Goal: Task Accomplishment & Management: Complete application form

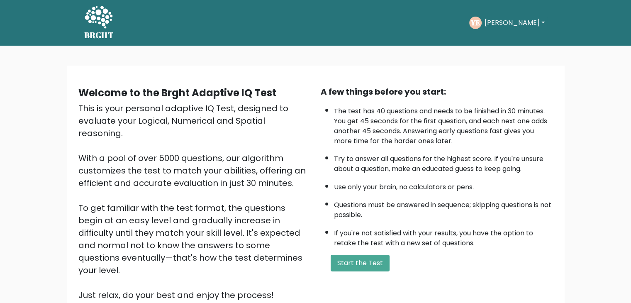
scroll to position [77, 0]
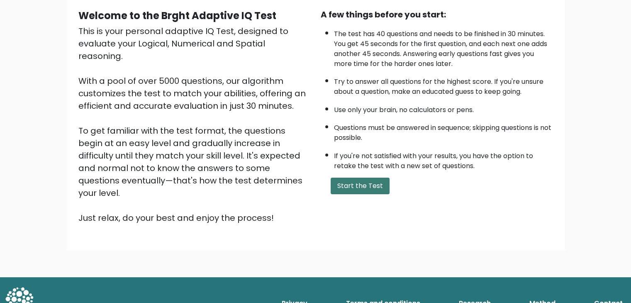
click at [364, 186] on button "Start the Test" at bounding box center [359, 185] width 59 height 17
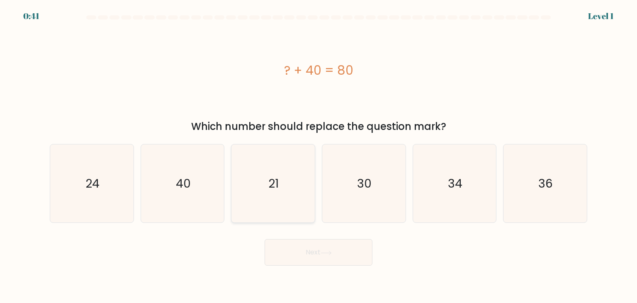
drag, startPoint x: 187, startPoint y: 179, endPoint x: 242, endPoint y: 201, distance: 59.0
click at [189, 178] on text "40" at bounding box center [183, 183] width 15 height 17
click at [318, 155] on input "b. 40" at bounding box center [318, 153] width 0 height 4
radio input "true"
click at [309, 247] on button "Next" at bounding box center [319, 252] width 108 height 27
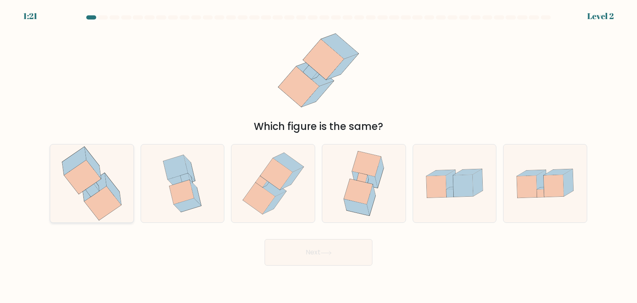
click at [114, 166] on icon at bounding box center [92, 183] width 74 height 78
click at [318, 155] on input "a." at bounding box center [318, 153] width 0 height 4
radio input "true"
click at [340, 257] on button "Next" at bounding box center [319, 252] width 108 height 27
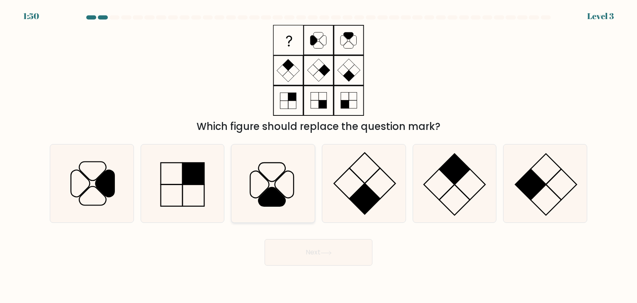
click at [279, 192] on icon at bounding box center [272, 196] width 27 height 19
click at [318, 155] on input "c." at bounding box center [318, 153] width 0 height 4
radio input "true"
click at [299, 244] on button "Next" at bounding box center [319, 252] width 108 height 27
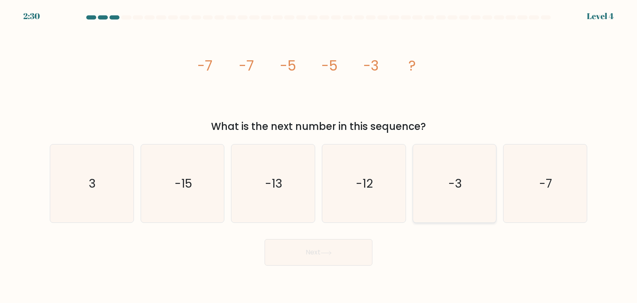
click at [469, 177] on icon "-3" at bounding box center [454, 183] width 78 height 78
click at [319, 155] on input "e. -3" at bounding box center [318, 153] width 0 height 4
radio input "true"
click at [357, 251] on button "Next" at bounding box center [319, 252] width 108 height 27
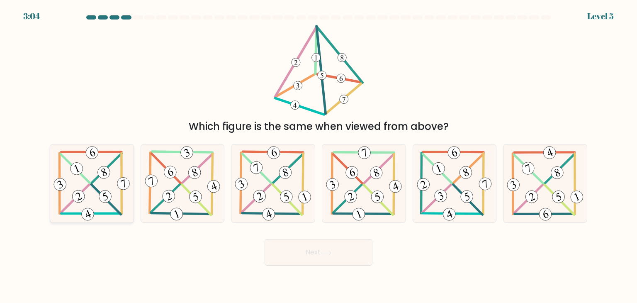
click at [85, 169] on icon at bounding box center [92, 183] width 80 height 78
click at [318, 155] on input "a." at bounding box center [318, 153] width 0 height 4
radio input "true"
click at [295, 251] on button "Next" at bounding box center [319, 252] width 108 height 27
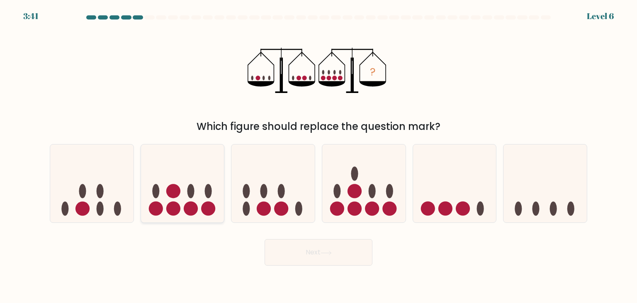
click at [193, 187] on ellipse at bounding box center [190, 191] width 7 height 14
click at [318, 155] on input "b." at bounding box center [318, 153] width 0 height 4
radio input "true"
click at [298, 253] on button "Next" at bounding box center [319, 252] width 108 height 27
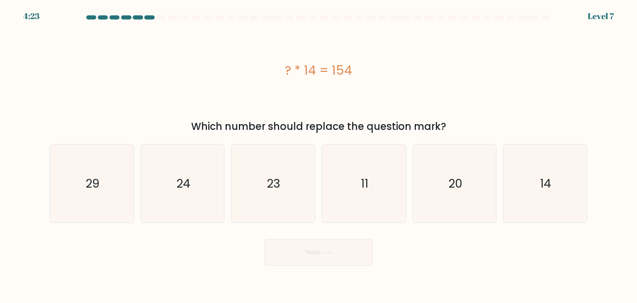
click at [308, 66] on div "? * 14 = 154" at bounding box center [318, 70] width 537 height 19
drag, startPoint x: 358, startPoint y: 70, endPoint x: 324, endPoint y: 80, distance: 35.1
click at [357, 70] on div "? * 14 = 154" at bounding box center [318, 70] width 537 height 19
drag, startPoint x: 378, startPoint y: 168, endPoint x: 373, endPoint y: 175, distance: 8.2
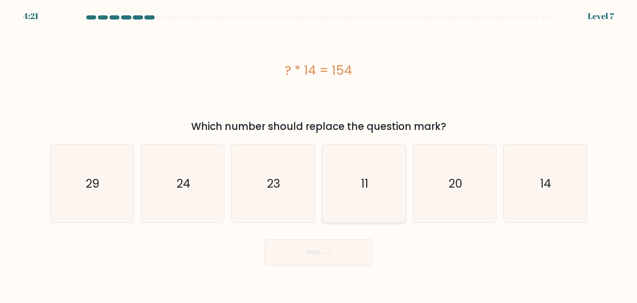
click at [377, 168] on icon "11" at bounding box center [364, 183] width 78 height 78
click at [319, 155] on input "d. 11" at bounding box center [318, 153] width 0 height 4
radio input "true"
click at [340, 248] on button "Next" at bounding box center [319, 252] width 108 height 27
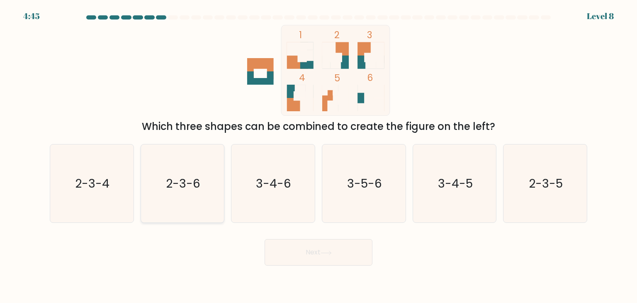
click at [203, 175] on icon "2-3-6" at bounding box center [182, 183] width 78 height 78
click at [318, 155] on input "b. 2-3-6" at bounding box center [318, 153] width 0 height 4
radio input "true"
click at [296, 261] on button "Next" at bounding box center [319, 252] width 108 height 27
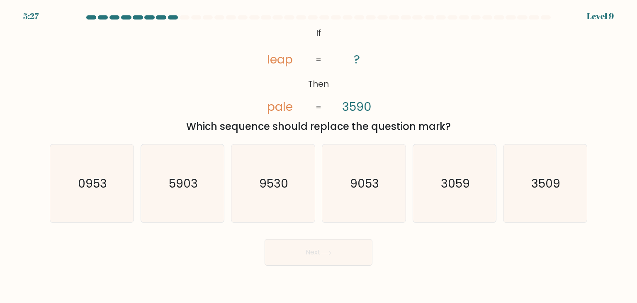
click at [287, 65] on tspan "leap" at bounding box center [280, 59] width 26 height 17
click at [103, 183] on text "0953" at bounding box center [92, 183] width 29 height 17
click at [318, 155] on input "a. 0953" at bounding box center [318, 153] width 0 height 4
radio input "true"
click at [288, 61] on tspan "leap" at bounding box center [280, 59] width 26 height 17
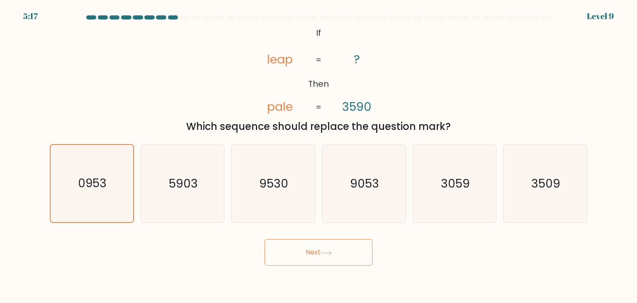
click at [280, 62] on tspan "leap" at bounding box center [280, 59] width 26 height 17
click at [315, 247] on button "Next" at bounding box center [319, 252] width 108 height 27
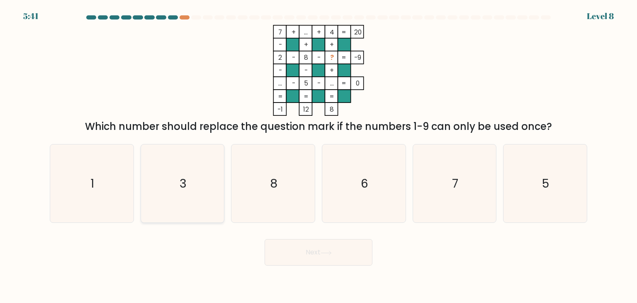
drag, startPoint x: 123, startPoint y: 159, endPoint x: 145, endPoint y: 177, distance: 28.2
click at [124, 161] on icon "1" at bounding box center [92, 183] width 78 height 78
click at [318, 155] on input "a. 1" at bounding box center [318, 153] width 0 height 4
radio input "true"
click at [282, 254] on button "Next" at bounding box center [319, 252] width 108 height 27
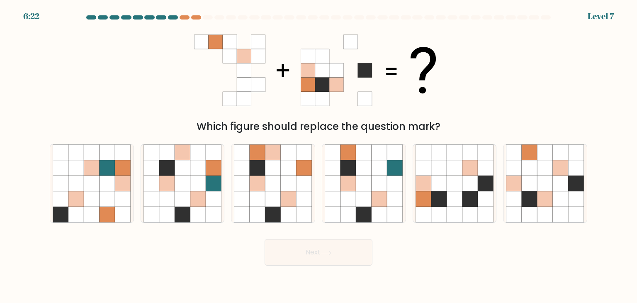
drag, startPoint x: 187, startPoint y: 18, endPoint x: 174, endPoint y: 17, distance: 12.9
click at [171, 17] on at bounding box center [318, 17] width 466 height 4
click at [177, 18] on div at bounding box center [173, 17] width 10 height 4
click at [194, 17] on div at bounding box center [196, 17] width 10 height 4
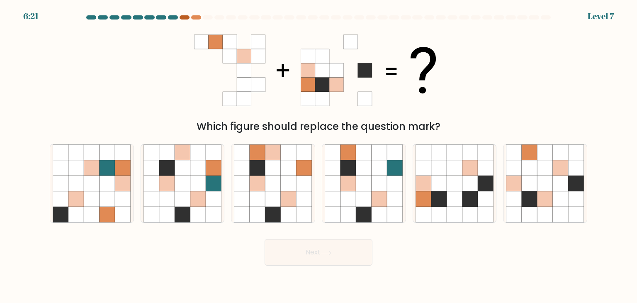
drag, startPoint x: 194, startPoint y: 17, endPoint x: 179, endPoint y: 16, distance: 14.6
click at [193, 17] on div at bounding box center [196, 17] width 10 height 4
click at [213, 46] on icon at bounding box center [216, 42] width 14 height 14
click at [212, 43] on icon at bounding box center [216, 42] width 14 height 14
click at [214, 43] on icon at bounding box center [216, 42] width 14 height 14
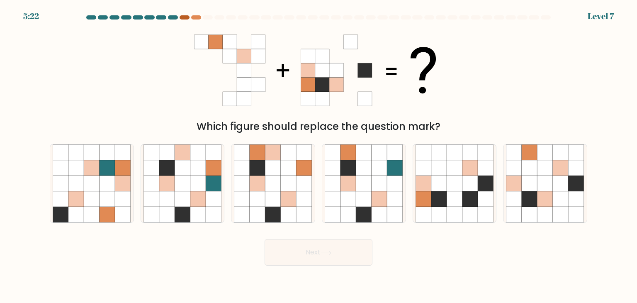
click at [183, 18] on div at bounding box center [185, 17] width 10 height 4
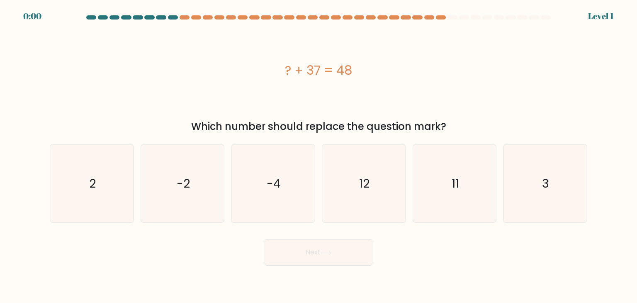
click at [201, 64] on div "? + 37 = 48" at bounding box center [318, 70] width 537 height 19
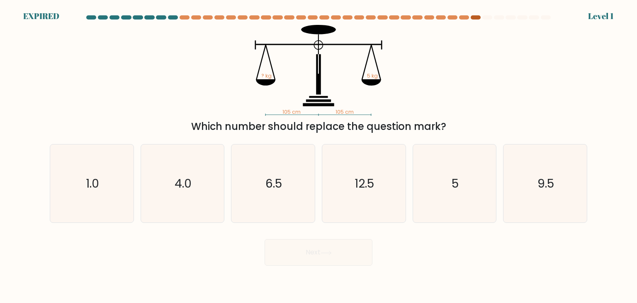
click at [474, 17] on div at bounding box center [476, 17] width 10 height 4
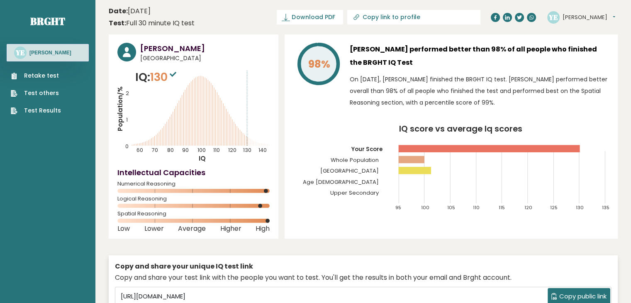
click at [36, 75] on link "Retake test" at bounding box center [36, 75] width 50 height 9
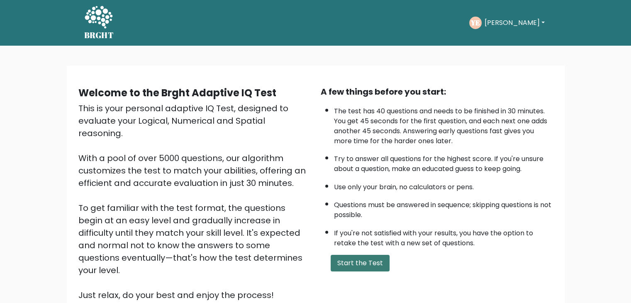
click at [352, 255] on button "Start the Test" at bounding box center [359, 263] width 59 height 17
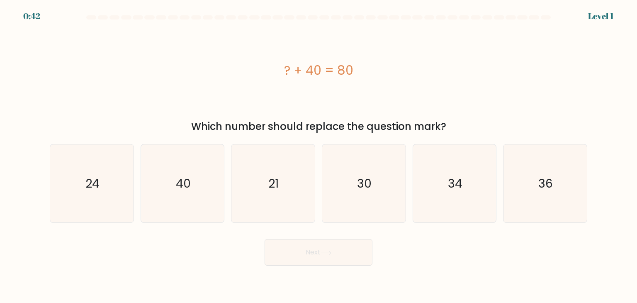
drag, startPoint x: 185, startPoint y: 180, endPoint x: 265, endPoint y: 240, distance: 99.4
click at [185, 180] on text "40" at bounding box center [183, 183] width 15 height 17
click at [318, 155] on input "b. 40" at bounding box center [318, 153] width 0 height 4
radio input "true"
click at [283, 247] on button "Next" at bounding box center [319, 252] width 108 height 27
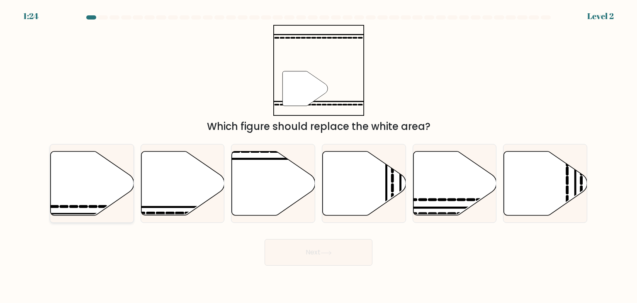
click at [90, 172] on icon at bounding box center [92, 183] width 83 height 64
click at [318, 155] on input "a." at bounding box center [318, 153] width 0 height 4
radio input "true"
click at [195, 202] on icon at bounding box center [182, 183] width 83 height 64
click at [318, 155] on input "b." at bounding box center [318, 153] width 0 height 4
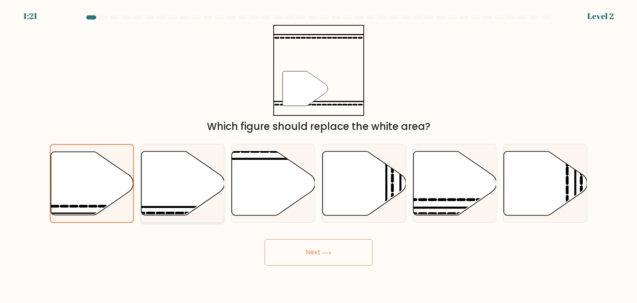
radio input "true"
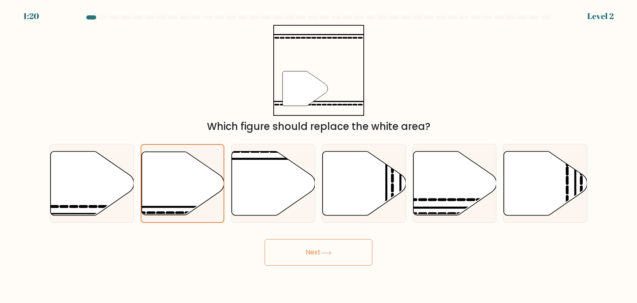
click at [330, 257] on button "Next" at bounding box center [319, 252] width 108 height 27
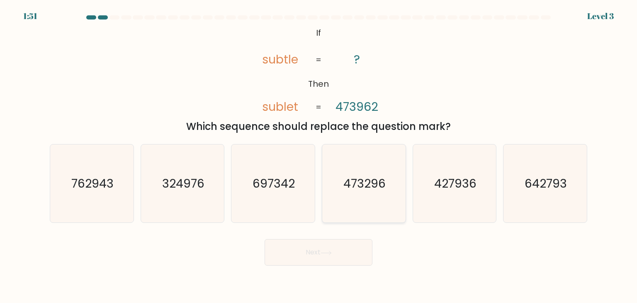
click at [362, 173] on icon "473296" at bounding box center [364, 183] width 78 height 78
click at [319, 155] on input "d. 473296" at bounding box center [318, 153] width 0 height 4
radio input "true"
click at [341, 252] on button "Next" at bounding box center [319, 252] width 108 height 27
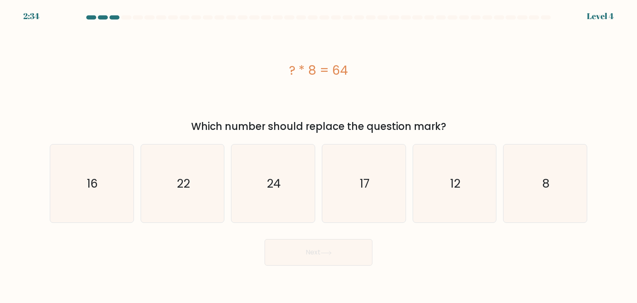
click at [315, 68] on div "? * 8 = 64" at bounding box center [318, 70] width 537 height 19
click at [522, 181] on icon "8" at bounding box center [545, 183] width 78 height 78
click at [319, 155] on input "f. 8" at bounding box center [318, 153] width 0 height 4
radio input "true"
click at [337, 256] on button "Next" at bounding box center [319, 252] width 108 height 27
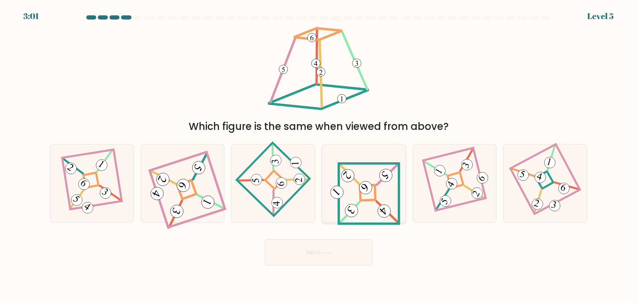
click at [371, 182] on icon at bounding box center [364, 183] width 73 height 63
click at [319, 155] on input "d." at bounding box center [318, 153] width 0 height 4
radio input "true"
click at [328, 245] on button "Next" at bounding box center [319, 252] width 108 height 27
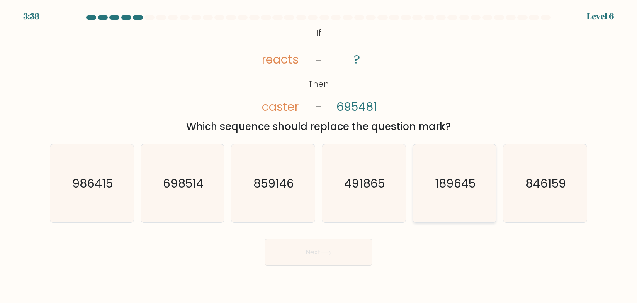
click at [457, 183] on text "189645" at bounding box center [455, 183] width 41 height 17
click at [319, 155] on input "e. 189645" at bounding box center [318, 153] width 0 height 4
radio input "true"
click at [330, 252] on icon at bounding box center [325, 252] width 11 height 5
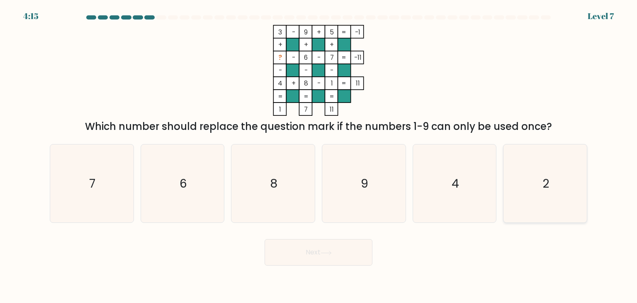
click at [542, 189] on icon "2" at bounding box center [545, 183] width 78 height 78
click at [319, 155] on input "f. 2" at bounding box center [318, 153] width 0 height 4
radio input "true"
click at [324, 257] on button "Next" at bounding box center [319, 252] width 108 height 27
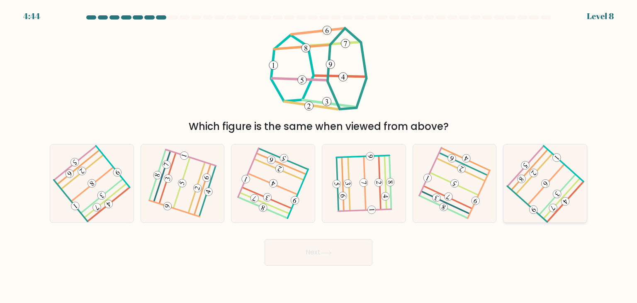
click at [544, 185] on 451 at bounding box center [546, 183] width 12 height 12
click at [319, 155] on input "f." at bounding box center [318, 153] width 0 height 4
radio input "true"
click at [357, 243] on button "Next" at bounding box center [319, 252] width 108 height 27
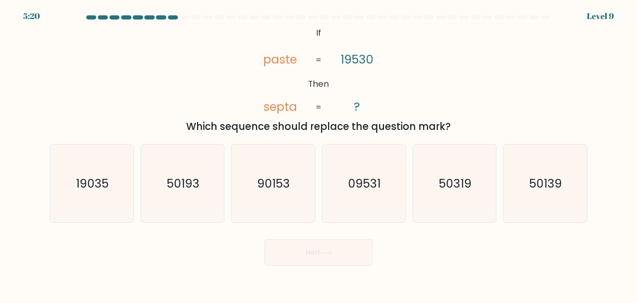
click at [282, 60] on tspan "paste" at bounding box center [280, 59] width 34 height 17
click at [189, 167] on icon "50193" at bounding box center [182, 183] width 78 height 78
click at [318, 155] on input "b. 50193" at bounding box center [318, 153] width 0 height 4
radio input "true"
click at [554, 194] on icon "50139" at bounding box center [545, 183] width 78 height 78
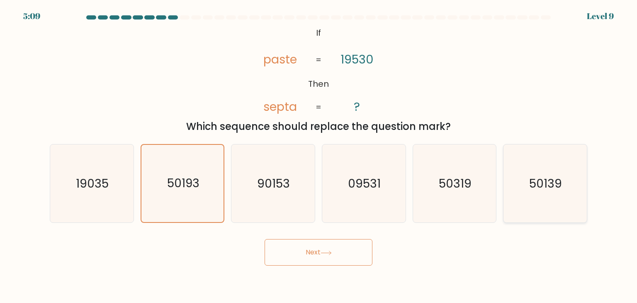
click at [319, 155] on input "f. 50139" at bounding box center [318, 153] width 0 height 4
radio input "true"
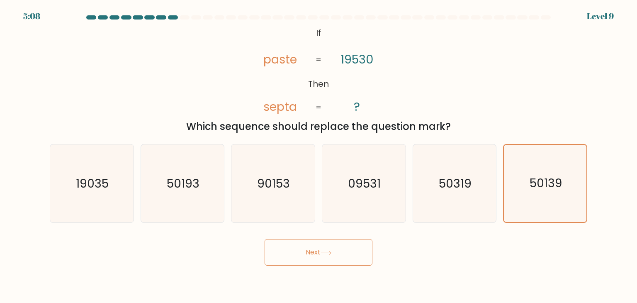
click at [317, 249] on button "Next" at bounding box center [319, 252] width 108 height 27
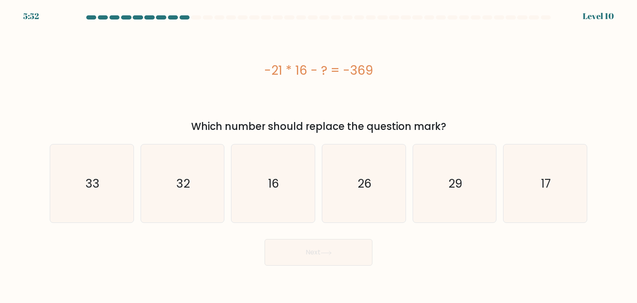
click at [272, 67] on div "-21 * 16 - ? = -369" at bounding box center [318, 70] width 537 height 19
click at [300, 65] on div "-21 * 16 - ? = -369" at bounding box center [318, 70] width 537 height 19
click at [289, 69] on div "-21 * 16 - ? = -369" at bounding box center [318, 70] width 537 height 19
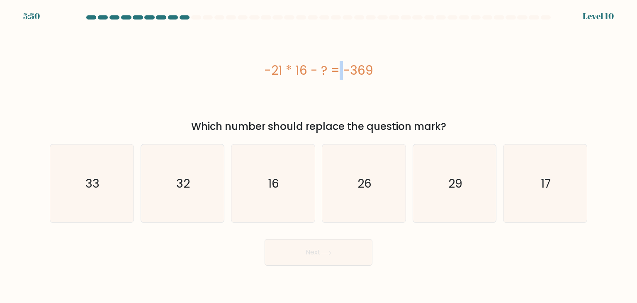
click at [289, 69] on div "-21 * 16 - ? = -369" at bounding box center [318, 70] width 537 height 19
click at [308, 68] on div "-21 * 16 - ? = -369" at bounding box center [318, 70] width 537 height 19
click at [296, 77] on div "-21 * 16 - ? = -369" at bounding box center [318, 70] width 537 height 19
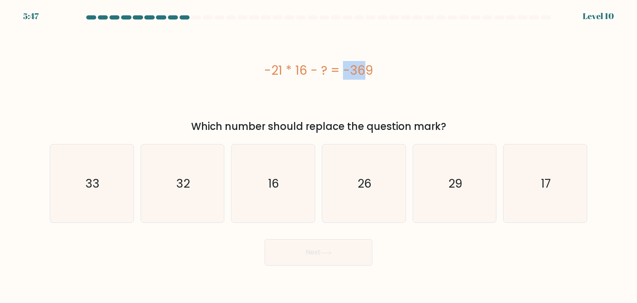
click at [306, 72] on div "-21 * 16 - ? = -369" at bounding box center [318, 70] width 537 height 19
click at [311, 70] on div "-21 * 16 - ? = -369" at bounding box center [318, 70] width 537 height 19
click at [302, 63] on div "-21 * 16 - ? = -369" at bounding box center [318, 70] width 537 height 19
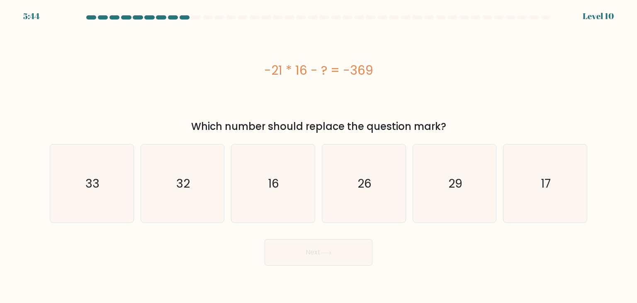
click at [362, 67] on div "-21 * 16 - ? = -369" at bounding box center [318, 70] width 537 height 19
click at [359, 67] on div "-21 * 16 - ? = -369" at bounding box center [318, 70] width 537 height 19
drag, startPoint x: 102, startPoint y: 163, endPoint x: 286, endPoint y: 233, distance: 197.2
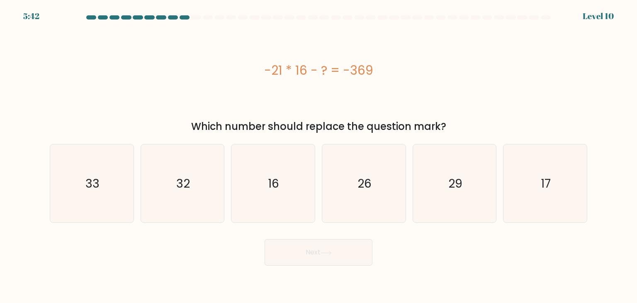
click at [102, 163] on icon "33" at bounding box center [92, 183] width 78 height 78
click at [318, 155] on input "a. 33" at bounding box center [318, 153] width 0 height 4
radio input "true"
click at [322, 259] on button "Next" at bounding box center [319, 252] width 108 height 27
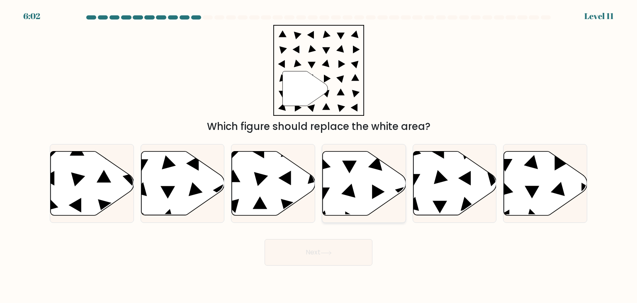
click at [339, 165] on icon at bounding box center [364, 183] width 83 height 64
click at [319, 155] on input "d." at bounding box center [318, 153] width 0 height 4
radio input "true"
click at [338, 249] on button "Next" at bounding box center [319, 252] width 108 height 27
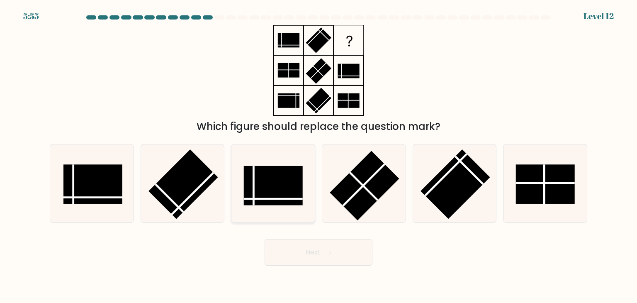
click at [274, 171] on rect at bounding box center [273, 185] width 59 height 39
click at [318, 155] on input "c." at bounding box center [318, 153] width 0 height 4
radio input "true"
click at [477, 178] on line at bounding box center [469, 170] width 28 height 28
click at [319, 155] on input "e." at bounding box center [318, 153] width 0 height 4
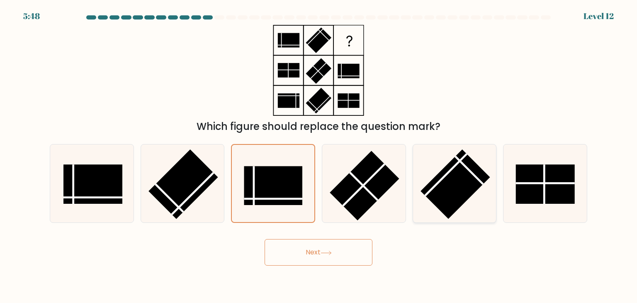
radio input "true"
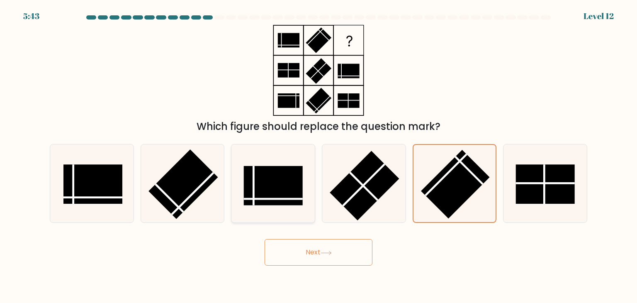
click at [257, 165] on icon at bounding box center [273, 183] width 78 height 78
click at [318, 155] on input "c." at bounding box center [318, 153] width 0 height 4
radio input "true"
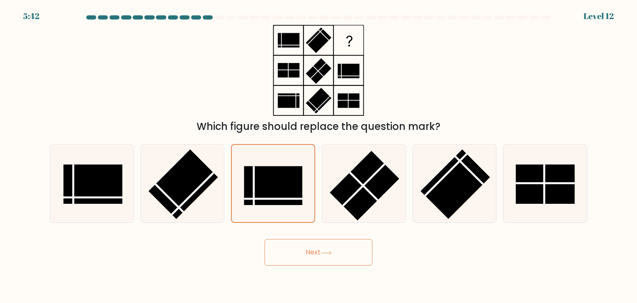
click at [307, 246] on button "Next" at bounding box center [319, 252] width 108 height 27
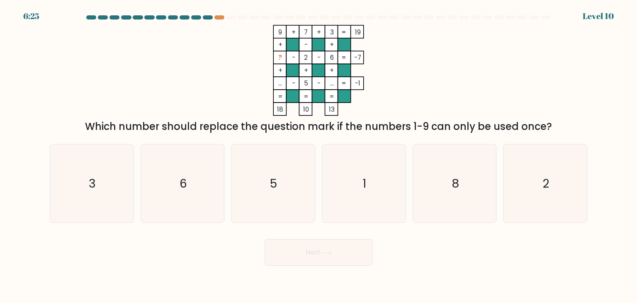
click at [277, 31] on rect at bounding box center [279, 31] width 13 height 13
drag, startPoint x: 277, startPoint y: 31, endPoint x: 277, endPoint y: 35, distance: 4.2
click at [277, 31] on rect at bounding box center [279, 31] width 13 height 13
click at [330, 84] on tspan "..." at bounding box center [332, 83] width 4 height 9
drag, startPoint x: 330, startPoint y: 84, endPoint x: 305, endPoint y: 84, distance: 24.5
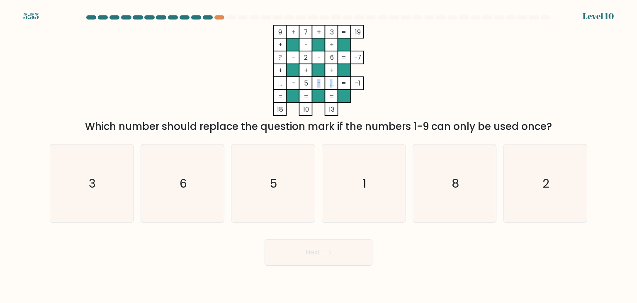
click at [305, 84] on icon "9 + 7 + 3 19 + - + ? - 2 - 6 -7 + + + ... - 5 - ... = -1 = = = = 18 10 13 =" at bounding box center [318, 70] width 249 height 91
click at [338, 78] on rect at bounding box center [344, 83] width 13 height 13
click at [330, 83] on tspan "..." at bounding box center [332, 83] width 4 height 9
click at [279, 81] on tspan "..." at bounding box center [280, 83] width 4 height 9
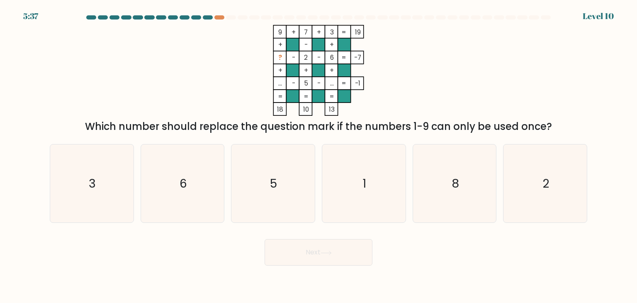
click at [279, 81] on tspan "..." at bounding box center [280, 83] width 4 height 9
click at [277, 83] on rect at bounding box center [279, 83] width 13 height 13
click at [442, 175] on icon "8" at bounding box center [454, 183] width 78 height 78
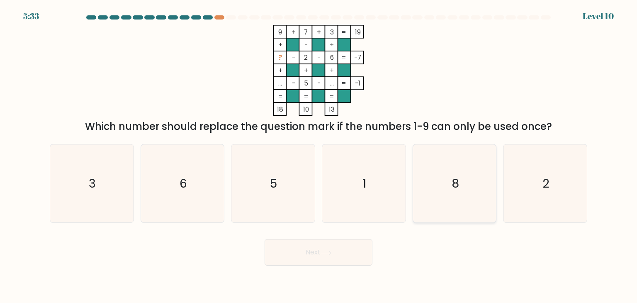
click at [319, 155] on input "e. 8" at bounding box center [318, 153] width 0 height 4
radio input "true"
click at [344, 248] on button "Next" at bounding box center [319, 252] width 108 height 27
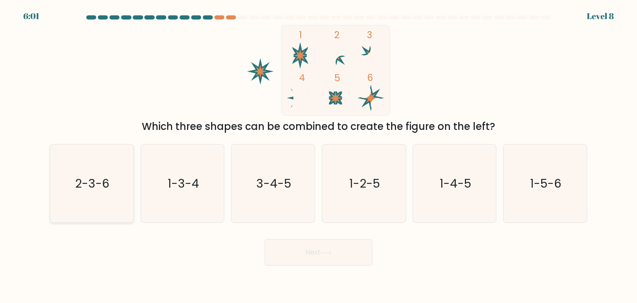
click at [109, 174] on icon "2-3-6" at bounding box center [92, 183] width 78 height 78
click at [318, 155] on input "a. 2-3-6" at bounding box center [318, 153] width 0 height 4
radio input "true"
click at [289, 252] on button "Next" at bounding box center [319, 252] width 108 height 27
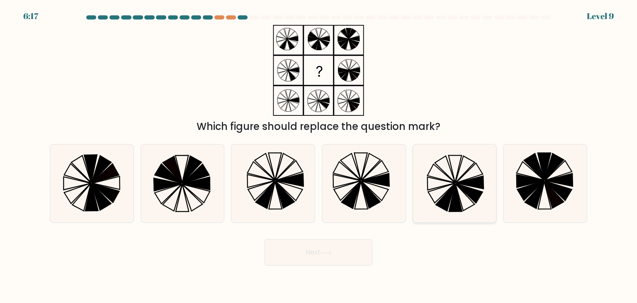
click at [473, 170] on icon at bounding box center [454, 183] width 78 height 78
click at [319, 155] on input "e." at bounding box center [318, 153] width 0 height 4
radio input "true"
click at [326, 256] on button "Next" at bounding box center [319, 252] width 108 height 27
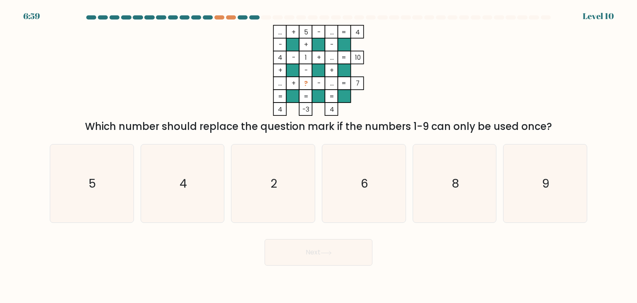
click at [305, 34] on tspan "5" at bounding box center [306, 32] width 4 height 9
click at [306, 54] on tspan "1" at bounding box center [306, 57] width 2 height 9
click at [303, 66] on rect at bounding box center [305, 70] width 13 height 13
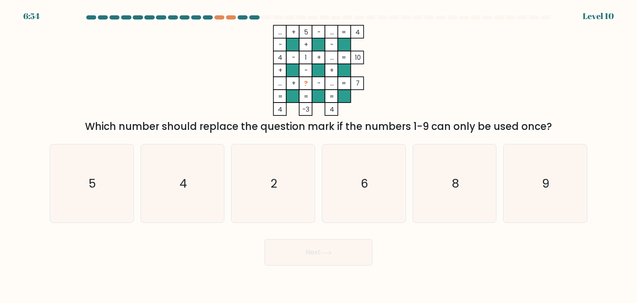
click at [541, 143] on div "a. 5 b. 4 c. 2 d." at bounding box center [318, 179] width 544 height 85
click at [532, 184] on icon "9" at bounding box center [545, 183] width 78 height 78
click at [319, 155] on input "f. 9" at bounding box center [318, 153] width 0 height 4
radio input "true"
click at [343, 254] on button "Next" at bounding box center [319, 252] width 108 height 27
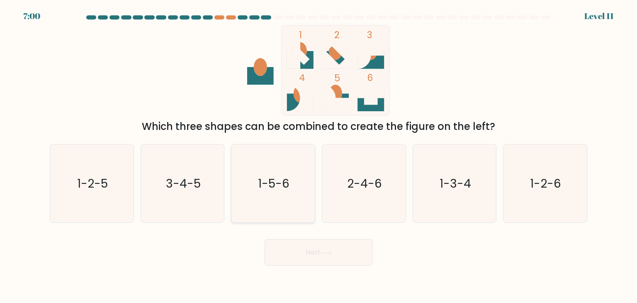
drag, startPoint x: 207, startPoint y: 193, endPoint x: 252, endPoint y: 212, distance: 48.5
click at [208, 193] on icon "3-4-5" at bounding box center [182, 183] width 78 height 78
click at [318, 155] on input "b. 3-4-5" at bounding box center [318, 153] width 0 height 4
radio input "true"
click at [308, 252] on button "Next" at bounding box center [319, 252] width 108 height 27
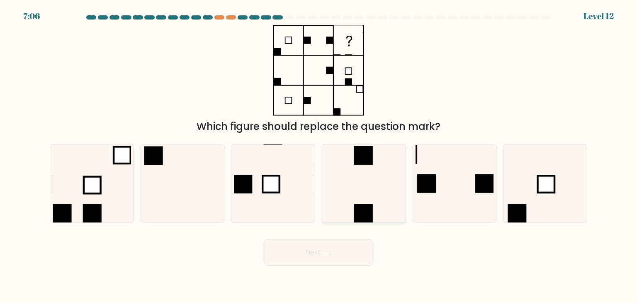
click at [336, 191] on icon at bounding box center [364, 183] width 78 height 78
click at [319, 155] on input "d." at bounding box center [318, 153] width 0 height 4
radio input "true"
click at [348, 257] on button "Next" at bounding box center [319, 252] width 108 height 27
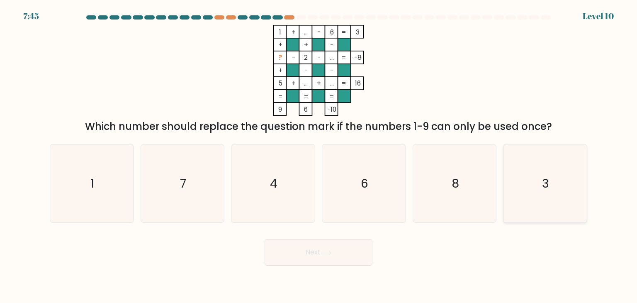
click at [534, 174] on icon "3" at bounding box center [545, 183] width 78 height 78
click at [319, 155] on input "f. 3" at bounding box center [318, 153] width 0 height 4
radio input "true"
click at [355, 256] on button "Next" at bounding box center [319, 252] width 108 height 27
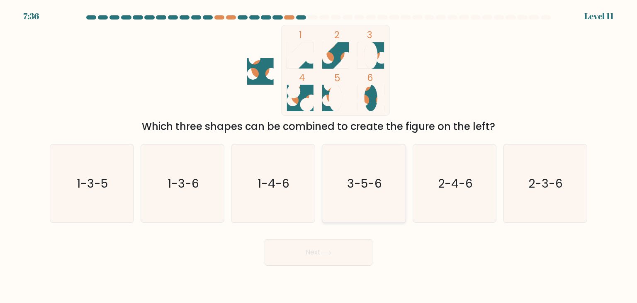
click at [369, 181] on text "3-5-6" at bounding box center [364, 183] width 35 height 17
click at [319, 155] on input "d. 3-5-6" at bounding box center [318, 153] width 0 height 4
radio input "true"
click at [330, 247] on button "Next" at bounding box center [319, 252] width 108 height 27
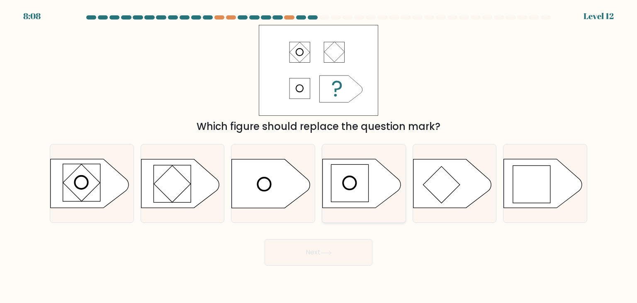
click at [361, 187] on rect at bounding box center [349, 183] width 37 height 37
click at [319, 155] on input "d." at bounding box center [318, 153] width 0 height 4
radio input "true"
click at [267, 188] on icon at bounding box center [271, 183] width 78 height 49
click at [318, 155] on input "c." at bounding box center [318, 153] width 0 height 4
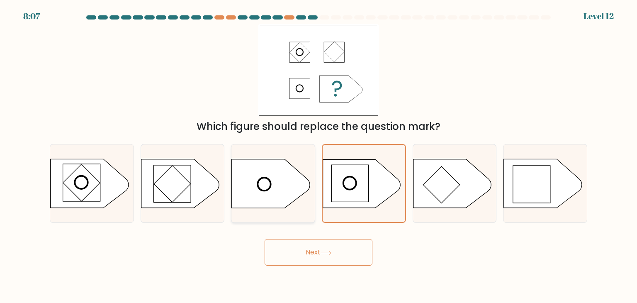
radio input "true"
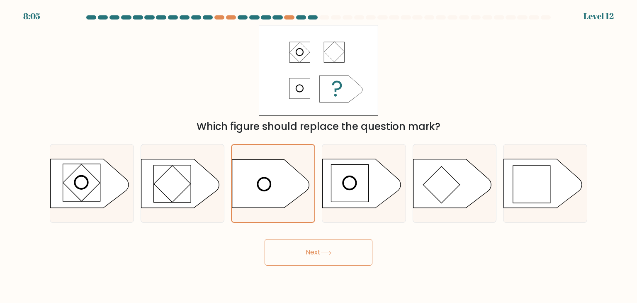
click at [318, 253] on button "Next" at bounding box center [319, 252] width 108 height 27
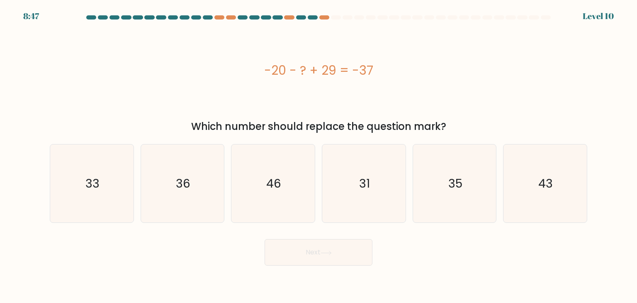
click at [323, 70] on div "-20 - ? + 29 = -37" at bounding box center [318, 70] width 537 height 19
click at [321, 75] on div "-20 - ? + 29 = -37" at bounding box center [318, 70] width 537 height 19
drag, startPoint x: 275, startPoint y: 168, endPoint x: 295, endPoint y: 241, distance: 75.7
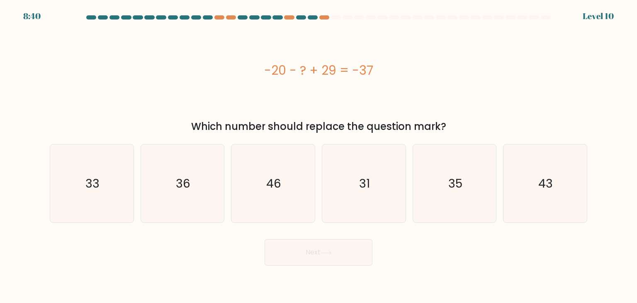
click at [275, 167] on icon "46" at bounding box center [273, 183] width 78 height 78
click at [318, 155] on input "c. 46" at bounding box center [318, 153] width 0 height 4
radio input "true"
click at [302, 250] on button "Next" at bounding box center [319, 252] width 108 height 27
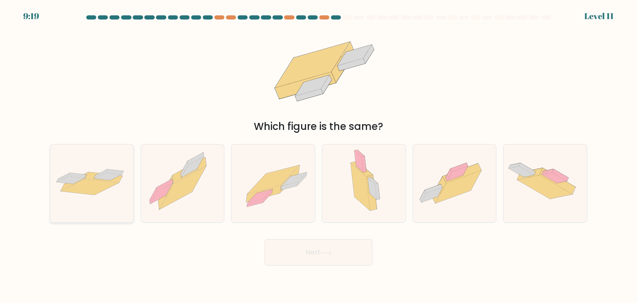
click at [108, 180] on icon at bounding box center [104, 177] width 38 height 11
click at [318, 155] on input "a." at bounding box center [318, 153] width 0 height 4
radio input "true"
click at [323, 255] on button "Next" at bounding box center [319, 252] width 108 height 27
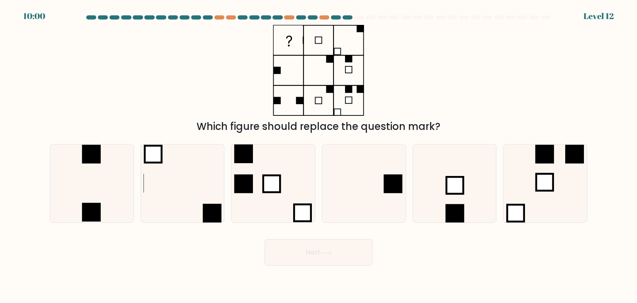
click at [289, 40] on icon at bounding box center [289, 41] width 6 height 11
click at [386, 180] on rect at bounding box center [393, 183] width 19 height 19
click at [319, 155] on input "d." at bounding box center [318, 153] width 0 height 4
radio input "true"
click at [313, 236] on div "Next" at bounding box center [318, 249] width 547 height 33
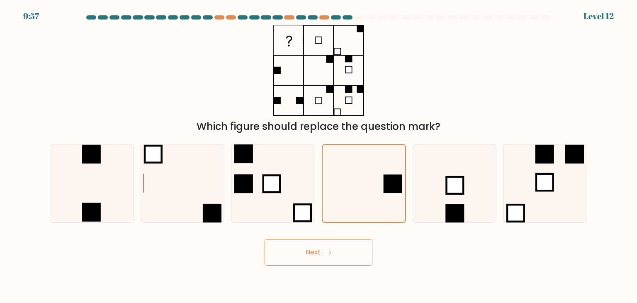
click at [320, 271] on body "9:57 Level 12" at bounding box center [318, 151] width 637 height 303
click at [319, 261] on button "Next" at bounding box center [319, 252] width 108 height 27
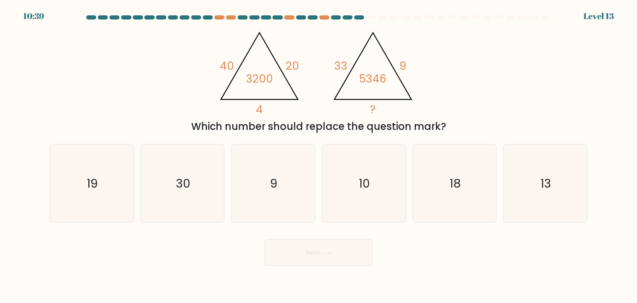
click at [257, 81] on tspan "3200" at bounding box center [259, 78] width 27 height 15
click at [263, 80] on tspan "3200" at bounding box center [259, 78] width 27 height 15
click at [293, 75] on icon "@import url('https://fonts.googleapis.com/css?family=Abril+Fatface:400,100,100i…" at bounding box center [318, 70] width 209 height 91
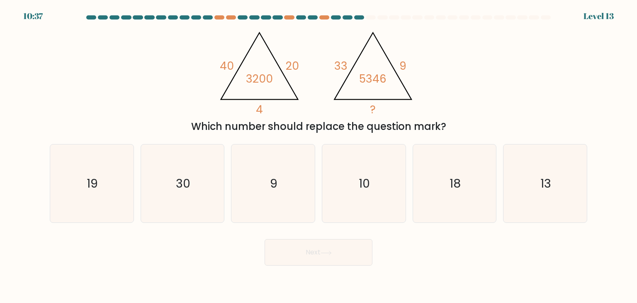
click at [260, 75] on tspan "3200" at bounding box center [259, 78] width 27 height 15
click at [319, 43] on icon "@import url('https://fonts.googleapis.com/css?family=Abril+Fatface:400,100,100i…" at bounding box center [318, 70] width 209 height 91
click at [264, 75] on tspan "3200" at bounding box center [259, 78] width 27 height 15
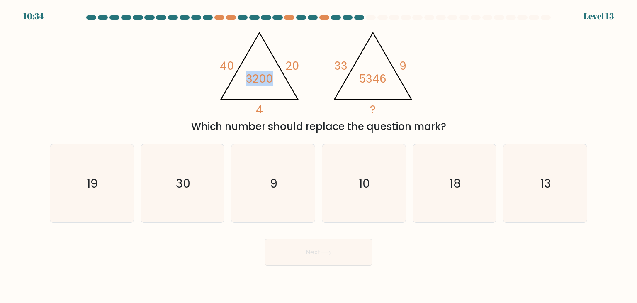
click at [275, 75] on icon "@import url('https://fonts.googleapis.com/css?family=Abril+Fatface:400,100,100i…" at bounding box center [318, 70] width 209 height 91
click at [260, 78] on tspan "3200" at bounding box center [259, 78] width 27 height 15
click at [252, 79] on tspan "3200" at bounding box center [259, 78] width 27 height 15
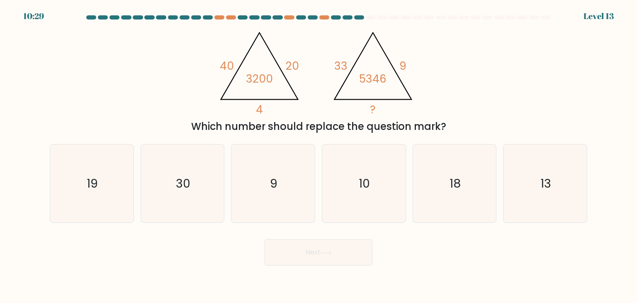
click at [292, 74] on icon "@import url('https://fonts.googleapis.com/css?family=Abril+Fatface:400,100,100i…" at bounding box center [318, 70] width 209 height 91
drag, startPoint x: 257, startPoint y: 80, endPoint x: 292, endPoint y: 65, distance: 39.0
click at [292, 65] on icon "@import url('https://fonts.googleapis.com/css?family=Abril+Fatface:400,100,100i…" at bounding box center [259, 71] width 90 height 92
click at [262, 75] on tspan "3200" at bounding box center [259, 78] width 27 height 15
drag, startPoint x: 360, startPoint y: 82, endPoint x: 376, endPoint y: 81, distance: 16.6
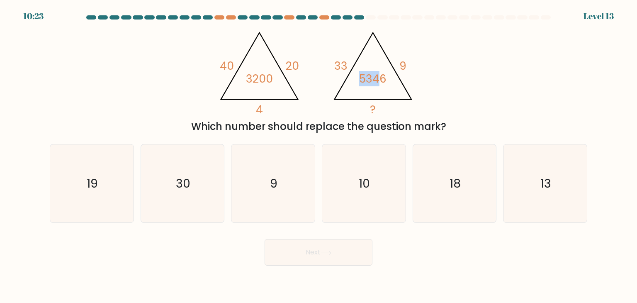
click at [376, 81] on tspan "5346" at bounding box center [372, 78] width 27 height 15
drag, startPoint x: 252, startPoint y: 74, endPoint x: 269, endPoint y: 74, distance: 17.0
click at [269, 74] on tspan "3200" at bounding box center [259, 78] width 27 height 15
click at [255, 73] on tspan "3200" at bounding box center [259, 78] width 27 height 15
drag, startPoint x: 360, startPoint y: 77, endPoint x: 389, endPoint y: 77, distance: 29.0
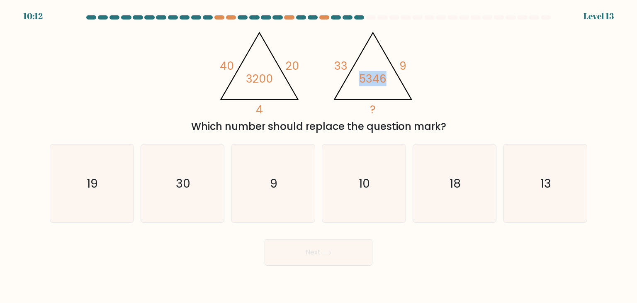
click at [389, 77] on icon "@import url('https://fonts.googleapis.com/css?family=Abril+Fatface:400,100,100i…" at bounding box center [318, 70] width 209 height 91
click at [407, 81] on icon "@import url('https://fonts.googleapis.com/css?family=Abril+Fatface:400,100,100i…" at bounding box center [318, 70] width 209 height 91
click at [383, 78] on tspan "5346" at bounding box center [372, 78] width 27 height 15
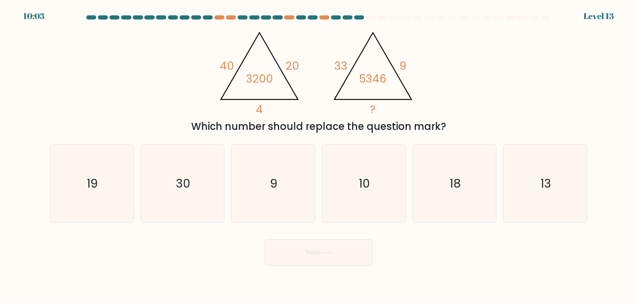
click at [381, 79] on tspan "5346" at bounding box center [372, 78] width 27 height 15
click at [402, 63] on tspan "9" at bounding box center [402, 65] width 7 height 15
click at [365, 78] on tspan "5346" at bounding box center [372, 78] width 27 height 15
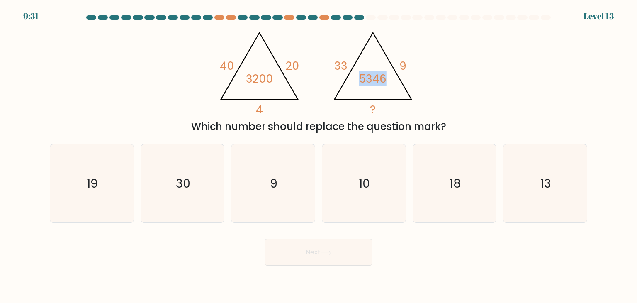
click at [365, 78] on tspan "5346" at bounding box center [372, 78] width 27 height 15
click at [405, 61] on tspan "9" at bounding box center [402, 65] width 7 height 15
click at [375, 75] on tspan "5346" at bounding box center [372, 78] width 27 height 15
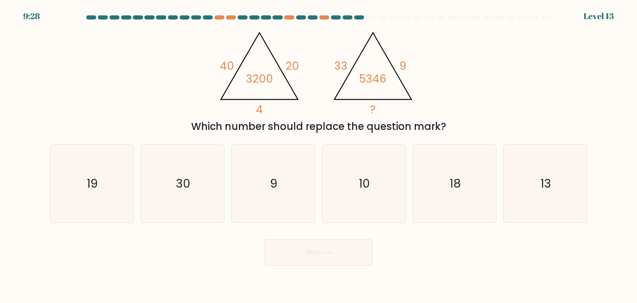
click at [398, 64] on icon "@import url('https://fonts.googleapis.com/css?family=Abril+Fatface:400,100,100i…" at bounding box center [318, 70] width 209 height 91
click at [529, 129] on div "Which number should replace the question mark?" at bounding box center [318, 126] width 527 height 15
click at [403, 65] on tspan "9" at bounding box center [402, 65] width 7 height 15
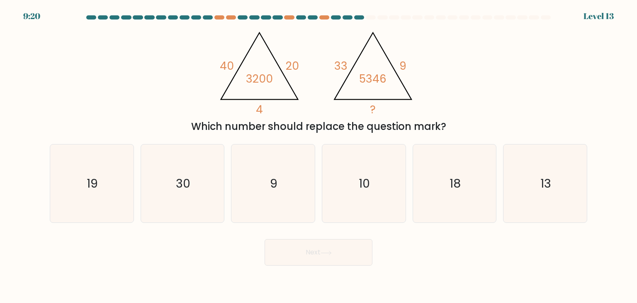
click at [403, 65] on tspan "9" at bounding box center [402, 65] width 7 height 15
click at [335, 62] on tspan "33" at bounding box center [340, 65] width 13 height 15
click at [449, 66] on div "@import url('https://fonts.googleapis.com/css?family=Abril+Fatface:400,100,100i…" at bounding box center [318, 79] width 547 height 109
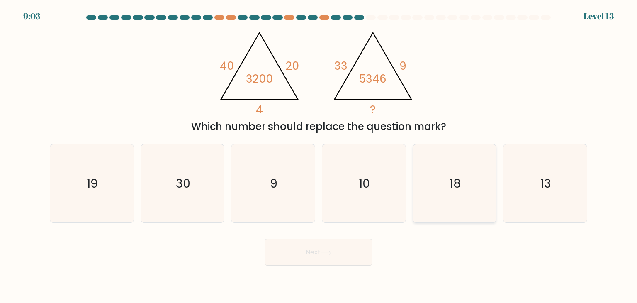
click at [450, 191] on text "18" at bounding box center [454, 183] width 11 height 17
click at [319, 155] on input "e. 18" at bounding box center [318, 153] width 0 height 4
radio input "true"
click at [350, 249] on button "Next" at bounding box center [319, 252] width 108 height 27
click at [348, 246] on button "Next" at bounding box center [319, 252] width 108 height 27
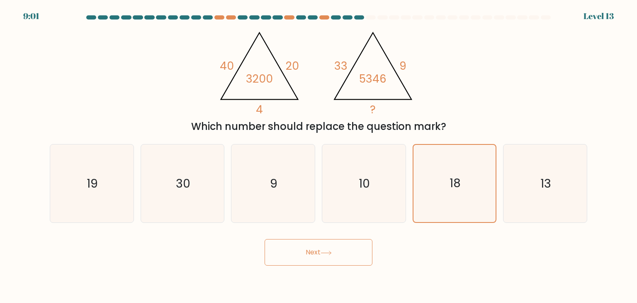
click at [348, 246] on button "Next" at bounding box center [319, 252] width 108 height 27
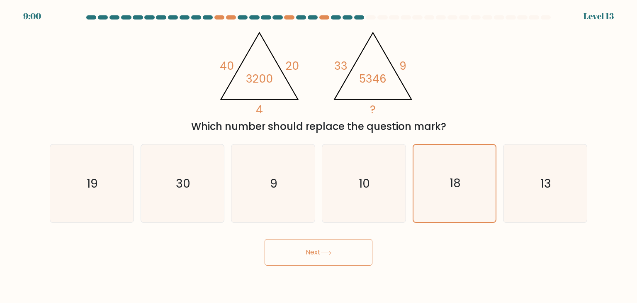
click at [348, 246] on button "Next" at bounding box center [319, 252] width 108 height 27
click at [480, 188] on icon "18" at bounding box center [454, 183] width 78 height 78
click at [319, 155] on input "e. 18" at bounding box center [318, 153] width 0 height 4
radio input "true"
click at [345, 246] on button "Next" at bounding box center [319, 252] width 108 height 27
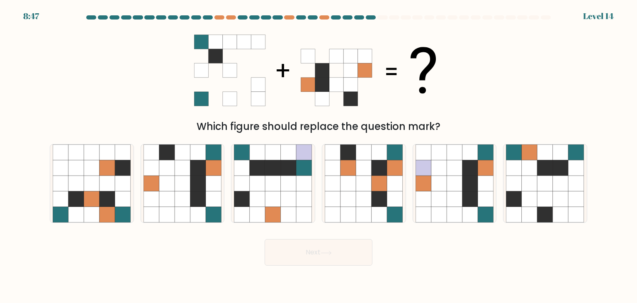
click at [463, 68] on div "Which figure should replace the question mark?" at bounding box center [318, 79] width 547 height 109
click at [272, 66] on icon at bounding box center [318, 70] width 249 height 91
click at [209, 160] on icon at bounding box center [214, 152] width 16 height 16
click at [318, 155] on input "b." at bounding box center [318, 153] width 0 height 4
radio input "true"
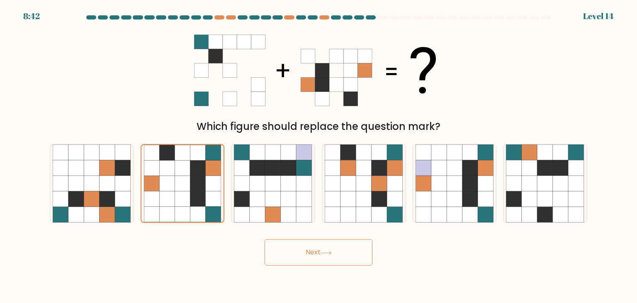
click at [301, 255] on button "Next" at bounding box center [319, 252] width 108 height 27
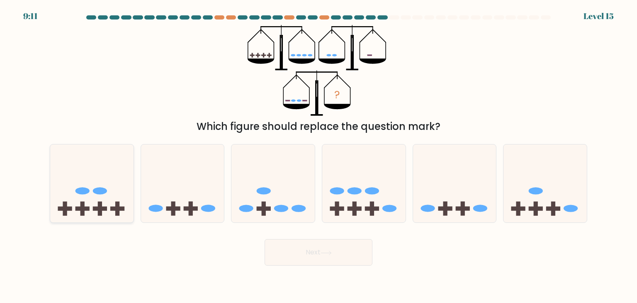
click at [124, 182] on icon at bounding box center [91, 183] width 83 height 69
click at [318, 155] on input "a." at bounding box center [318, 153] width 0 height 4
radio input "true"
click at [323, 250] on icon at bounding box center [325, 252] width 11 height 5
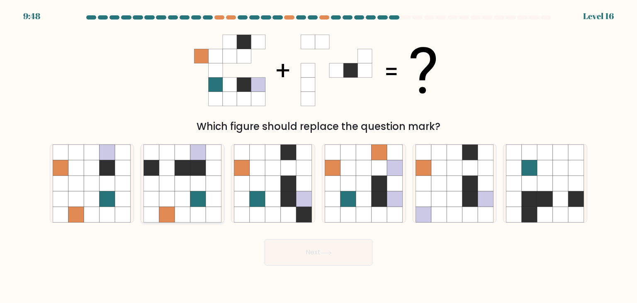
click at [170, 175] on icon at bounding box center [167, 183] width 16 height 16
click at [318, 155] on input "b." at bounding box center [318, 153] width 0 height 4
radio input "true"
click at [318, 248] on button "Next" at bounding box center [319, 252] width 108 height 27
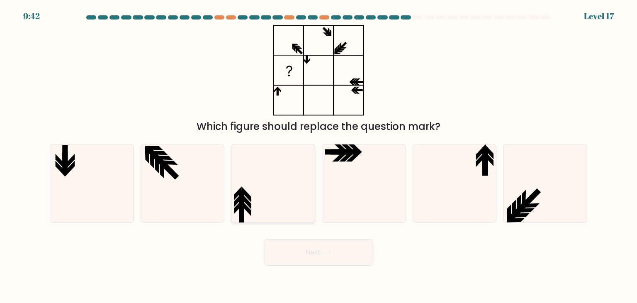
click at [284, 172] on icon at bounding box center [273, 183] width 78 height 78
click at [318, 155] on input "c." at bounding box center [318, 153] width 0 height 4
radio input "true"
click at [355, 257] on button "Next" at bounding box center [319, 252] width 108 height 27
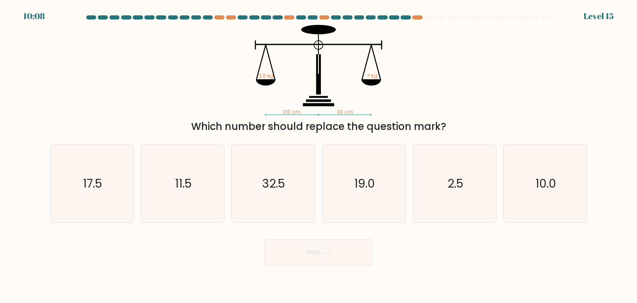
click at [264, 74] on tspan "2.5 kg" at bounding box center [266, 75] width 15 height 7
click at [347, 67] on icon "210 cm 30 cm 2.5 kg ? kg" at bounding box center [318, 70] width 249 height 91
drag, startPoint x: 100, startPoint y: 179, endPoint x: 219, endPoint y: 228, distance: 129.4
click at [100, 179] on text "17.5" at bounding box center [92, 183] width 19 height 17
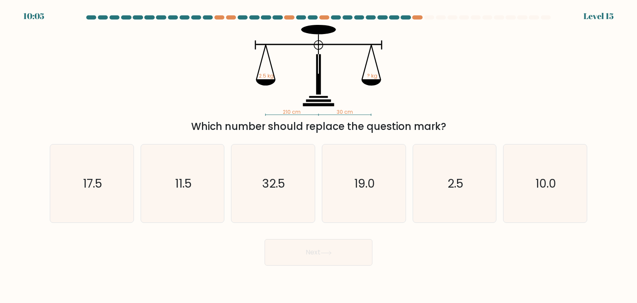
click at [318, 155] on input "a. 17.5" at bounding box center [318, 153] width 0 height 4
radio input "true"
click at [300, 258] on button "Next" at bounding box center [319, 252] width 108 height 27
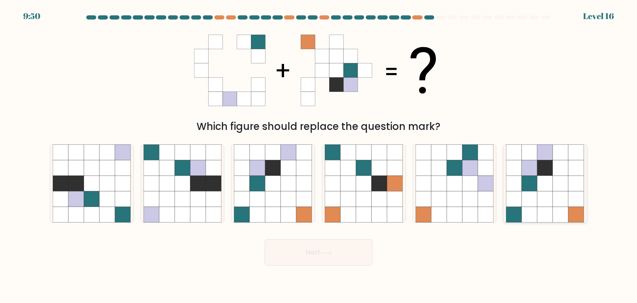
click at [564, 208] on icon at bounding box center [561, 215] width 16 height 16
click at [319, 155] on input "f." at bounding box center [318, 153] width 0 height 4
radio input "true"
click at [345, 245] on button "Next" at bounding box center [319, 252] width 108 height 27
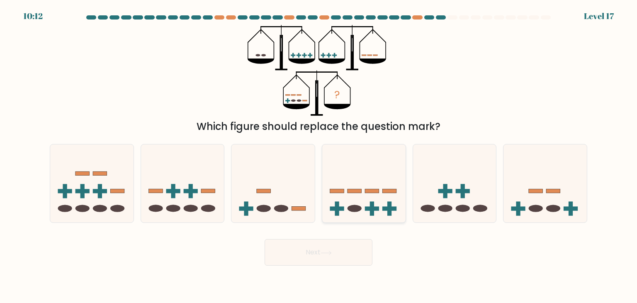
click at [355, 185] on icon at bounding box center [363, 183] width 83 height 69
click at [319, 155] on input "d." at bounding box center [318, 153] width 0 height 4
radio input "true"
click at [326, 247] on button "Next" at bounding box center [319, 252] width 108 height 27
click at [348, 240] on button "Next" at bounding box center [319, 252] width 108 height 27
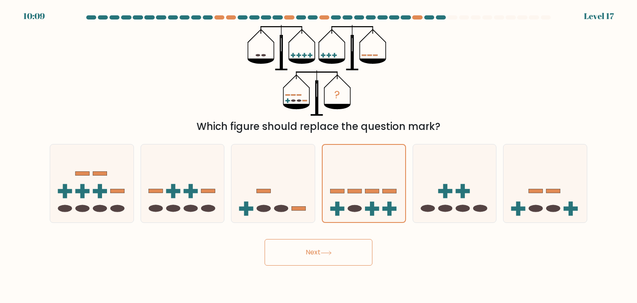
click at [350, 245] on button "Next" at bounding box center [319, 252] width 108 height 27
click at [302, 195] on icon at bounding box center [272, 183] width 83 height 69
click at [318, 155] on input "c." at bounding box center [318, 153] width 0 height 4
radio input "true"
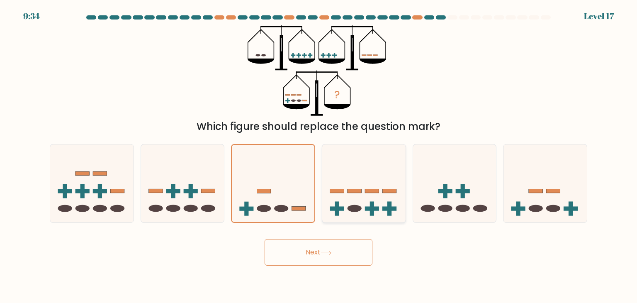
click at [374, 201] on icon at bounding box center [363, 183] width 83 height 69
click at [319, 155] on input "d." at bounding box center [318, 153] width 0 height 4
radio input "true"
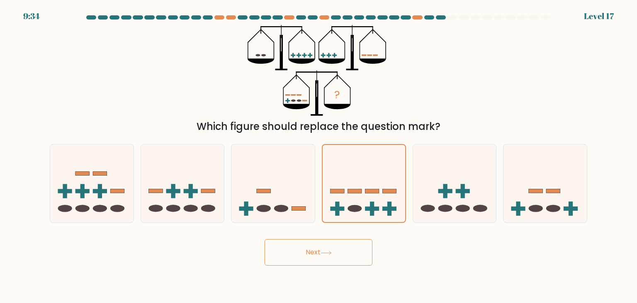
click at [341, 248] on button "Next" at bounding box center [319, 252] width 108 height 27
click at [340, 195] on icon at bounding box center [363, 183] width 83 height 69
click at [319, 155] on input "d." at bounding box center [318, 153] width 0 height 4
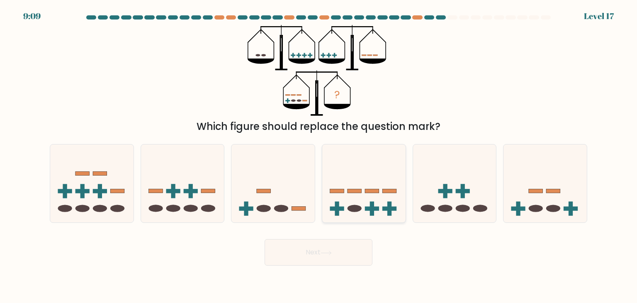
radio input "true"
click at [319, 248] on button "Next" at bounding box center [319, 252] width 108 height 27
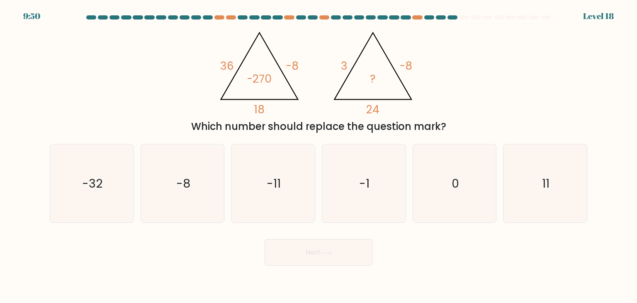
click at [257, 75] on tspan "-270" at bounding box center [259, 78] width 25 height 15
click at [290, 70] on tspan "-8" at bounding box center [292, 65] width 13 height 15
click at [297, 65] on tspan "-8" at bounding box center [292, 65] width 13 height 15
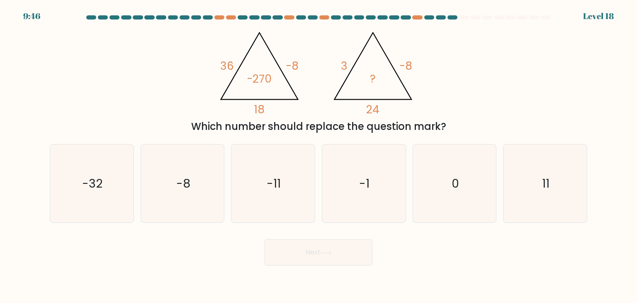
click at [265, 73] on tspan "-270" at bounding box center [259, 78] width 25 height 15
click at [309, 80] on icon "@import url('[URL][DOMAIN_NAME]); 36 -8 18 -270 @import url('[URL][DOMAIN_NAME]…" at bounding box center [318, 70] width 209 height 91
click at [263, 65] on icon "@import url('[URL][DOMAIN_NAME]); 36 -8 18 -270 @import url('[URL][DOMAIN_NAME]…" at bounding box center [318, 70] width 209 height 91
click at [259, 83] on tspan "-270" at bounding box center [259, 78] width 25 height 15
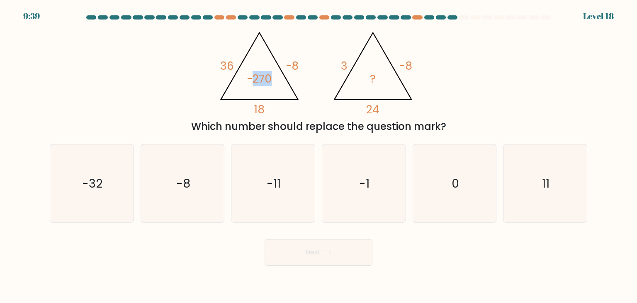
click at [259, 83] on tspan "-270" at bounding box center [259, 78] width 25 height 15
click at [280, 70] on icon "@import url('[URL][DOMAIN_NAME]); 36 -8 18 -270 @import url('[URL][DOMAIN_NAME]…" at bounding box center [318, 70] width 209 height 91
click at [286, 65] on tspan "-8" at bounding box center [292, 65] width 13 height 15
click at [307, 79] on icon "@import url('[URL][DOMAIN_NAME]); 36 -8 18 -270 @import url('[URL][DOMAIN_NAME]…" at bounding box center [318, 70] width 209 height 91
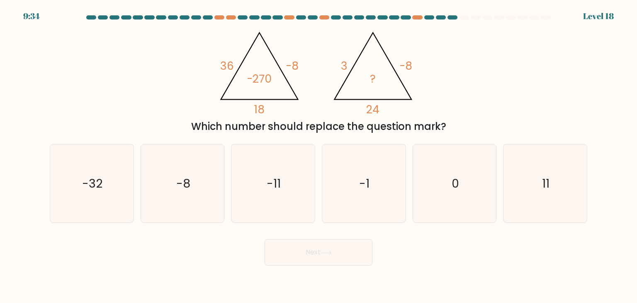
click at [296, 66] on tspan "-8" at bounding box center [292, 65] width 13 height 15
click at [254, 78] on tspan "-270" at bounding box center [259, 78] width 25 height 15
click at [275, 87] on icon "@import url('[URL][DOMAIN_NAME]); 36 -8 18 -270 @import url('[URL][DOMAIN_NAME]…" at bounding box center [318, 70] width 209 height 91
click at [260, 76] on tspan "-270" at bounding box center [259, 78] width 25 height 15
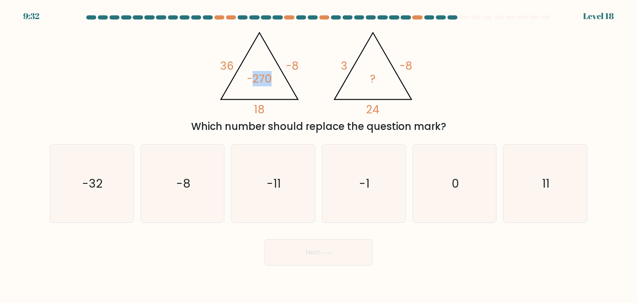
click at [260, 76] on tspan "-270" at bounding box center [259, 78] width 25 height 15
click at [292, 59] on tspan "-8" at bounding box center [292, 65] width 13 height 15
click at [261, 75] on tspan "-270" at bounding box center [259, 78] width 25 height 15
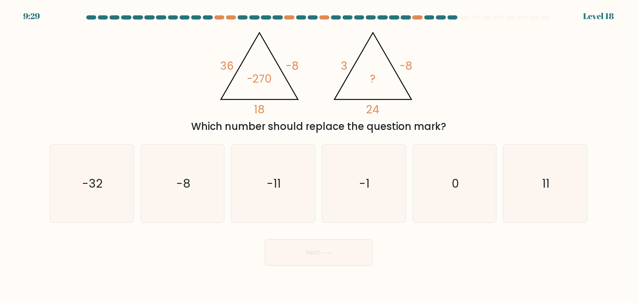
click at [268, 50] on icon "@import url('[URL][DOMAIN_NAME]); 36 -8 18 -270 @import url('[URL][DOMAIN_NAME]…" at bounding box center [318, 70] width 209 height 91
click at [290, 54] on icon "@import url('[URL][DOMAIN_NAME]); 36 -8 18 -270 @import url('[URL][DOMAIN_NAME]…" at bounding box center [318, 70] width 209 height 91
click at [308, 64] on icon "@import url('[URL][DOMAIN_NAME]); 36 -8 18 -270 @import url('[URL][DOMAIN_NAME]…" at bounding box center [318, 70] width 209 height 91
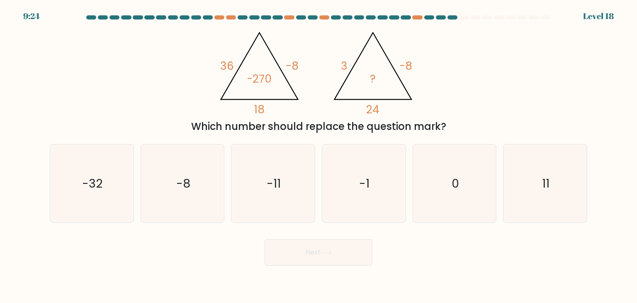
click at [300, 70] on icon "@import url('[URL][DOMAIN_NAME]); 36 -8 18 -270 @import url('[URL][DOMAIN_NAME]…" at bounding box center [318, 70] width 209 height 91
click at [260, 80] on tspan "-270" at bounding box center [259, 78] width 25 height 15
click at [262, 104] on tspan "18" at bounding box center [259, 109] width 10 height 15
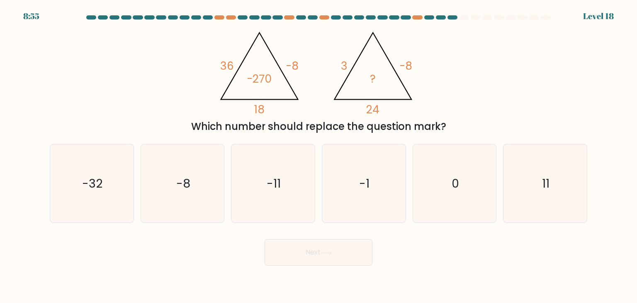
click at [263, 81] on tspan "-270" at bounding box center [259, 78] width 25 height 15
click at [263, 104] on tspan "18" at bounding box center [259, 109] width 10 height 15
click at [266, 78] on tspan "-270" at bounding box center [259, 78] width 25 height 15
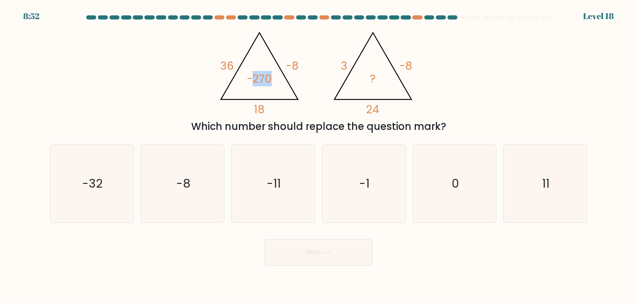
click at [266, 78] on tspan "-270" at bounding box center [259, 78] width 25 height 15
click at [257, 105] on tspan "18" at bounding box center [259, 109] width 10 height 15
click at [269, 73] on tspan "-270" at bounding box center [259, 78] width 25 height 15
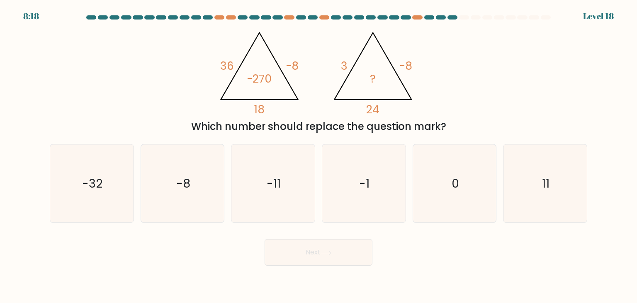
click at [228, 62] on tspan "36" at bounding box center [227, 65] width 14 height 15
click at [295, 61] on tspan "-8" at bounding box center [292, 65] width 13 height 15
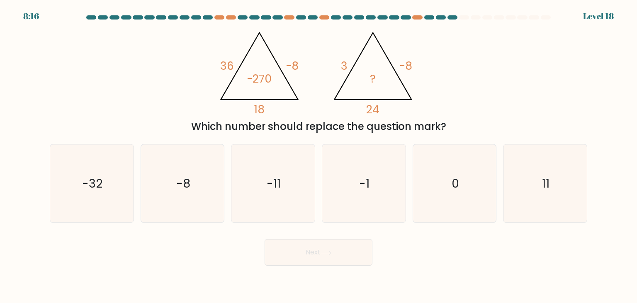
click at [295, 61] on tspan "-8" at bounding box center [292, 65] width 13 height 15
click at [226, 67] on tspan "36" at bounding box center [227, 65] width 14 height 15
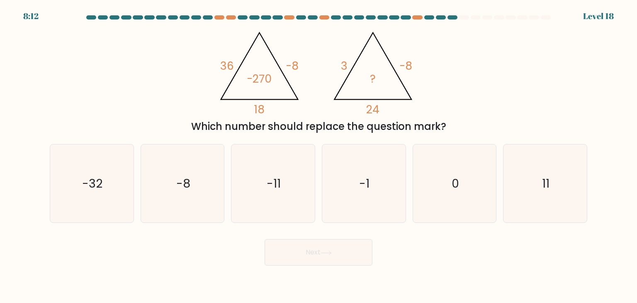
click at [306, 62] on icon "@import url('[URL][DOMAIN_NAME]); 36 -8 18 -270 @import url('[URL][DOMAIN_NAME]…" at bounding box center [318, 70] width 209 height 91
click at [295, 63] on tspan "-8" at bounding box center [292, 65] width 13 height 15
click at [305, 60] on icon "@import url('[URL][DOMAIN_NAME]); 36 -8 18 -270 @import url('[URL][DOMAIN_NAME]…" at bounding box center [318, 70] width 209 height 91
click at [261, 113] on tspan "18" at bounding box center [259, 109] width 10 height 15
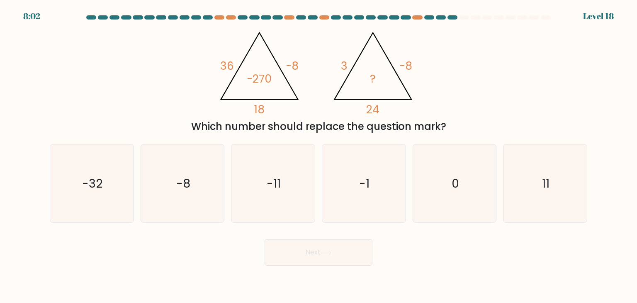
click at [224, 63] on tspan "36" at bounding box center [227, 65] width 14 height 15
click at [296, 62] on tspan "-8" at bounding box center [292, 65] width 13 height 15
click at [256, 107] on tspan "18" at bounding box center [259, 109] width 10 height 15
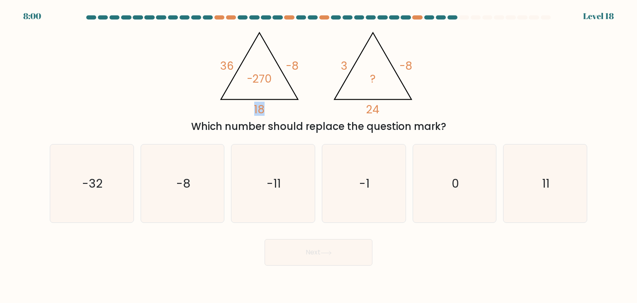
click at [256, 107] on tspan "18" at bounding box center [259, 109] width 10 height 15
click at [343, 63] on tspan "3" at bounding box center [344, 65] width 7 height 15
click at [399, 62] on tspan "-8" at bounding box center [405, 65] width 13 height 15
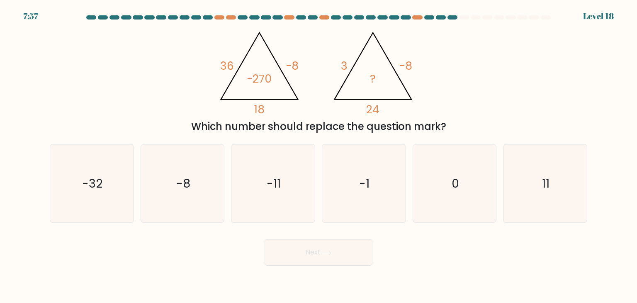
click at [430, 72] on div "@import url('[URL][DOMAIN_NAME]); 36 -8 18 -270 @import url('[URL][DOMAIN_NAME]…" at bounding box center [318, 79] width 547 height 109
click at [229, 64] on tspan "36" at bounding box center [227, 65] width 14 height 15
click at [449, 170] on icon "0" at bounding box center [454, 183] width 78 height 78
click at [319, 155] on input "e. 0" at bounding box center [318, 153] width 0 height 4
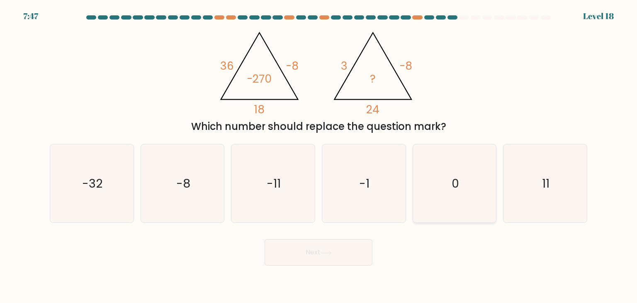
radio input "true"
click at [343, 260] on button "Next" at bounding box center [319, 252] width 108 height 27
click at [318, 250] on button "Next" at bounding box center [319, 252] width 108 height 27
click at [432, 162] on icon "0" at bounding box center [454, 183] width 78 height 78
click at [319, 155] on input "e. 0" at bounding box center [318, 153] width 0 height 4
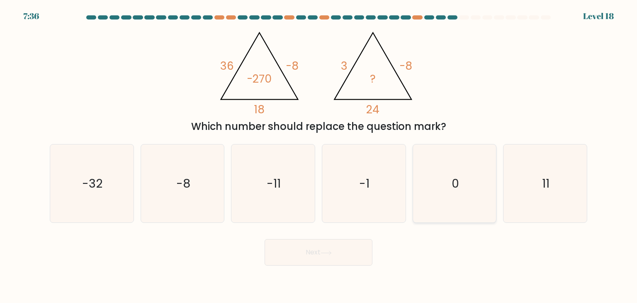
radio input "true"
click at [340, 246] on button "Next" at bounding box center [319, 252] width 108 height 27
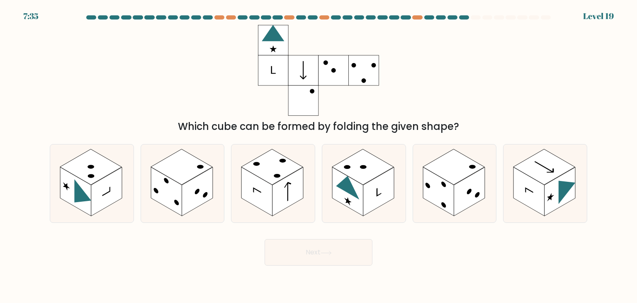
click at [467, 85] on div "Which cube can be formed by folding the given shape?" at bounding box center [318, 79] width 547 height 109
click at [343, 25] on icon at bounding box center [318, 70] width 121 height 91
drag, startPoint x: 375, startPoint y: 33, endPoint x: 460, endPoint y: 38, distance: 85.1
click at [379, 33] on icon at bounding box center [318, 70] width 121 height 91
click at [481, 45] on div "Which cube can be formed by folding the given shape?" at bounding box center [318, 79] width 547 height 109
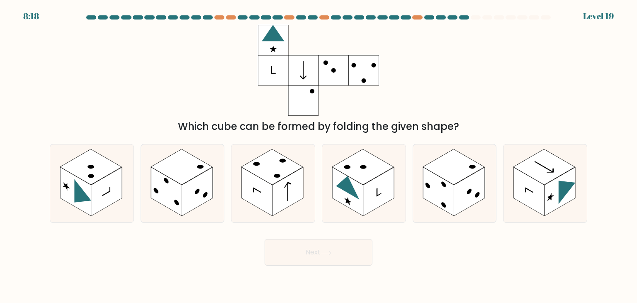
drag, startPoint x: 490, startPoint y: 61, endPoint x: 486, endPoint y: 63, distance: 5.0
click at [486, 63] on div "Which cube can be formed by folding the given shape?" at bounding box center [318, 79] width 547 height 109
click at [418, 63] on div "Which cube can be formed by folding the given shape?" at bounding box center [318, 79] width 547 height 109
click at [203, 56] on div "Which cube can be formed by folding the given shape?" at bounding box center [318, 79] width 547 height 109
drag, startPoint x: 200, startPoint y: 166, endPoint x: 222, endPoint y: 186, distance: 29.4
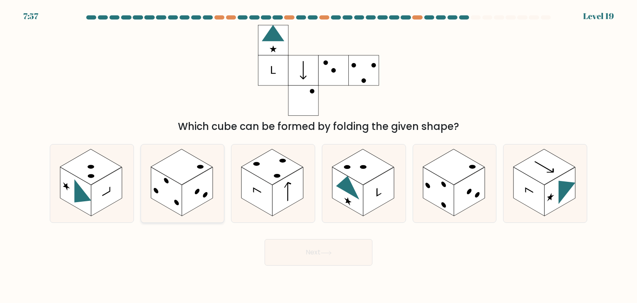
click at [200, 166] on circle at bounding box center [201, 166] width 10 height 5
click at [318, 155] on input "b." at bounding box center [318, 153] width 0 height 4
radio input "true"
click at [297, 246] on button "Next" at bounding box center [319, 252] width 108 height 27
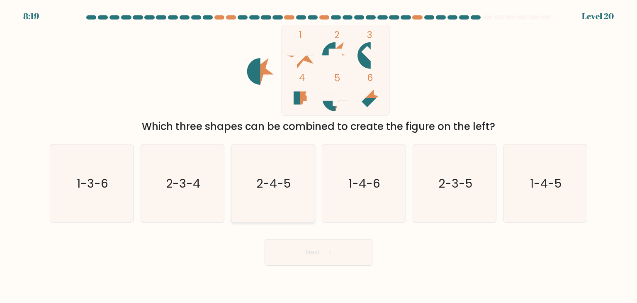
click at [293, 176] on icon "2-4-5" at bounding box center [273, 183] width 78 height 78
click at [318, 155] on input "c. 2-4-5" at bounding box center [318, 153] width 0 height 4
radio input "true"
click at [338, 246] on button "Next" at bounding box center [319, 252] width 108 height 27
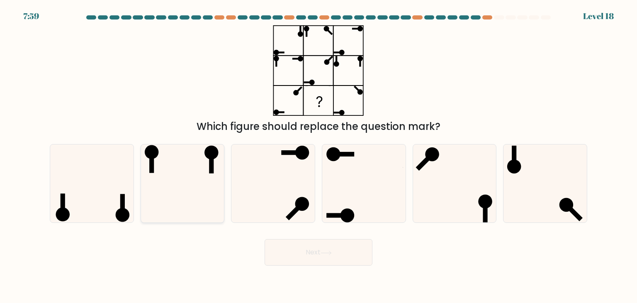
click at [196, 158] on icon at bounding box center [182, 183] width 78 height 78
click at [318, 155] on input "b." at bounding box center [318, 153] width 0 height 4
radio input "true"
click at [321, 244] on button "Next" at bounding box center [319, 252] width 108 height 27
click at [212, 169] on rect at bounding box center [211, 163] width 5 height 21
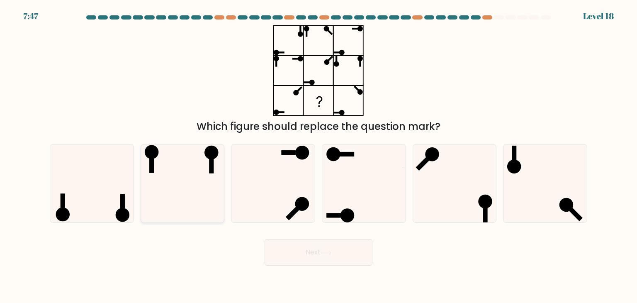
click at [318, 155] on input "b." at bounding box center [318, 153] width 0 height 4
radio input "true"
click at [303, 248] on button "Next" at bounding box center [319, 252] width 108 height 27
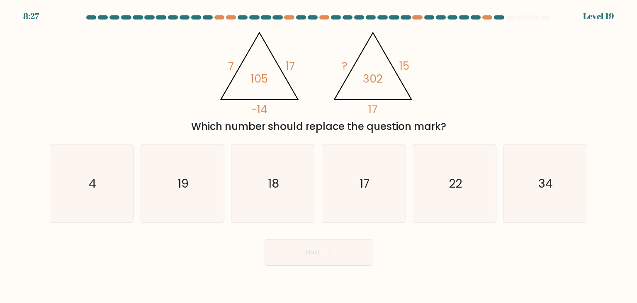
click at [262, 78] on tspan "105" at bounding box center [259, 78] width 17 height 15
click at [290, 67] on tspan "17" at bounding box center [290, 65] width 9 height 15
click at [290, 68] on tspan "17" at bounding box center [290, 65] width 9 height 15
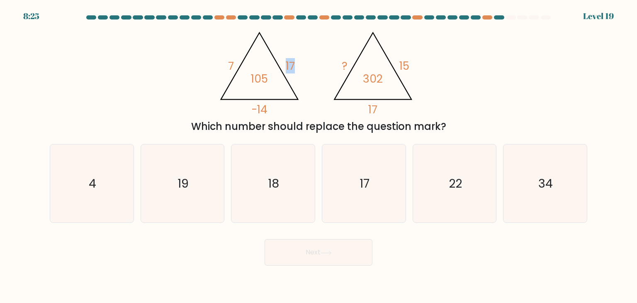
click at [290, 68] on tspan "17" at bounding box center [290, 65] width 9 height 15
click at [296, 67] on icon "@import url('[URL][DOMAIN_NAME]); 7 17 -14 105 @import url('[URL][DOMAIN_NAME])…" at bounding box center [318, 70] width 209 height 91
click at [292, 66] on tspan "17" at bounding box center [290, 65] width 9 height 15
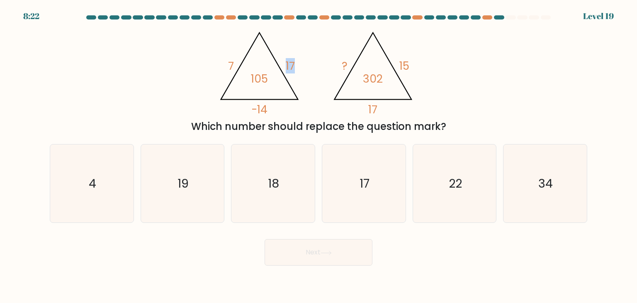
click at [292, 66] on tspan "17" at bounding box center [290, 65] width 9 height 15
click at [269, 75] on icon "@import url('[URL][DOMAIN_NAME]); 7 17 -14 105 @import url('[URL][DOMAIN_NAME])…" at bounding box center [318, 70] width 209 height 91
click at [262, 73] on tspan "105" at bounding box center [259, 78] width 17 height 15
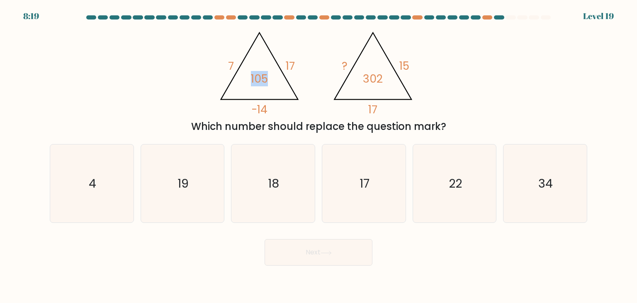
click at [262, 73] on tspan "105" at bounding box center [259, 78] width 17 height 15
click at [293, 68] on tspan "17" at bounding box center [290, 65] width 9 height 15
click at [254, 73] on tspan "105" at bounding box center [259, 78] width 17 height 15
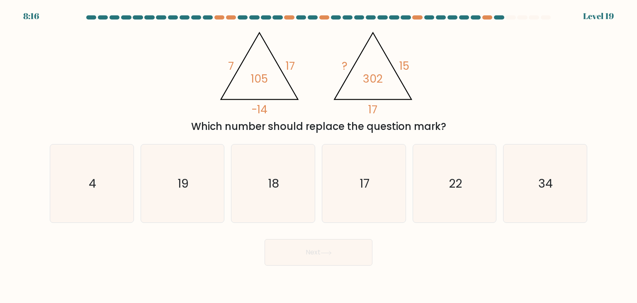
click at [291, 61] on tspan "17" at bounding box center [290, 65] width 9 height 15
click at [290, 86] on icon "@import url('[URL][DOMAIN_NAME]); 7 17 -14 105 @import url('[URL][DOMAIN_NAME])…" at bounding box center [318, 70] width 209 height 91
click at [260, 75] on tspan "105" at bounding box center [259, 78] width 17 height 15
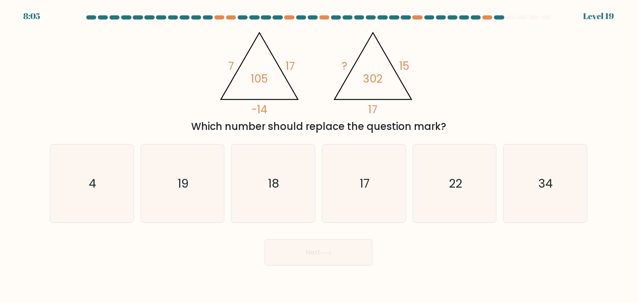
click at [230, 59] on tspan "7" at bounding box center [231, 65] width 6 height 15
click at [264, 101] on icon "@import url('[URL][DOMAIN_NAME]); 7 17 -14 105 @import url('[URL][DOMAIN_NAME])…" at bounding box center [318, 70] width 209 height 91
click at [262, 105] on tspan "-14" at bounding box center [259, 109] width 16 height 15
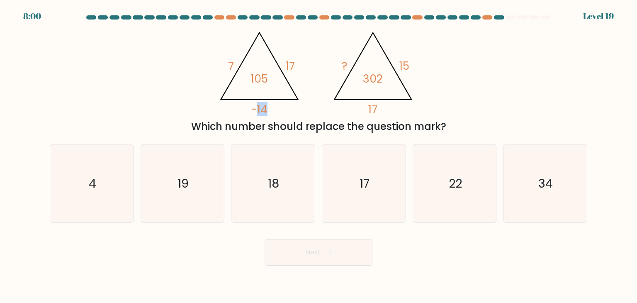
click at [262, 105] on tspan "-14" at bounding box center [259, 109] width 16 height 15
click at [260, 77] on tspan "105" at bounding box center [259, 78] width 17 height 15
click at [289, 64] on tspan "17" at bounding box center [290, 65] width 9 height 15
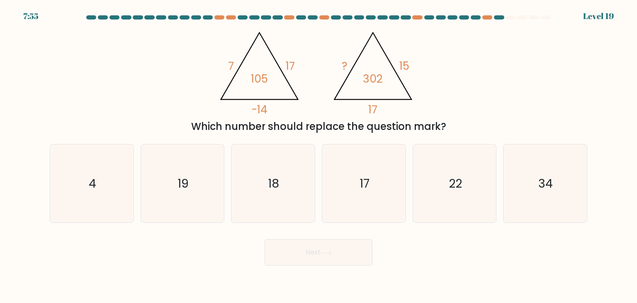
click at [260, 115] on tspan "-14" at bounding box center [259, 109] width 16 height 15
click at [291, 64] on tspan "17" at bounding box center [290, 65] width 9 height 15
drag, startPoint x: 291, startPoint y: 64, endPoint x: 262, endPoint y: 108, distance: 52.2
click at [262, 108] on icon "@import url('[URL][DOMAIN_NAME]); 7 17 -14 105" at bounding box center [259, 71] width 90 height 92
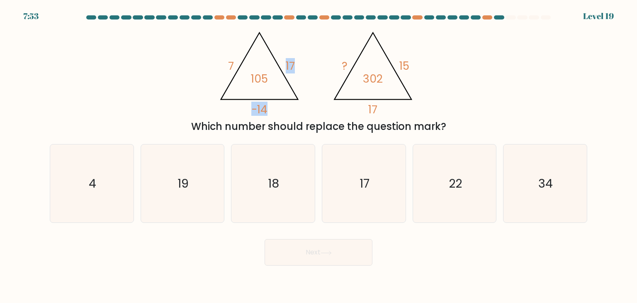
click at [262, 108] on tspan "-14" at bounding box center [259, 109] width 16 height 15
click at [312, 79] on icon "@import url('[URL][DOMAIN_NAME]); 7 17 -14 105 @import url('[URL][DOMAIN_NAME])…" at bounding box center [318, 70] width 209 height 91
click at [258, 75] on tspan "105" at bounding box center [259, 78] width 17 height 15
click at [229, 63] on tspan "7" at bounding box center [231, 65] width 6 height 15
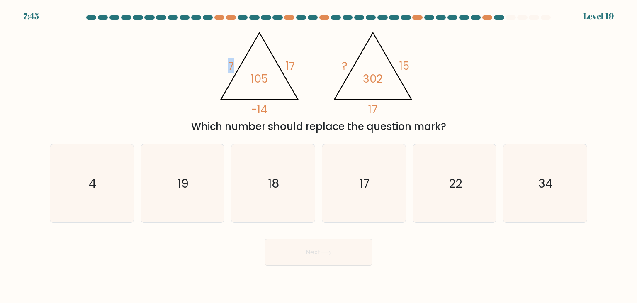
click at [229, 63] on tspan "7" at bounding box center [231, 65] width 6 height 15
click at [265, 69] on icon "@import url('[URL][DOMAIN_NAME]); 7 17 -14 105 @import url('[URL][DOMAIN_NAME])…" at bounding box center [318, 70] width 209 height 91
click at [264, 82] on tspan "105" at bounding box center [259, 78] width 17 height 15
click at [265, 105] on tspan "-14" at bounding box center [259, 109] width 16 height 15
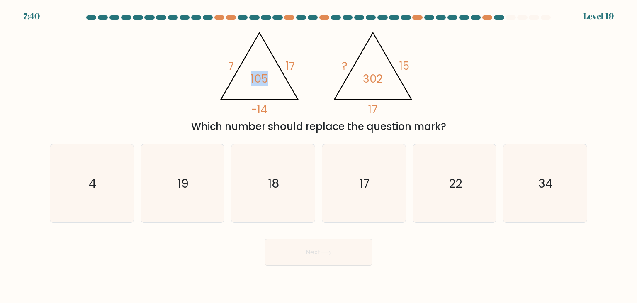
drag, startPoint x: 265, startPoint y: 105, endPoint x: 263, endPoint y: 82, distance: 23.4
click at [263, 82] on icon "@import url('[URL][DOMAIN_NAME]); 7 17 -14 105" at bounding box center [259, 71] width 90 height 92
click at [263, 82] on tspan "105" at bounding box center [259, 78] width 17 height 15
click at [267, 110] on tspan "-14" at bounding box center [259, 109] width 16 height 15
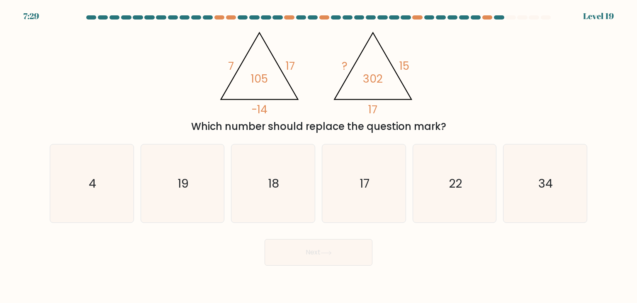
click at [267, 110] on tspan "-14" at bounding box center [259, 109] width 16 height 15
click at [259, 108] on tspan "-14" at bounding box center [259, 109] width 16 height 15
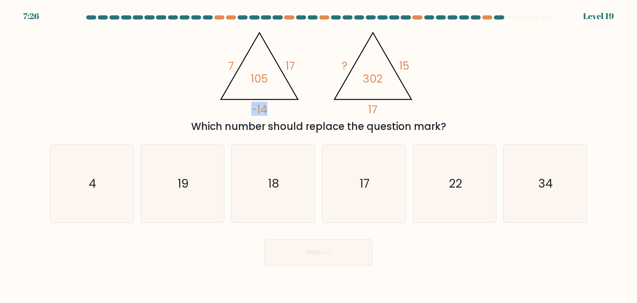
click at [280, 107] on icon "@import url('[URL][DOMAIN_NAME]); 7 17 -14 105 @import url('[URL][DOMAIN_NAME])…" at bounding box center [318, 70] width 209 height 91
click at [233, 70] on tspan "7" at bounding box center [231, 65] width 6 height 15
click at [284, 68] on icon "@import url('[URL][DOMAIN_NAME]); 7 17 -14 105 @import url('[URL][DOMAIN_NAME])…" at bounding box center [318, 70] width 209 height 91
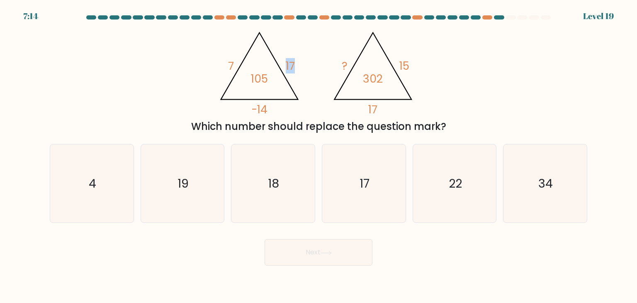
click at [286, 67] on tspan "17" at bounding box center [290, 65] width 9 height 15
click at [265, 104] on tspan "-14" at bounding box center [259, 109] width 16 height 15
click at [242, 66] on icon "@import url('[URL][DOMAIN_NAME]); 7 17 -14 105 @import url('[URL][DOMAIN_NAME])…" at bounding box center [318, 70] width 209 height 91
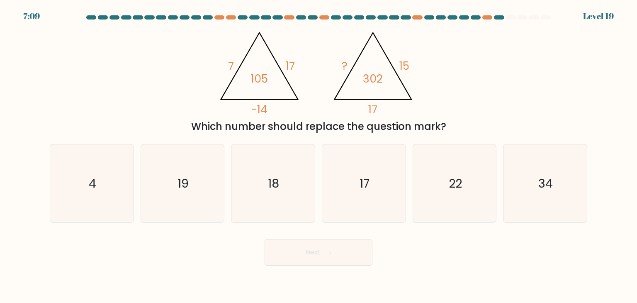
click at [242, 66] on icon "@import url('[URL][DOMAIN_NAME]); 7 17 -14 105 @import url('[URL][DOMAIN_NAME])…" at bounding box center [318, 70] width 209 height 91
click at [232, 65] on tspan "7" at bounding box center [231, 65] width 6 height 15
click at [268, 78] on tspan "105" at bounding box center [259, 78] width 17 height 15
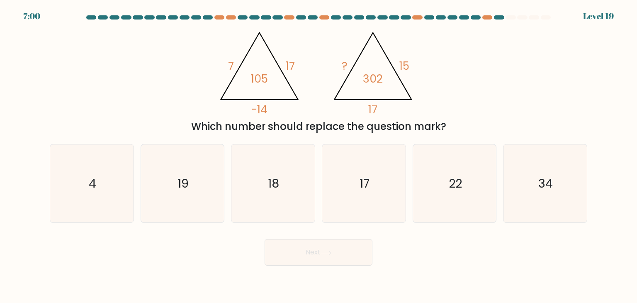
click at [265, 73] on tspan "105" at bounding box center [259, 78] width 17 height 15
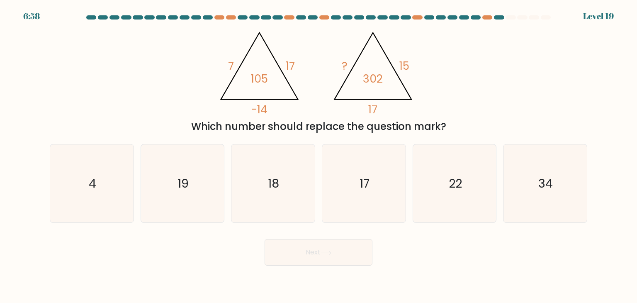
click at [265, 73] on tspan "105" at bounding box center [259, 78] width 17 height 15
click at [267, 69] on icon "@import url('[URL][DOMAIN_NAME]); 7 17 -14 105 @import url('[URL][DOMAIN_NAME])…" at bounding box center [318, 70] width 209 height 91
click at [275, 63] on icon "@import url('[URL][DOMAIN_NAME]); 7 17 -14 105 @import url('[URL][DOMAIN_NAME])…" at bounding box center [318, 70] width 209 height 91
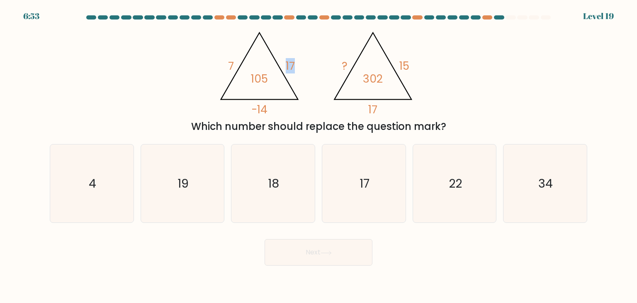
click at [275, 63] on icon "@import url('[URL][DOMAIN_NAME]); 7 17 -14 105 @import url('[URL][DOMAIN_NAME])…" at bounding box center [318, 70] width 209 height 91
click at [256, 80] on tspan "105" at bounding box center [259, 78] width 17 height 15
click at [274, 87] on icon "@import url('[URL][DOMAIN_NAME]); 7 17 -14 105 @import url('[URL][DOMAIN_NAME])…" at bounding box center [318, 70] width 209 height 91
click at [264, 82] on tspan "105" at bounding box center [259, 78] width 17 height 15
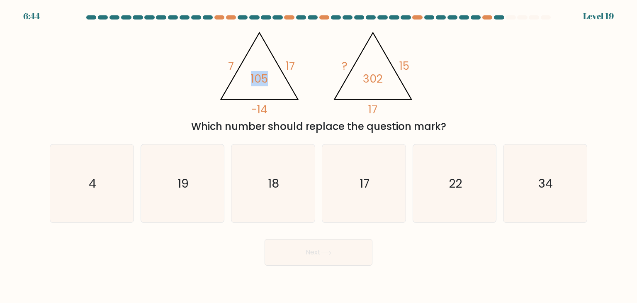
click at [264, 82] on tspan "105" at bounding box center [259, 78] width 17 height 15
click at [265, 103] on tspan "-14" at bounding box center [259, 109] width 16 height 15
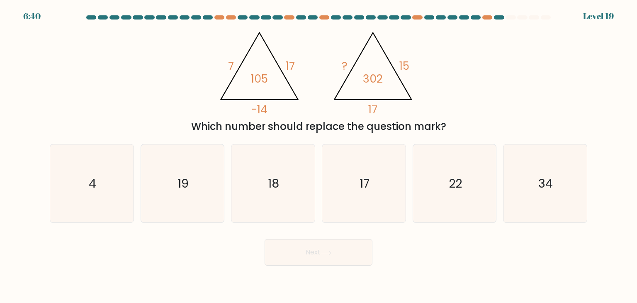
click at [259, 84] on tspan "105" at bounding box center [259, 78] width 17 height 15
click at [266, 105] on tspan "-14" at bounding box center [259, 109] width 16 height 15
drag, startPoint x: 266, startPoint y: 105, endPoint x: 266, endPoint y: 85, distance: 19.9
click at [266, 85] on icon "@import url('[URL][DOMAIN_NAME]); 7 17 -14 105" at bounding box center [259, 71] width 90 height 92
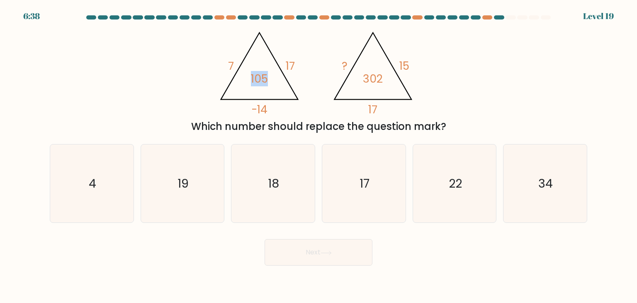
click at [266, 85] on tspan "105" at bounding box center [259, 78] width 17 height 15
click at [267, 82] on tspan "105" at bounding box center [259, 78] width 17 height 15
click at [256, 77] on tspan "105" at bounding box center [259, 78] width 17 height 15
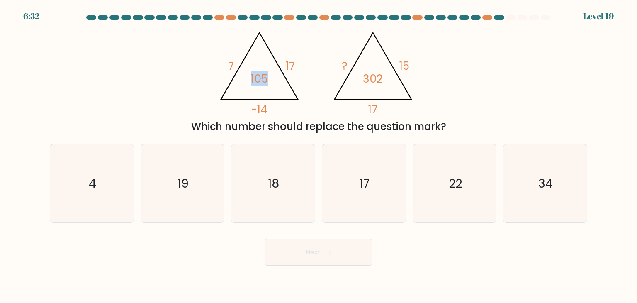
click at [262, 74] on tspan "105" at bounding box center [259, 78] width 17 height 15
click at [291, 54] on icon "@import url('[URL][DOMAIN_NAME]); 7 17 -14 105 @import url('[URL][DOMAIN_NAME])…" at bounding box center [318, 70] width 209 height 91
click at [266, 75] on tspan "105" at bounding box center [259, 78] width 17 height 15
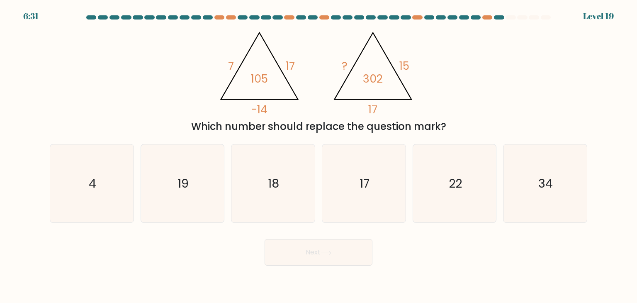
click at [266, 75] on tspan "105" at bounding box center [259, 78] width 17 height 15
click at [264, 104] on tspan "-14" at bounding box center [259, 109] width 16 height 15
click at [231, 59] on tspan "7" at bounding box center [231, 65] width 6 height 15
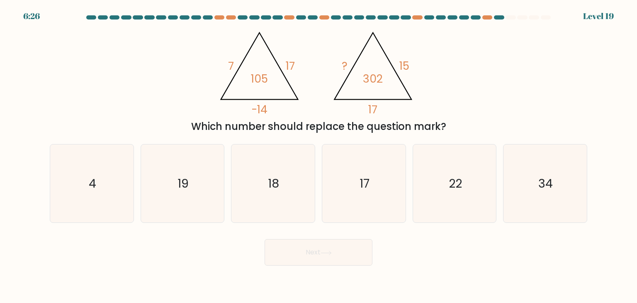
click at [267, 78] on tspan "105" at bounding box center [259, 78] width 17 height 15
drag, startPoint x: 251, startPoint y: 77, endPoint x: 275, endPoint y: 77, distance: 24.0
click at [275, 77] on icon "@import url('https://fonts.googleapis.com/css?family=Abril+Fatface:400,100,100i…" at bounding box center [318, 70] width 209 height 91
drag, startPoint x: 252, startPoint y: 110, endPoint x: 277, endPoint y: 105, distance: 25.5
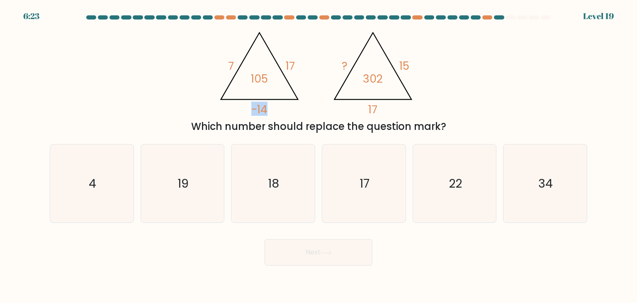
click at [277, 105] on icon "@import url('https://fonts.googleapis.com/css?family=Abril+Fatface:400,100,100i…" at bounding box center [318, 70] width 209 height 91
click at [267, 72] on tspan "105" at bounding box center [259, 78] width 17 height 15
click at [262, 74] on tspan "105" at bounding box center [259, 78] width 17 height 15
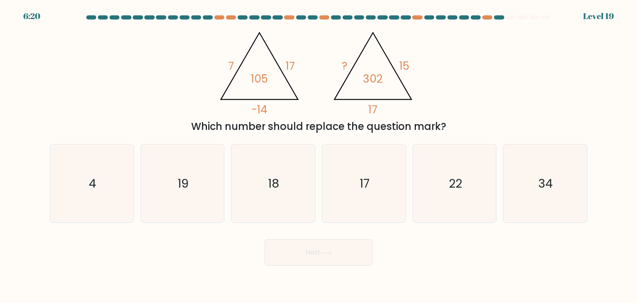
click at [263, 103] on tspan "-14" at bounding box center [259, 109] width 16 height 15
click at [257, 78] on tspan "105" at bounding box center [259, 78] width 17 height 15
click at [275, 108] on icon "@import url('https://fonts.googleapis.com/css?family=Abril+Fatface:400,100,100i…" at bounding box center [318, 70] width 209 height 91
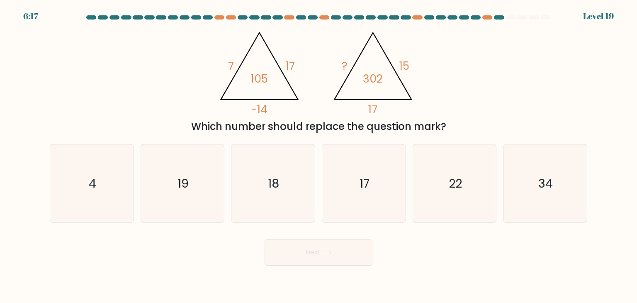
click at [287, 62] on tspan "17" at bounding box center [290, 65] width 9 height 15
click at [263, 104] on tspan "-14" at bounding box center [259, 109] width 16 height 15
click at [255, 71] on tspan "105" at bounding box center [259, 78] width 17 height 15
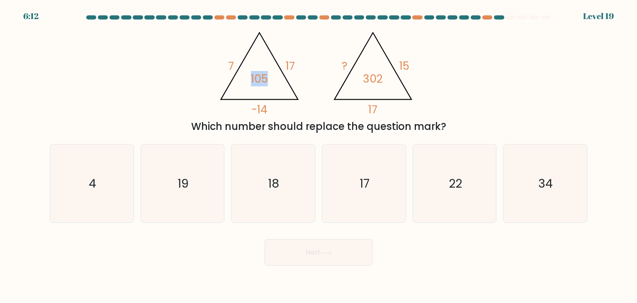
click at [255, 71] on tspan "105" at bounding box center [259, 78] width 17 height 15
click at [290, 59] on tspan "17" at bounding box center [290, 65] width 9 height 15
click at [265, 108] on tspan "-14" at bounding box center [259, 109] width 16 height 15
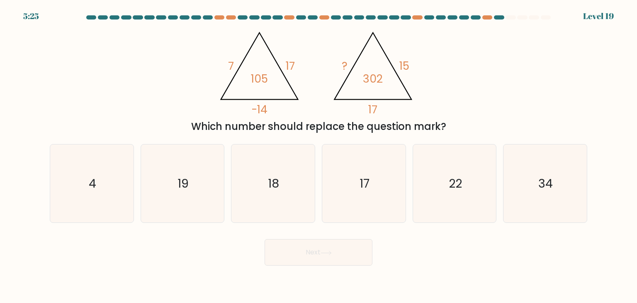
click at [289, 63] on tspan "17" at bounding box center [290, 65] width 9 height 15
click at [233, 61] on tspan "7" at bounding box center [231, 65] width 6 height 15
click at [297, 63] on icon "@import url('https://fonts.googleapis.com/css?family=Abril+Fatface:400,100,100i…" at bounding box center [318, 70] width 209 height 91
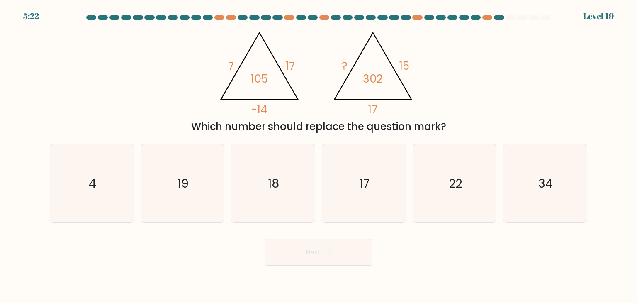
click at [297, 63] on icon "@import url('https://fonts.googleapis.com/css?family=Abril+Fatface:400,100,100i…" at bounding box center [318, 70] width 209 height 91
click at [232, 62] on tspan "7" at bounding box center [231, 65] width 6 height 15
click at [287, 64] on tspan "17" at bounding box center [290, 65] width 9 height 15
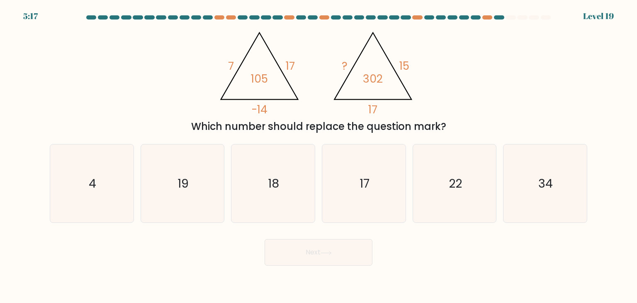
click at [229, 60] on tspan "7" at bounding box center [231, 65] width 6 height 15
click at [260, 102] on tspan "-14" at bounding box center [259, 109] width 16 height 15
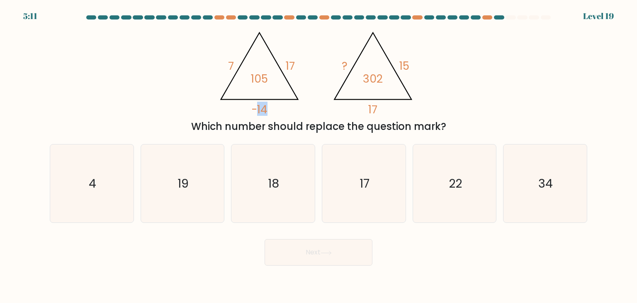
click at [260, 102] on tspan "-14" at bounding box center [259, 109] width 16 height 15
click at [259, 75] on tspan "105" at bounding box center [259, 78] width 17 height 15
click at [290, 65] on tspan "17" at bounding box center [290, 65] width 9 height 15
click at [408, 65] on tspan "15" at bounding box center [404, 65] width 10 height 15
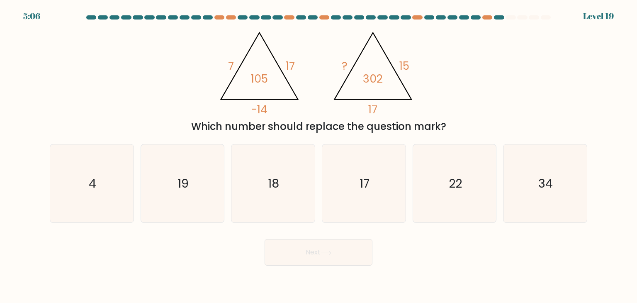
click at [408, 65] on tspan "15" at bounding box center [404, 65] width 10 height 15
click at [347, 59] on tspan "?" at bounding box center [345, 65] width 6 height 15
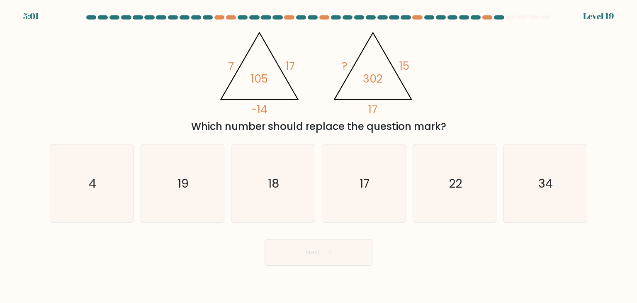
click at [378, 83] on tspan "302" at bounding box center [373, 78] width 20 height 15
click at [386, 79] on icon "@import url('https://fonts.googleapis.com/css?family=Abril+Fatface:400,100,100i…" at bounding box center [318, 70] width 209 height 91
click at [402, 62] on tspan "15" at bounding box center [404, 65] width 10 height 15
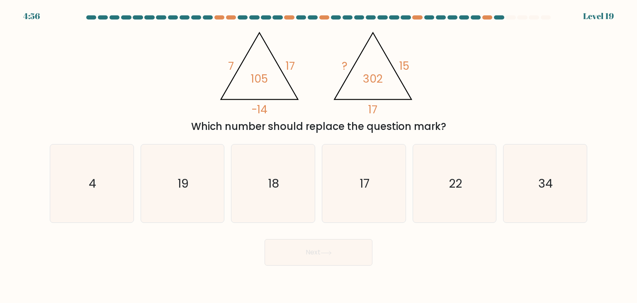
click at [346, 62] on tspan "?" at bounding box center [345, 65] width 6 height 15
click at [202, 171] on icon "19" at bounding box center [182, 183] width 78 height 78
click at [318, 155] on input "b. 19" at bounding box center [318, 153] width 0 height 4
radio input "true"
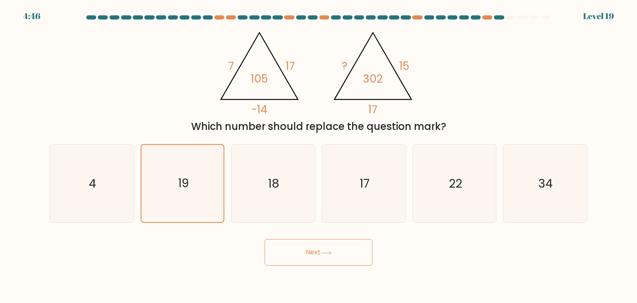
click at [301, 242] on button "Next" at bounding box center [319, 252] width 108 height 27
click at [301, 243] on button "Next" at bounding box center [319, 252] width 108 height 27
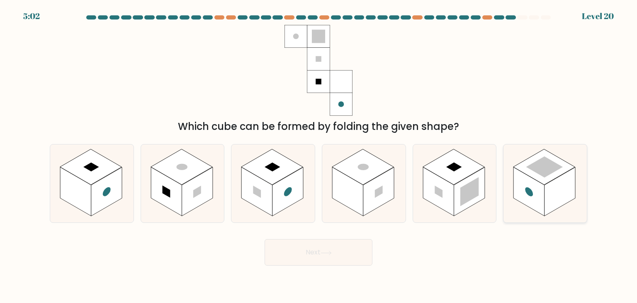
click at [538, 151] on icon at bounding box center [544, 183] width 83 height 78
click at [319, 151] on input "f." at bounding box center [318, 153] width 0 height 4
radio input "true"
click at [292, 173] on rect at bounding box center [287, 191] width 31 height 49
click at [318, 155] on input "c." at bounding box center [318, 153] width 0 height 4
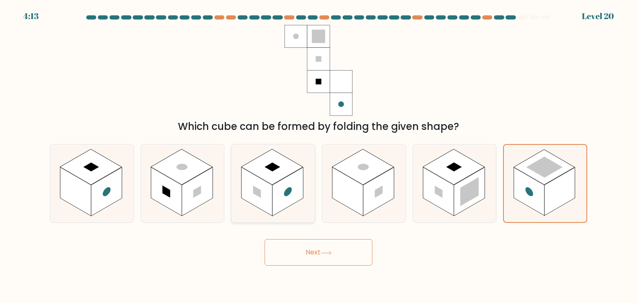
radio input "true"
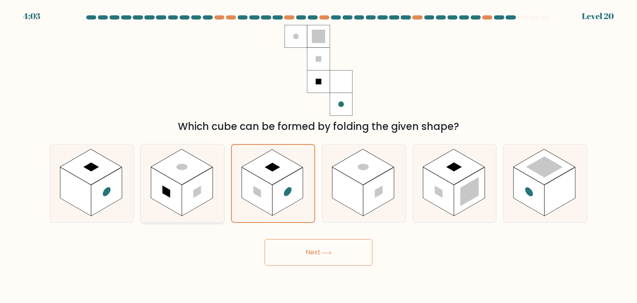
click at [196, 173] on rect at bounding box center [181, 167] width 62 height 36
click at [318, 155] on input "b." at bounding box center [318, 153] width 0 height 4
radio input "true"
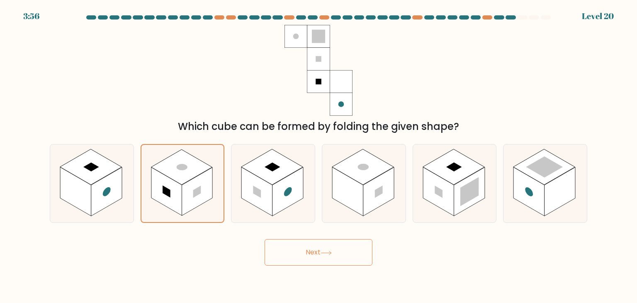
drag, startPoint x: 318, startPoint y: 250, endPoint x: 317, endPoint y: 246, distance: 4.2
click at [316, 252] on button "Next" at bounding box center [319, 252] width 108 height 27
click at [335, 252] on button "Next" at bounding box center [319, 252] width 108 height 27
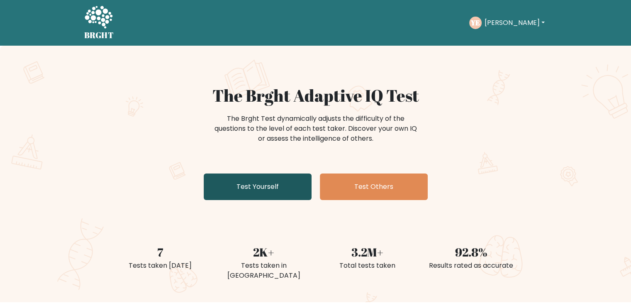
click at [264, 182] on link "Test Yourself" at bounding box center [258, 186] width 108 height 27
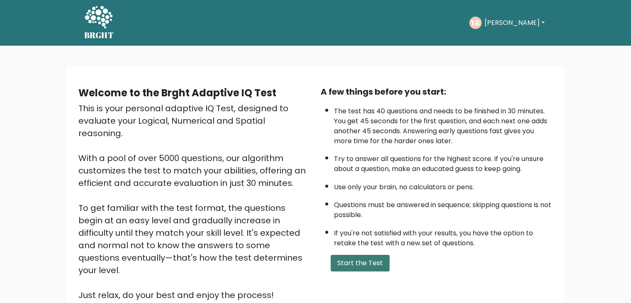
click at [360, 266] on button "Start the Test" at bounding box center [359, 263] width 59 height 17
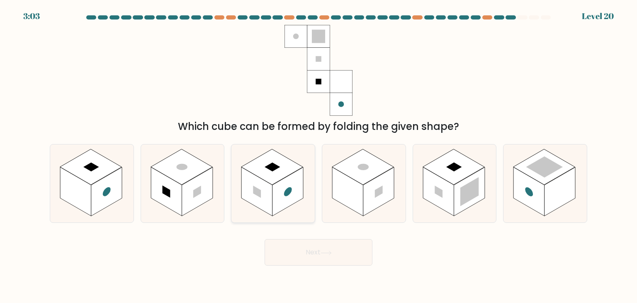
drag, startPoint x: 204, startPoint y: 172, endPoint x: 264, endPoint y: 216, distance: 74.7
click at [204, 172] on icon at bounding box center [182, 183] width 83 height 78
click at [318, 155] on input "b." at bounding box center [318, 153] width 0 height 4
radio input "true"
click at [299, 246] on button "Next" at bounding box center [319, 252] width 108 height 27
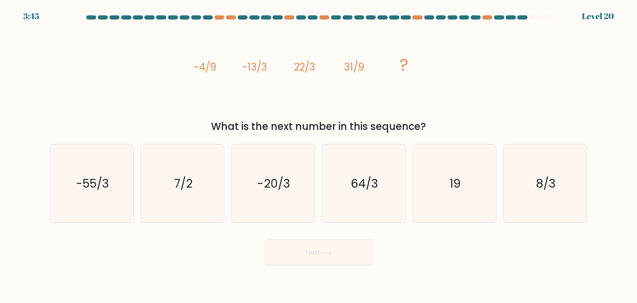
click at [210, 65] on tspan "-4/9" at bounding box center [205, 67] width 23 height 14
click at [255, 69] on tspan "-13/3" at bounding box center [254, 67] width 25 height 14
click at [262, 67] on tspan "-13/3" at bounding box center [254, 67] width 25 height 14
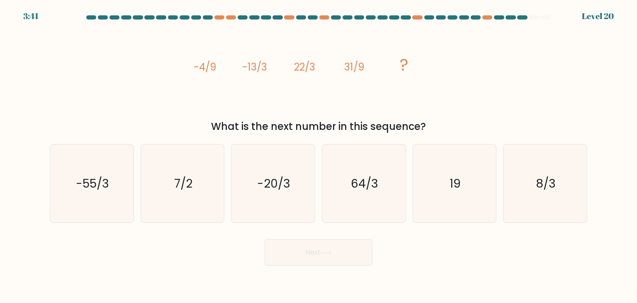
click at [204, 70] on tspan "-4/9" at bounding box center [205, 67] width 23 height 14
click at [270, 58] on icon "image/svg+xml -4/9 -13/3 22/3 31/9 ?" at bounding box center [318, 70] width 249 height 91
click at [356, 69] on tspan "31/9" at bounding box center [354, 67] width 20 height 14
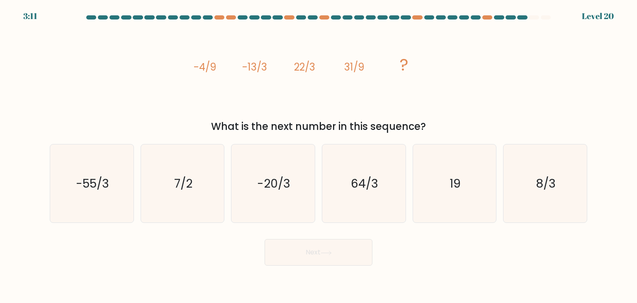
click at [306, 65] on tspan "22/3" at bounding box center [304, 67] width 21 height 14
click at [313, 66] on tspan "22/3" at bounding box center [304, 67] width 21 height 14
click at [351, 63] on tspan "31/9" at bounding box center [354, 67] width 20 height 14
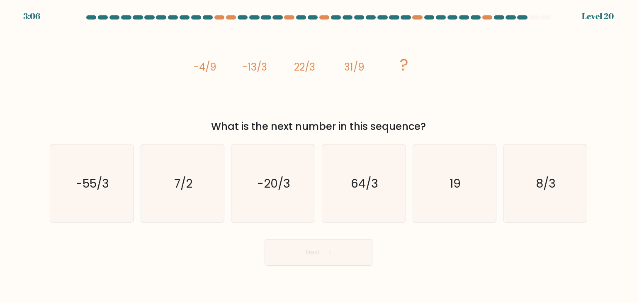
click at [412, 98] on icon "image/svg+xml -4/9 -13/3 22/3 31/9 ?" at bounding box center [318, 70] width 249 height 91
click at [204, 69] on tspan "-4/9" at bounding box center [205, 67] width 23 height 14
click at [248, 66] on tspan "-13/3" at bounding box center [254, 67] width 25 height 14
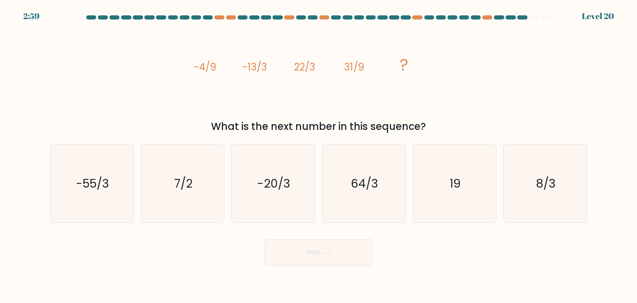
click at [295, 67] on tspan "22/3" at bounding box center [304, 67] width 21 height 14
click at [344, 63] on tspan "31/9" at bounding box center [354, 67] width 20 height 14
click at [531, 183] on icon "8/3" at bounding box center [545, 183] width 78 height 78
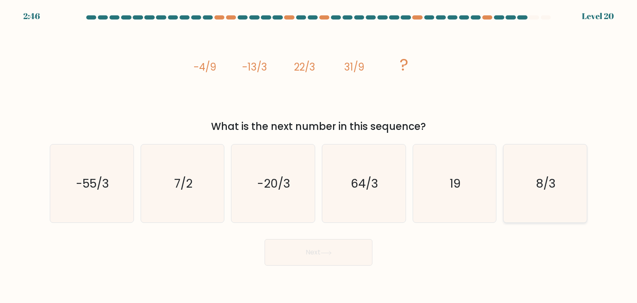
click at [319, 155] on input "f. 8/3" at bounding box center [318, 153] width 0 height 4
radio input "true"
click at [327, 258] on button "Next" at bounding box center [319, 252] width 108 height 27
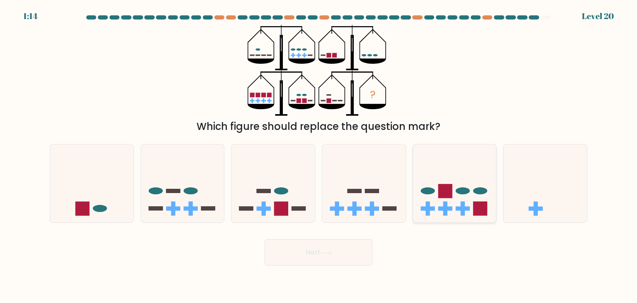
click at [456, 165] on icon at bounding box center [454, 183] width 83 height 69
click at [319, 155] on input "e." at bounding box center [318, 153] width 0 height 4
radio input "true"
click at [345, 255] on button "Next" at bounding box center [319, 252] width 108 height 27
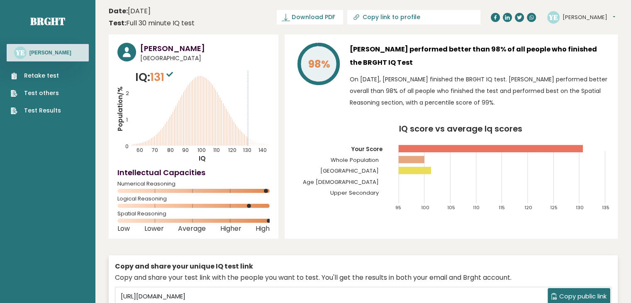
click at [39, 77] on link "Retake test" at bounding box center [36, 75] width 50 height 9
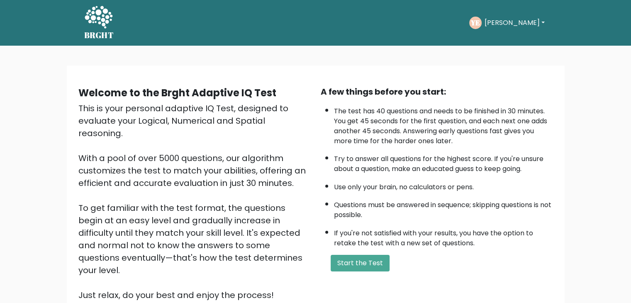
click at [303, 218] on div "This is your personal adaptive IQ Test, designed to evaluate your Logical, Nume…" at bounding box center [194, 201] width 232 height 199
click at [362, 255] on button "Start the Test" at bounding box center [359, 263] width 59 height 17
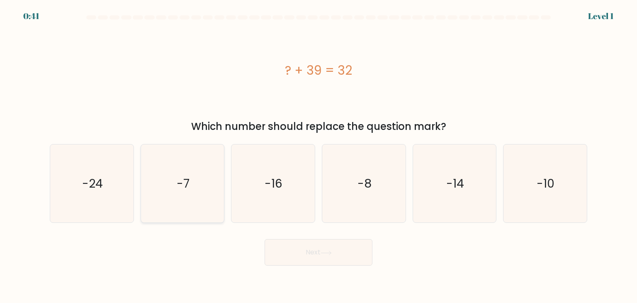
drag, startPoint x: 183, startPoint y: 177, endPoint x: 265, endPoint y: 223, distance: 94.5
click at [184, 178] on text "-7" at bounding box center [183, 183] width 13 height 17
click at [318, 155] on input "b. -7" at bounding box center [318, 153] width 0 height 4
radio input "true"
click at [289, 246] on button "Next" at bounding box center [319, 252] width 108 height 27
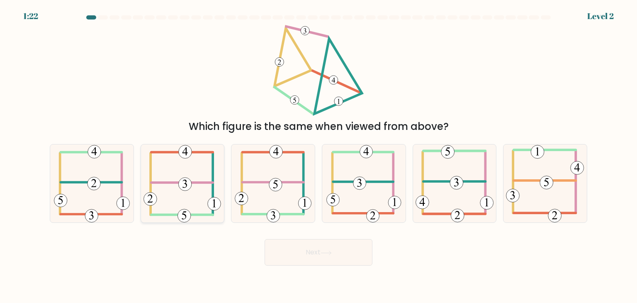
click at [194, 177] on icon at bounding box center [182, 183] width 78 height 78
click at [318, 155] on input "b." at bounding box center [318, 153] width 0 height 4
radio input "true"
click at [331, 264] on button "Next" at bounding box center [319, 252] width 108 height 27
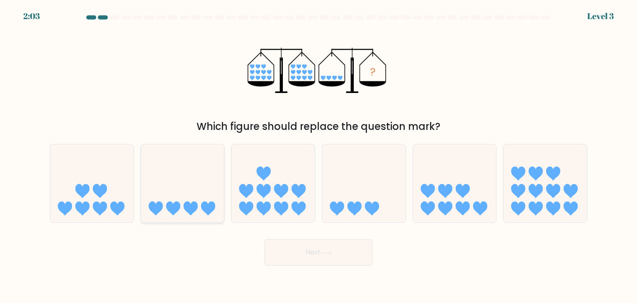
click at [178, 193] on icon at bounding box center [182, 183] width 83 height 69
click at [318, 155] on input "b." at bounding box center [318, 153] width 0 height 4
radio input "true"
click at [300, 257] on button "Next" at bounding box center [319, 252] width 108 height 27
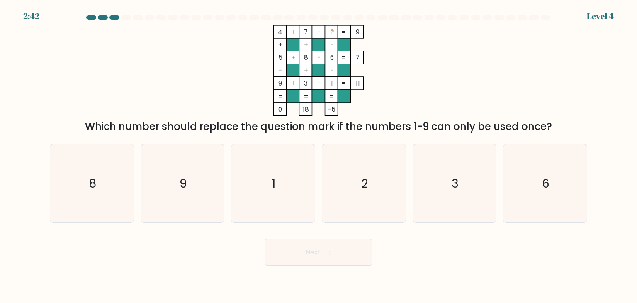
click at [307, 34] on tspan "7" at bounding box center [306, 32] width 4 height 9
click at [333, 166] on icon "2" at bounding box center [364, 183] width 78 height 78
click at [319, 155] on input "d. 2" at bounding box center [318, 153] width 0 height 4
radio input "true"
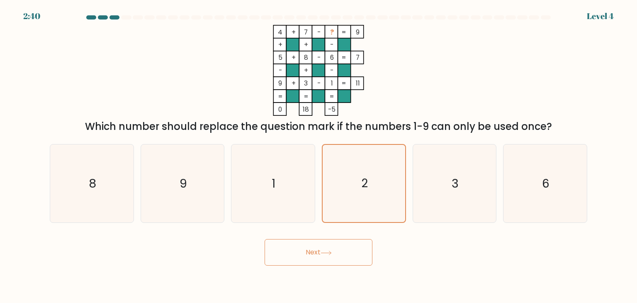
click at [330, 244] on button "Next" at bounding box center [319, 252] width 108 height 27
click at [343, 257] on button "Next" at bounding box center [319, 252] width 108 height 27
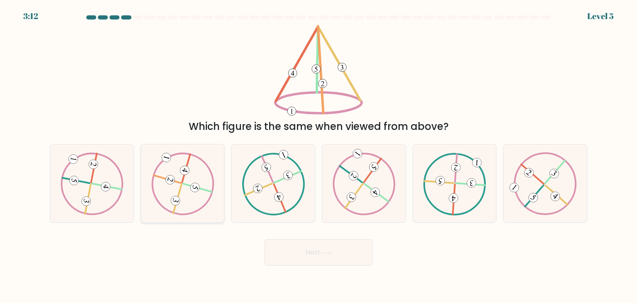
click at [194, 168] on icon at bounding box center [182, 183] width 63 height 63
click at [318, 155] on input "b." at bounding box center [318, 153] width 0 height 4
radio input "true"
click at [296, 262] on button "Next" at bounding box center [319, 252] width 108 height 27
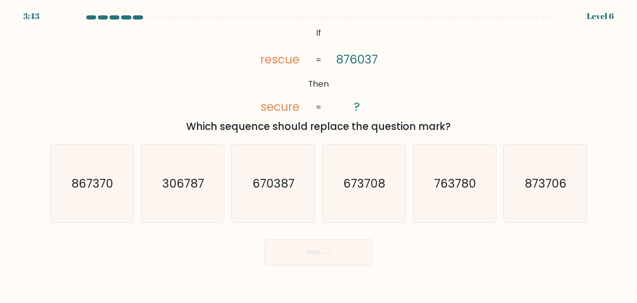
click at [276, 61] on tspan "rescue" at bounding box center [280, 59] width 39 height 17
click at [272, 167] on icon "670387" at bounding box center [273, 183] width 78 height 78
click at [318, 155] on input "c. 670387" at bounding box center [318, 153] width 0 height 4
radio input "true"
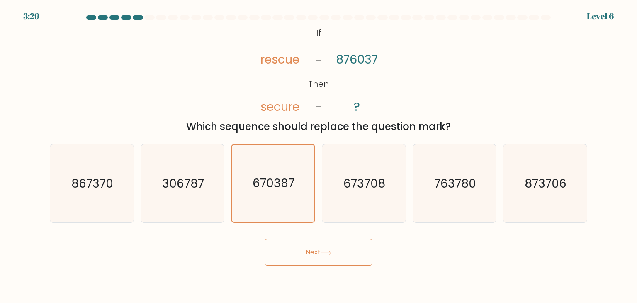
click at [329, 255] on icon at bounding box center [325, 252] width 11 height 5
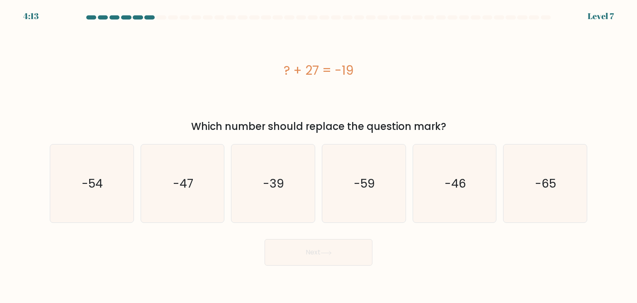
click at [298, 70] on div "? + 27 = -19" at bounding box center [318, 70] width 537 height 19
click at [313, 69] on div "? + 27 = -19" at bounding box center [318, 70] width 537 height 19
click at [328, 70] on div "? + 27 = -19" at bounding box center [318, 70] width 537 height 19
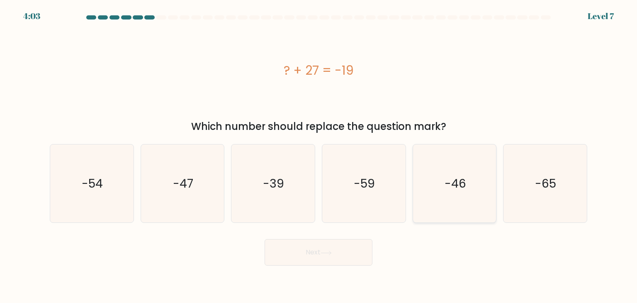
click at [442, 170] on icon "-46" at bounding box center [454, 183] width 78 height 78
click at [319, 155] on input "e. -46" at bounding box center [318, 153] width 0 height 4
radio input "true"
click at [352, 247] on button "Next" at bounding box center [319, 252] width 108 height 27
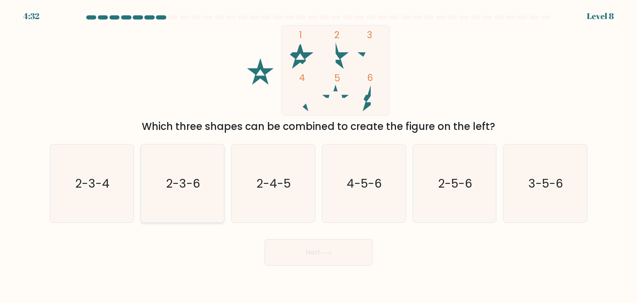
click at [203, 171] on icon "2-3-6" at bounding box center [182, 183] width 78 height 78
click at [318, 155] on input "b. 2-3-6" at bounding box center [318, 153] width 0 height 4
radio input "true"
click at [330, 249] on button "Next" at bounding box center [319, 252] width 108 height 27
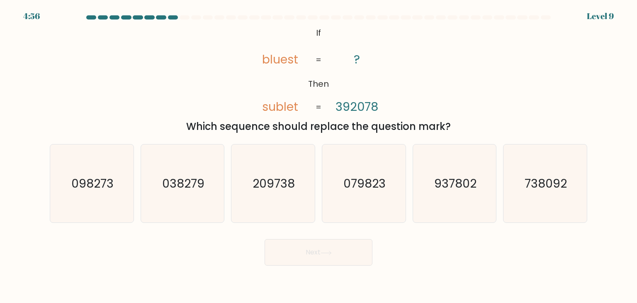
click at [277, 59] on tspan "bluest" at bounding box center [280, 59] width 36 height 17
click at [284, 61] on tspan "bluest" at bounding box center [280, 59] width 36 height 17
click at [280, 103] on tspan "sublet" at bounding box center [280, 106] width 36 height 17
click at [272, 160] on icon "209738" at bounding box center [273, 183] width 78 height 78
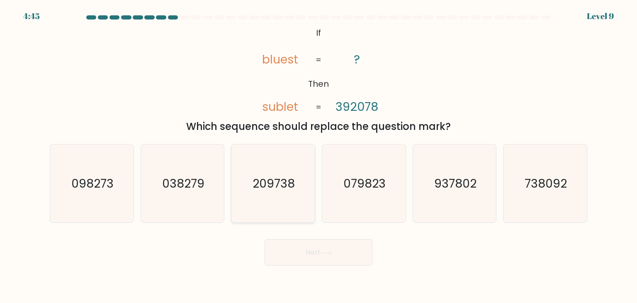
click at [318, 155] on input "c. 209738" at bounding box center [318, 153] width 0 height 4
radio input "true"
click at [321, 253] on button "Next" at bounding box center [319, 252] width 108 height 27
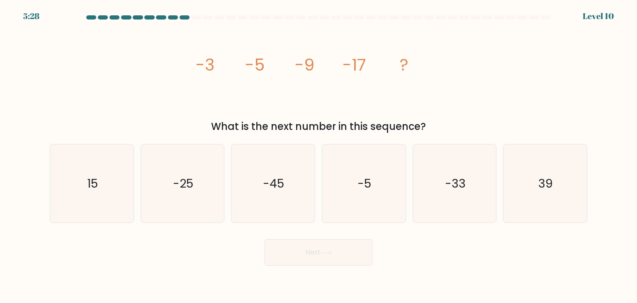
click at [255, 64] on tspan "-5" at bounding box center [254, 64] width 19 height 23
click at [201, 66] on tspan "-3" at bounding box center [205, 64] width 19 height 23
click at [202, 66] on tspan "-3" at bounding box center [205, 64] width 19 height 23
click at [253, 59] on tspan "-5" at bounding box center [254, 64] width 19 height 23
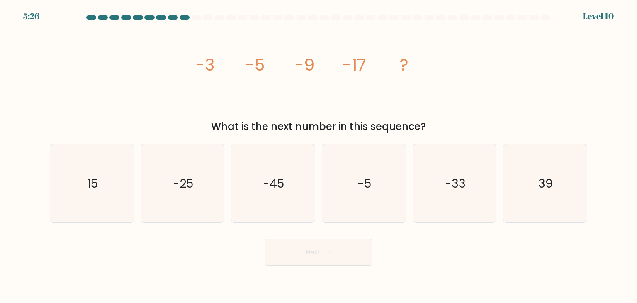
click at [252, 60] on tspan "-5" at bounding box center [254, 64] width 19 height 23
click at [306, 58] on tspan "-9" at bounding box center [304, 64] width 19 height 23
click at [362, 58] on tspan "-17" at bounding box center [354, 64] width 24 height 23
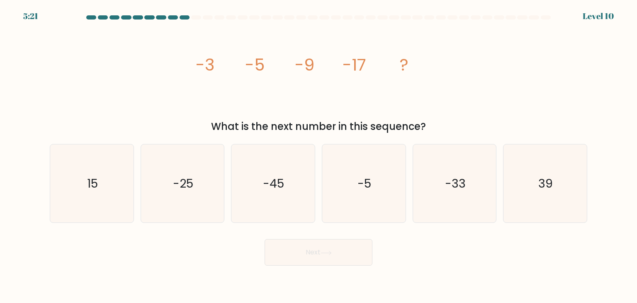
click at [362, 59] on tspan "-17" at bounding box center [354, 64] width 24 height 23
click at [425, 129] on div "What is the next number in this sequence?" at bounding box center [318, 126] width 527 height 15
click at [423, 167] on icon "-33" at bounding box center [454, 183] width 78 height 78
click at [319, 155] on input "e. -33" at bounding box center [318, 153] width 0 height 4
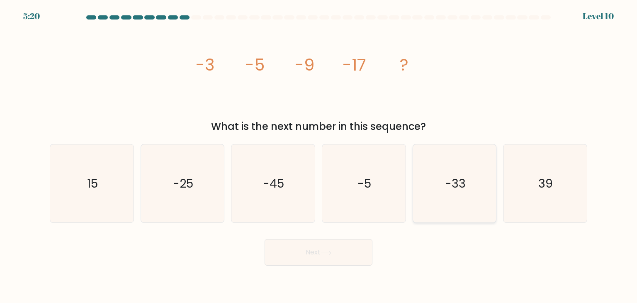
radio input "true"
click at [357, 251] on button "Next" at bounding box center [319, 252] width 108 height 27
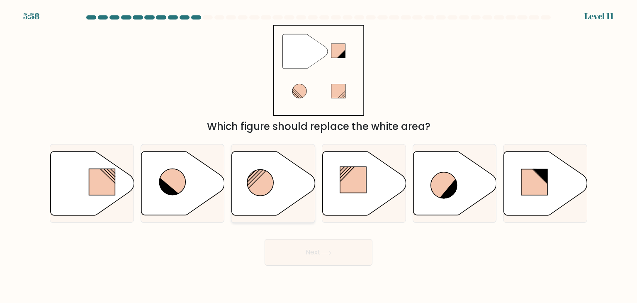
drag, startPoint x: 186, startPoint y: 185, endPoint x: 240, endPoint y: 204, distance: 58.1
click at [186, 184] on icon at bounding box center [182, 183] width 83 height 64
click at [318, 155] on input "b." at bounding box center [318, 153] width 0 height 4
radio input "true"
click at [322, 245] on button "Next" at bounding box center [319, 252] width 108 height 27
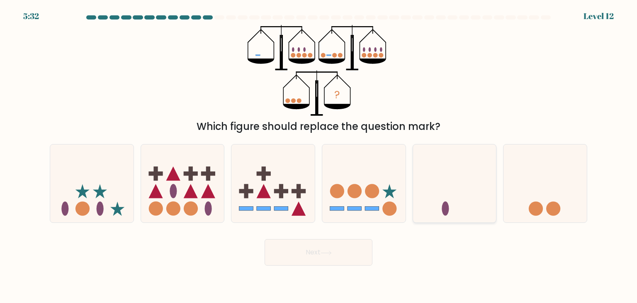
click at [469, 187] on icon at bounding box center [454, 183] width 83 height 69
click at [319, 155] on input "e." at bounding box center [318, 153] width 0 height 4
radio input "true"
click at [327, 253] on icon at bounding box center [325, 252] width 11 height 5
click at [343, 255] on button "Next" at bounding box center [319, 252] width 108 height 27
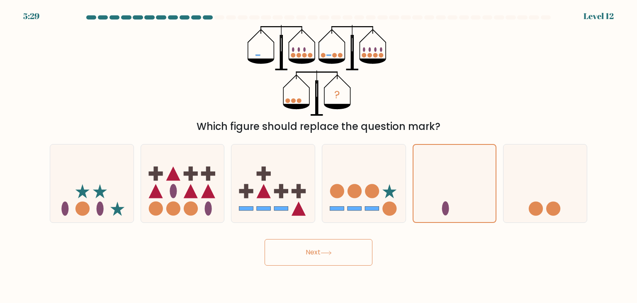
click at [344, 254] on button "Next" at bounding box center [319, 252] width 108 height 27
drag, startPoint x: 454, startPoint y: 194, endPoint x: 448, endPoint y: 195, distance: 5.9
click at [454, 194] on icon at bounding box center [454, 183] width 83 height 69
click at [319, 155] on input "e." at bounding box center [318, 153] width 0 height 4
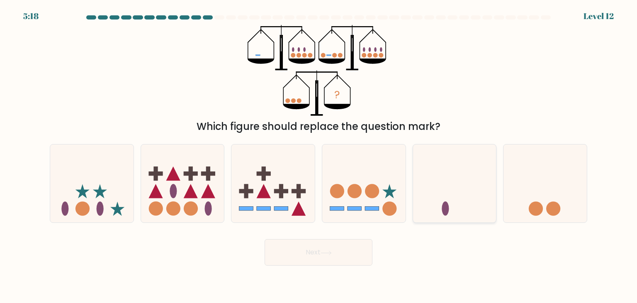
radio input "true"
click at [333, 260] on button "Next" at bounding box center [319, 252] width 108 height 27
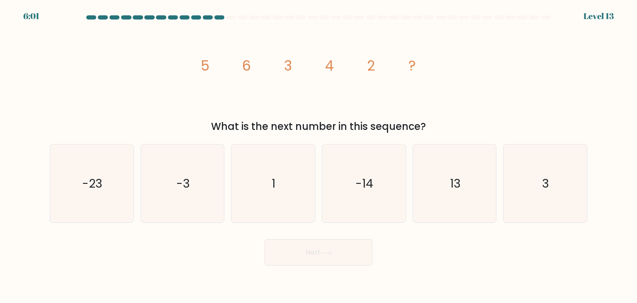
drag, startPoint x: 203, startPoint y: 65, endPoint x: 217, endPoint y: 64, distance: 14.2
click at [204, 66] on tspan "5" at bounding box center [205, 65] width 9 height 19
drag, startPoint x: 254, startPoint y: 61, endPoint x: 285, endPoint y: 61, distance: 31.1
click at [255, 61] on icon "image/svg+xml 5 6 3 4 2 ?" at bounding box center [318, 70] width 249 height 91
drag, startPoint x: 203, startPoint y: 59, endPoint x: 229, endPoint y: 56, distance: 26.3
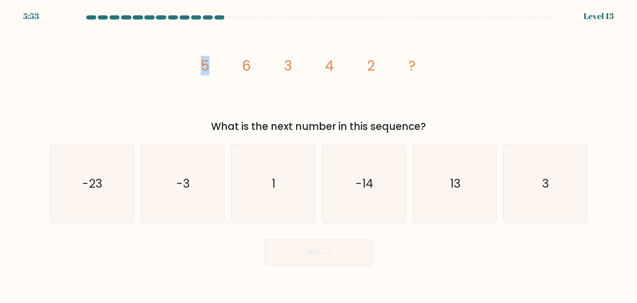
click at [229, 57] on icon "image/svg+xml 5 6 3 4 2 ?" at bounding box center [318, 70] width 249 height 91
click at [293, 60] on icon "image/svg+xml 5 6 3 4 2 ?" at bounding box center [318, 70] width 249 height 91
drag, startPoint x: 328, startPoint y: 63, endPoint x: 340, endPoint y: 63, distance: 11.6
click at [335, 63] on icon "image/svg+xml 5 6 3 4 2 ?" at bounding box center [318, 70] width 249 height 91
drag, startPoint x: 373, startPoint y: 65, endPoint x: 390, endPoint y: 63, distance: 17.1
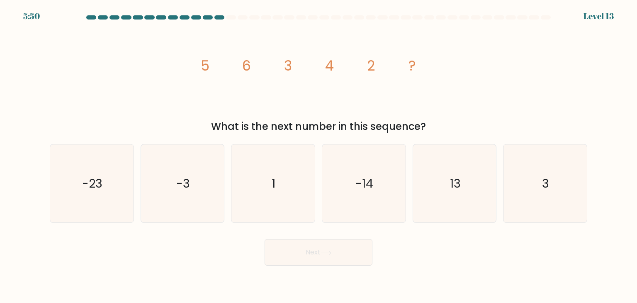
click at [381, 63] on icon "image/svg+xml 5 6 3 4 2 ?" at bounding box center [318, 70] width 249 height 91
drag, startPoint x: 553, startPoint y: 200, endPoint x: 451, endPoint y: 201, distance: 102.0
click at [550, 203] on icon "3" at bounding box center [545, 183] width 78 height 78
click at [319, 155] on input "f. 3" at bounding box center [318, 153] width 0 height 4
radio input "true"
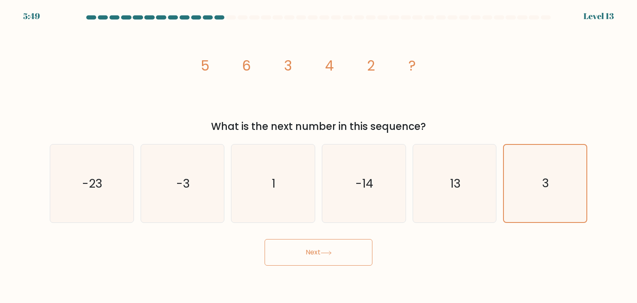
click at [299, 242] on button "Next" at bounding box center [319, 252] width 108 height 27
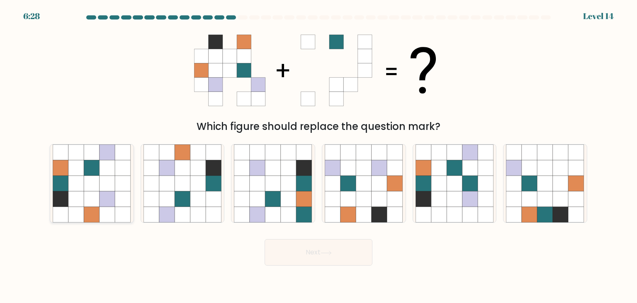
click at [78, 186] on icon at bounding box center [76, 183] width 16 height 16
click at [318, 155] on input "a." at bounding box center [318, 153] width 0 height 4
radio input "true"
click at [318, 249] on button "Next" at bounding box center [319, 252] width 108 height 27
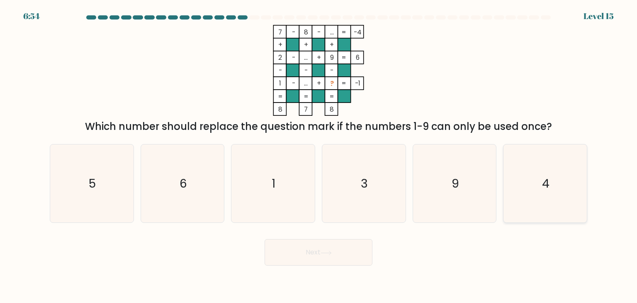
click at [530, 167] on icon "4" at bounding box center [545, 183] width 78 height 78
click at [319, 155] on input "f. 4" at bounding box center [318, 153] width 0 height 4
radio input "true"
click at [351, 264] on button "Next" at bounding box center [319, 252] width 108 height 27
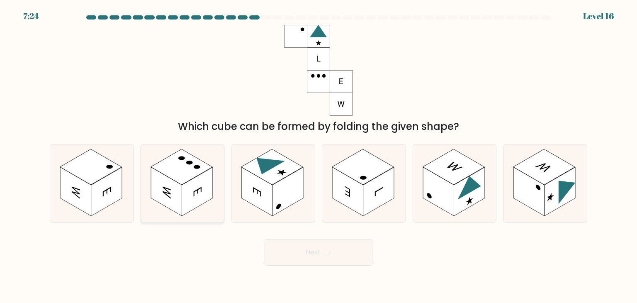
click at [201, 154] on icon at bounding box center [182, 183] width 83 height 78
click at [318, 154] on input "b." at bounding box center [318, 153] width 0 height 4
radio input "true"
click at [331, 250] on button "Next" at bounding box center [319, 252] width 108 height 27
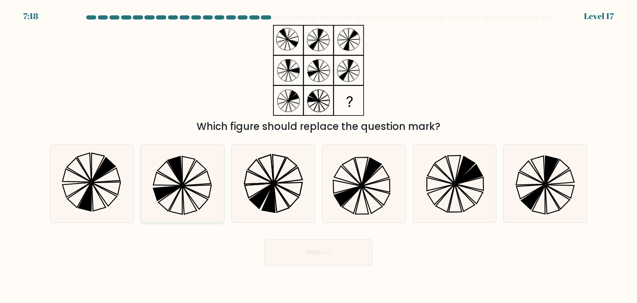
drag, startPoint x: 191, startPoint y: 192, endPoint x: 222, endPoint y: 206, distance: 33.8
click at [191, 193] on icon at bounding box center [182, 183] width 78 height 78
click at [318, 155] on input "b." at bounding box center [318, 153] width 0 height 4
radio input "true"
click at [322, 245] on button "Next" at bounding box center [319, 252] width 108 height 27
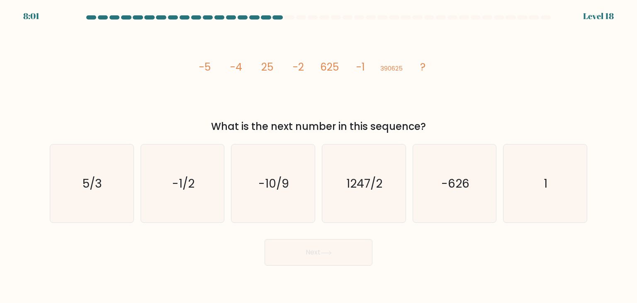
click at [206, 64] on tspan "-5" at bounding box center [205, 67] width 12 height 15
click at [241, 65] on tspan "-4" at bounding box center [236, 67] width 12 height 15
click at [240, 64] on tspan "-4" at bounding box center [236, 67] width 12 height 15
click at [269, 60] on tspan "25" at bounding box center [267, 67] width 12 height 15
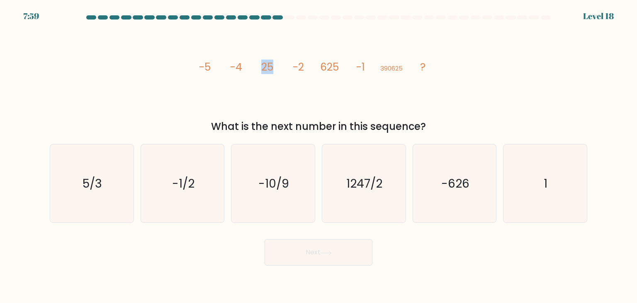
click at [269, 60] on tspan "25" at bounding box center [267, 67] width 12 height 15
click at [240, 68] on tspan "-4" at bounding box center [236, 67] width 12 height 15
drag, startPoint x: 208, startPoint y: 67, endPoint x: 212, endPoint y: 67, distance: 4.2
click at [209, 67] on tspan "-5" at bounding box center [205, 67] width 12 height 15
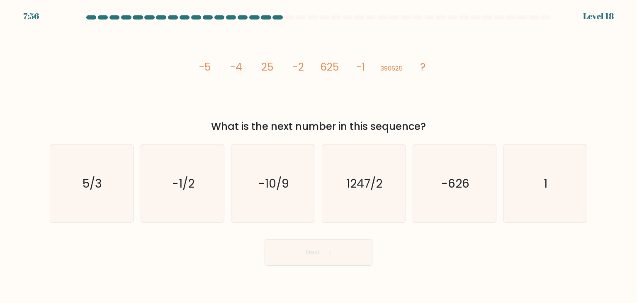
click at [242, 63] on icon "image/svg+xml -5 -4 25 -2 625 -1 390625 ?" at bounding box center [318, 70] width 249 height 91
click at [255, 65] on icon "image/svg+xml -5 -4 25 -2 625 -1 390625 ?" at bounding box center [318, 70] width 249 height 91
click at [263, 66] on tspan "25" at bounding box center [267, 67] width 12 height 15
click at [263, 67] on tspan "25" at bounding box center [267, 67] width 12 height 15
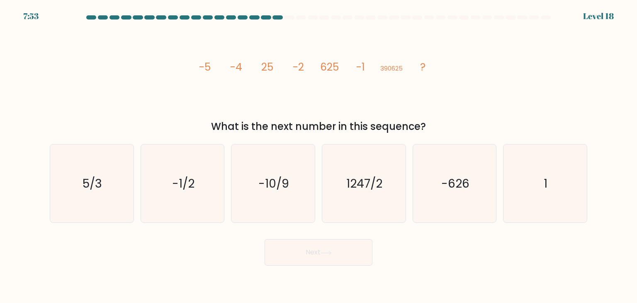
click at [303, 62] on tspan "-2" at bounding box center [298, 67] width 11 height 15
click at [398, 65] on tspan "390625" at bounding box center [391, 68] width 22 height 9
click at [432, 63] on icon "image/svg+xml -5 -4 25 -2 625 -1 390625 ?" at bounding box center [318, 70] width 249 height 91
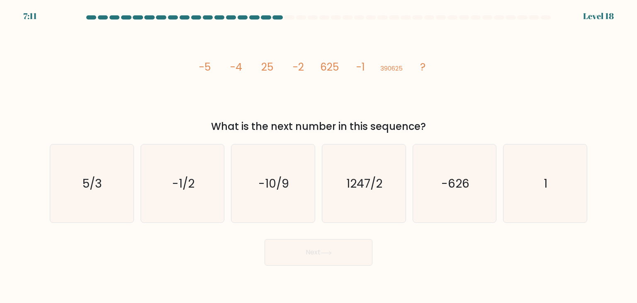
click at [242, 68] on tspan "-4" at bounding box center [236, 67] width 12 height 15
click at [294, 66] on tspan "-2" at bounding box center [298, 67] width 11 height 15
click at [362, 63] on tspan "-1" at bounding box center [360, 67] width 9 height 15
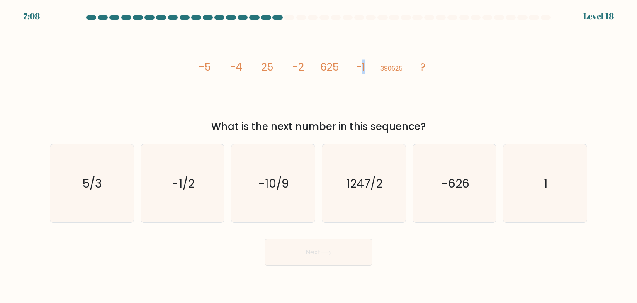
click at [362, 63] on tspan "-1" at bounding box center [360, 67] width 9 height 15
click at [366, 64] on icon "image/svg+xml -5 -4 25 -2 625 -1 390625 ?" at bounding box center [318, 70] width 249 height 91
click at [199, 201] on icon "-1/2" at bounding box center [182, 183] width 78 height 78
click at [318, 155] on input "b. -1/2" at bounding box center [318, 153] width 0 height 4
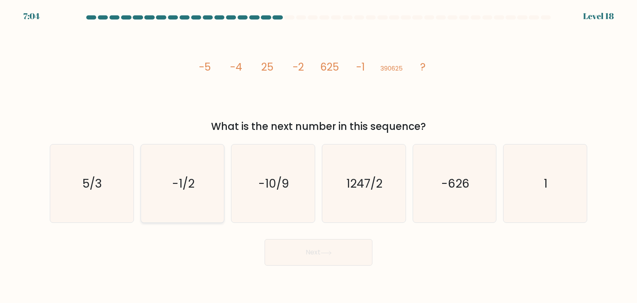
radio input "true"
click at [291, 246] on button "Next" at bounding box center [319, 252] width 108 height 27
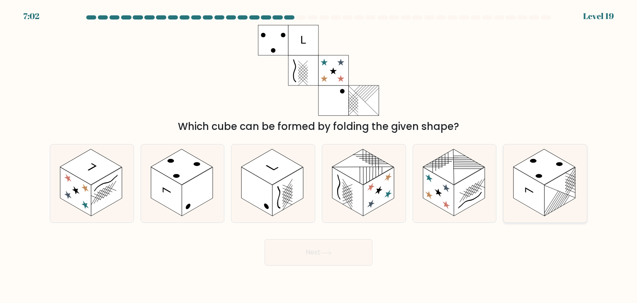
click at [524, 153] on icon at bounding box center [544, 183] width 83 height 78
click at [319, 153] on input "f." at bounding box center [318, 153] width 0 height 4
radio input "true"
click at [346, 244] on button "Next" at bounding box center [319, 252] width 108 height 27
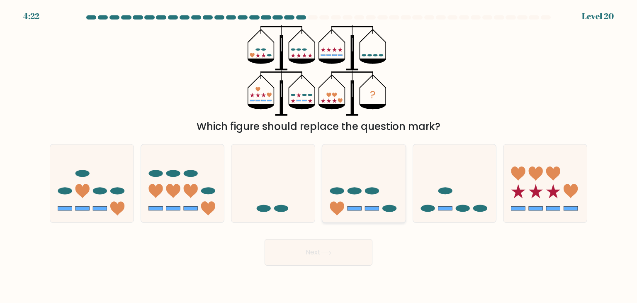
click at [353, 170] on icon at bounding box center [363, 183] width 83 height 69
click at [319, 155] on input "d." at bounding box center [318, 153] width 0 height 4
radio input "true"
click at [345, 252] on button "Next" at bounding box center [319, 252] width 108 height 27
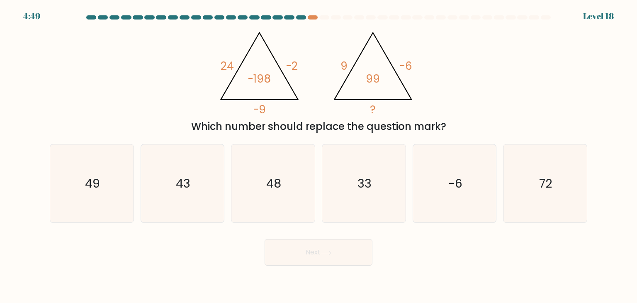
click at [261, 77] on tspan "-198" at bounding box center [259, 78] width 23 height 15
click at [223, 65] on tspan "24" at bounding box center [227, 65] width 13 height 15
click at [259, 77] on tspan "-198" at bounding box center [259, 78] width 23 height 15
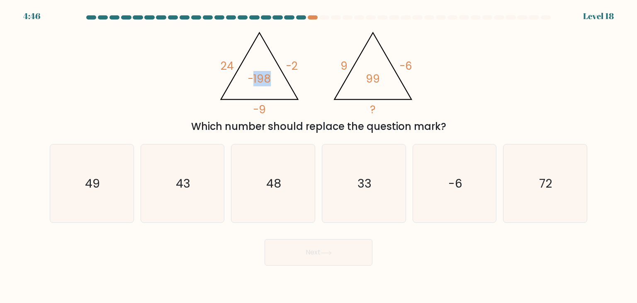
click at [264, 78] on tspan "-198" at bounding box center [259, 78] width 23 height 15
click at [257, 60] on icon "@import url('[URL][DOMAIN_NAME]); 24 -2 -9 -198 @import url('[URL][DOMAIN_NAME]…" at bounding box center [318, 70] width 209 height 91
click at [272, 72] on icon "@import url('[URL][DOMAIN_NAME]); 24 -2 -9 -198 @import url('[URL][DOMAIN_NAME]…" at bounding box center [318, 70] width 209 height 91
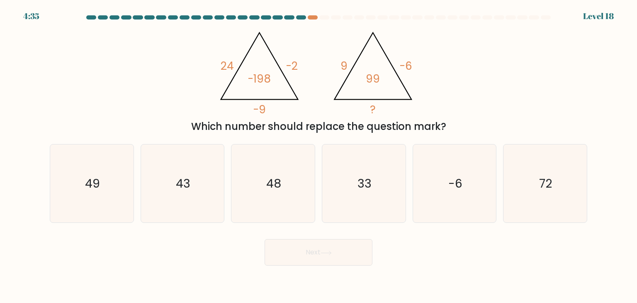
click at [228, 68] on tspan "24" at bounding box center [227, 65] width 13 height 15
click at [229, 69] on tspan "24" at bounding box center [227, 65] width 13 height 15
click at [268, 107] on icon "@import url('[URL][DOMAIN_NAME]); 24 -2 -9 -198 @import url('[URL][DOMAIN_NAME]…" at bounding box center [318, 70] width 209 height 91
click at [266, 82] on tspan "-198" at bounding box center [259, 78] width 23 height 15
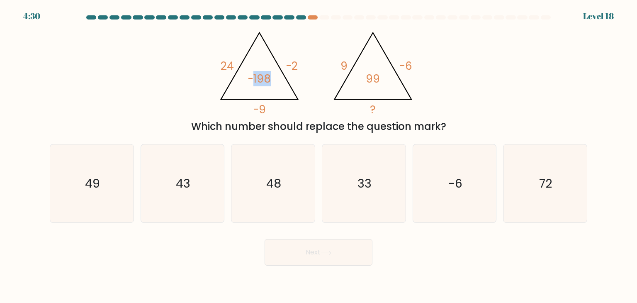
click at [266, 82] on tspan "-198" at bounding box center [259, 78] width 23 height 15
click at [280, 78] on icon "@import url('[URL][DOMAIN_NAME]); 24 -2 -9 -198 @import url('[URL][DOMAIN_NAME]…" at bounding box center [318, 70] width 209 height 91
click at [262, 78] on tspan "-198" at bounding box center [259, 78] width 23 height 15
click at [280, 73] on icon "@import url('[URL][DOMAIN_NAME]); 24 -2 -9 -198 @import url('[URL][DOMAIN_NAME]…" at bounding box center [318, 70] width 209 height 91
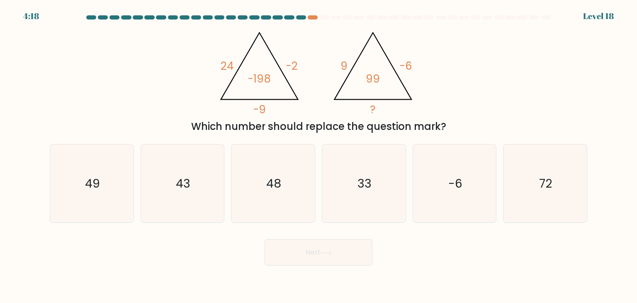
click at [270, 75] on tspan "-198" at bounding box center [259, 78] width 23 height 15
click at [274, 78] on icon "@import url('[URL][DOMAIN_NAME]); 24 -2 -9 -198 @import url('[URL][DOMAIN_NAME]…" at bounding box center [318, 70] width 209 height 91
click at [267, 70] on icon "@import url('[URL][DOMAIN_NAME]); 24 -2 -9 -198 @import url('[URL][DOMAIN_NAME]…" at bounding box center [318, 70] width 209 height 91
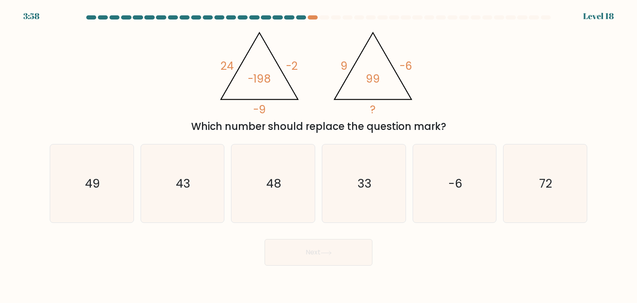
click at [299, 64] on icon "@import url('[URL][DOMAIN_NAME]); 24 -2 -9 -198 @import url('[URL][DOMAIN_NAME]…" at bounding box center [318, 70] width 209 height 91
click at [268, 78] on tspan "-198" at bounding box center [259, 78] width 23 height 15
click at [265, 103] on tspan "-9" at bounding box center [259, 109] width 13 height 15
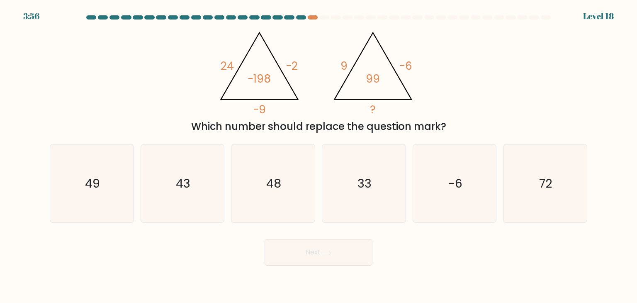
click at [265, 103] on tspan "-9" at bounding box center [259, 109] width 13 height 15
click at [262, 82] on tspan "-198" at bounding box center [259, 78] width 23 height 15
click at [266, 103] on icon "@import url('[URL][DOMAIN_NAME]); 24 -2 -9 -198 @import url('[URL][DOMAIN_NAME]…" at bounding box center [318, 70] width 209 height 91
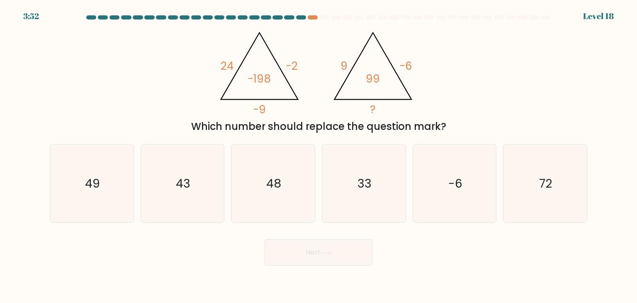
click at [261, 75] on tspan "-198" at bounding box center [259, 78] width 23 height 15
click at [271, 88] on icon "@import url('[URL][DOMAIN_NAME]); 24 -2 -9 -198 @import url('[URL][DOMAIN_NAME]…" at bounding box center [318, 70] width 209 height 91
click at [264, 82] on tspan "-198" at bounding box center [259, 78] width 23 height 15
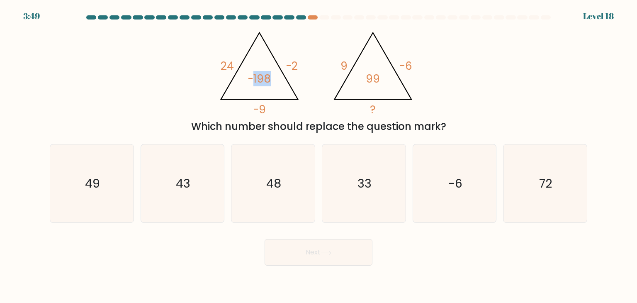
click at [263, 80] on tspan "-198" at bounding box center [259, 78] width 23 height 15
click at [264, 102] on tspan "-9" at bounding box center [259, 109] width 13 height 15
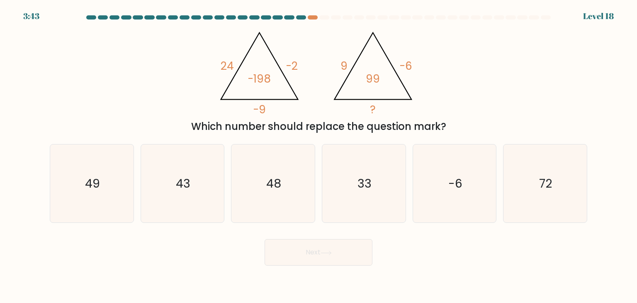
click at [272, 80] on icon "@import url('[URL][DOMAIN_NAME]); 24 -2 -9 -198 @import url('[URL][DOMAIN_NAME]…" at bounding box center [318, 70] width 209 height 91
click at [264, 76] on tspan "-198" at bounding box center [259, 78] width 23 height 15
click at [268, 78] on tspan "-198" at bounding box center [259, 78] width 23 height 15
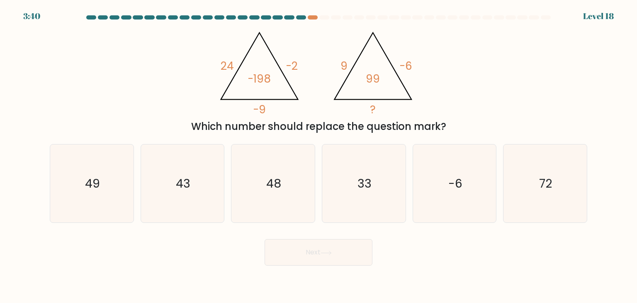
click at [268, 78] on tspan "-198" at bounding box center [259, 78] width 23 height 15
click at [290, 68] on tspan "-2" at bounding box center [292, 65] width 12 height 15
click at [288, 64] on tspan "-2" at bounding box center [292, 65] width 12 height 15
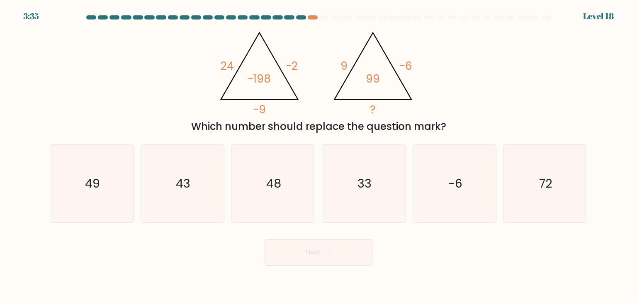
click at [264, 75] on tspan "-198" at bounding box center [259, 78] width 23 height 15
click at [379, 75] on tspan "99" at bounding box center [373, 78] width 14 height 15
click at [367, 170] on icon "33" at bounding box center [364, 183] width 78 height 78
click at [319, 155] on input "d. 33" at bounding box center [318, 153] width 0 height 4
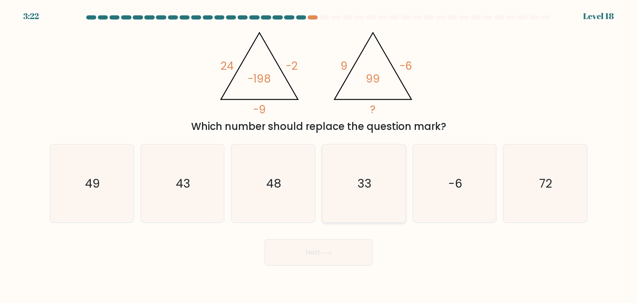
radio input "true"
click at [338, 244] on button "Next" at bounding box center [319, 252] width 108 height 27
click at [320, 259] on button "Next" at bounding box center [319, 252] width 108 height 27
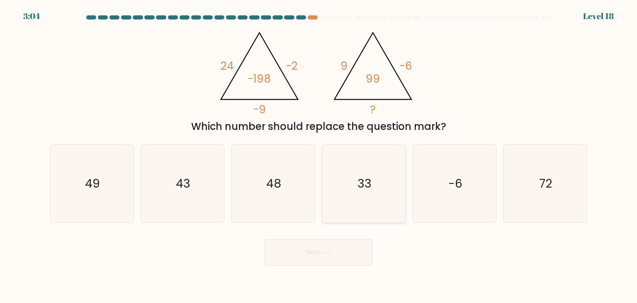
click at [374, 187] on icon "33" at bounding box center [364, 183] width 78 height 78
click at [319, 155] on input "d. 33" at bounding box center [318, 153] width 0 height 4
radio input "true"
click at [338, 252] on button "Next" at bounding box center [319, 252] width 108 height 27
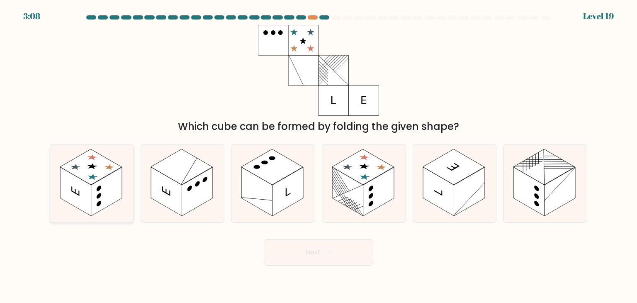
click at [119, 199] on rect at bounding box center [106, 191] width 31 height 49
click at [318, 155] on input "a." at bounding box center [318, 153] width 0 height 4
radio input "true"
click at [340, 251] on button "Next" at bounding box center [319, 252] width 108 height 27
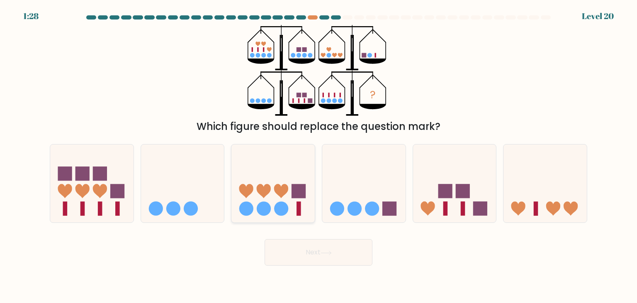
click at [305, 171] on icon at bounding box center [272, 183] width 83 height 69
click at [318, 155] on input "c." at bounding box center [318, 153] width 0 height 4
radio input "true"
click at [101, 199] on icon at bounding box center [91, 183] width 83 height 69
click at [318, 155] on input "a." at bounding box center [318, 153] width 0 height 4
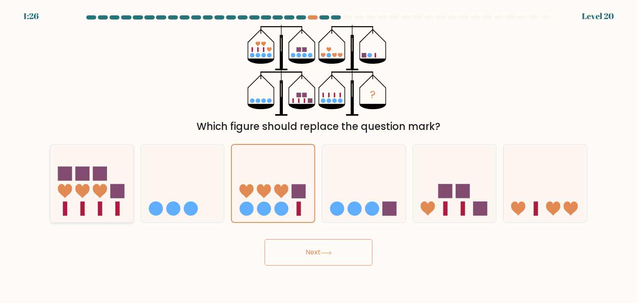
radio input "true"
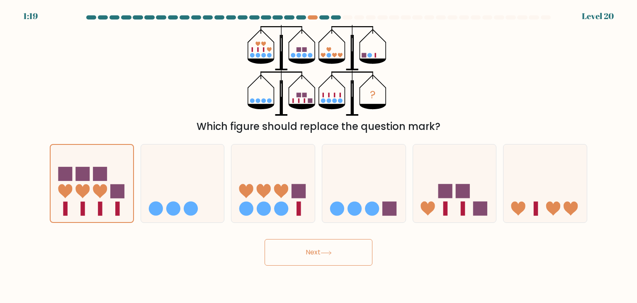
click at [281, 260] on button "Next" at bounding box center [319, 252] width 108 height 27
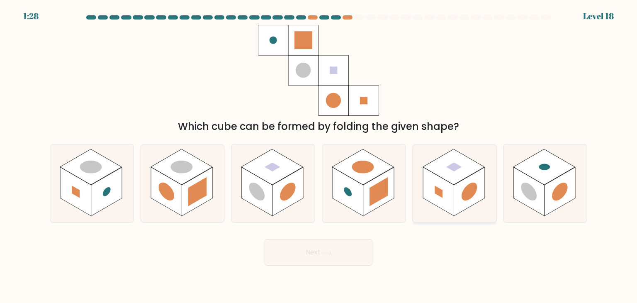
click at [435, 177] on rect at bounding box center [438, 191] width 31 height 49
click at [319, 155] on input "e." at bounding box center [318, 153] width 0 height 4
radio input "true"
click at [366, 251] on button "Next" at bounding box center [319, 252] width 108 height 27
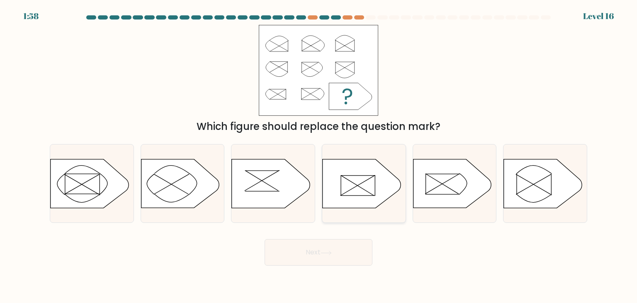
click at [371, 169] on icon at bounding box center [362, 183] width 78 height 49
click at [319, 155] on input "d." at bounding box center [318, 153] width 0 height 4
radio input "true"
click at [347, 252] on button "Next" at bounding box center [319, 252] width 108 height 27
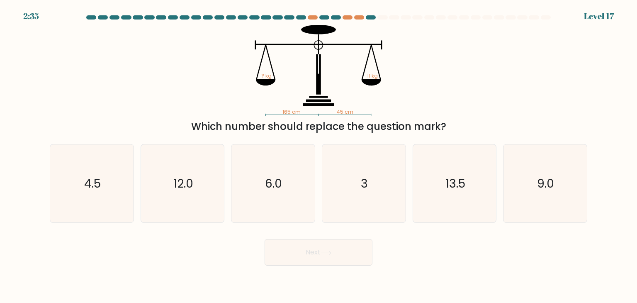
click at [340, 111] on tspan "45 cm" at bounding box center [344, 111] width 17 height 7
click at [295, 111] on tspan "165 cm" at bounding box center [291, 111] width 18 height 7
click at [370, 88] on icon "165 cm 45 cm ? kg 11 kg" at bounding box center [318, 70] width 249 height 91
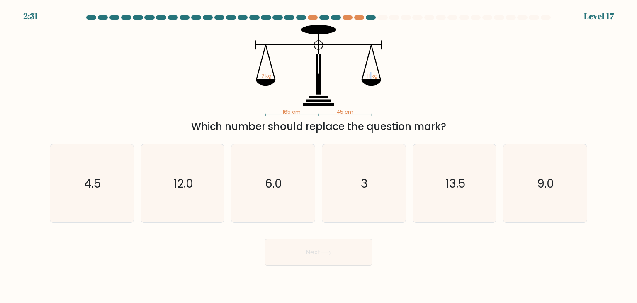
click at [370, 88] on icon "165 cm 45 cm ? kg 11 kg" at bounding box center [318, 70] width 249 height 91
click at [354, 97] on icon "165 cm 45 cm ? kg 11 kg" at bounding box center [318, 70] width 249 height 91
click at [371, 78] on tspan "11 kg" at bounding box center [372, 75] width 11 height 7
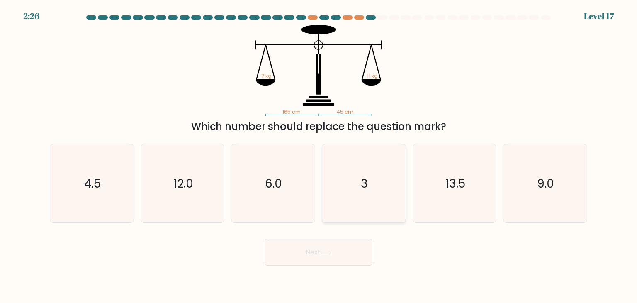
click at [367, 200] on icon "3" at bounding box center [364, 183] width 78 height 78
click at [319, 155] on input "d. 3" at bounding box center [318, 153] width 0 height 4
radio input "true"
click at [323, 257] on button "Next" at bounding box center [319, 252] width 108 height 27
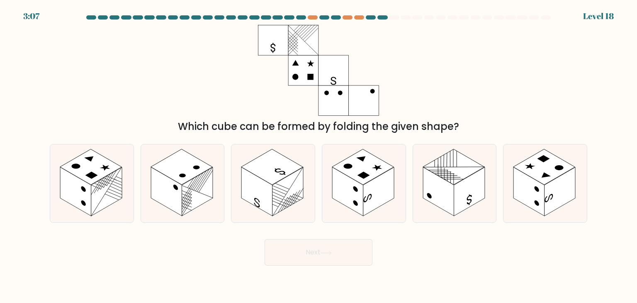
click at [310, 37] on rect at bounding box center [303, 40] width 30 height 30
click at [311, 58] on rect at bounding box center [303, 70] width 30 height 30
click at [447, 159] on rect at bounding box center [453, 167] width 62 height 36
click at [319, 155] on input "e." at bounding box center [318, 153] width 0 height 4
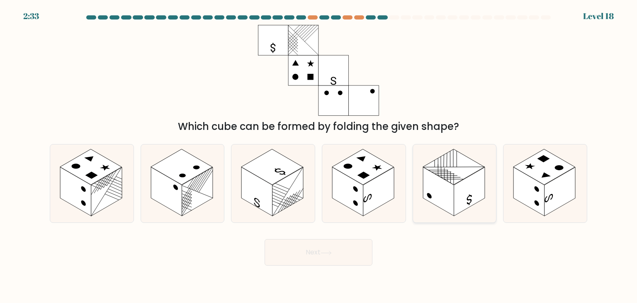
radio input "true"
click at [329, 245] on button "Next" at bounding box center [319, 252] width 108 height 27
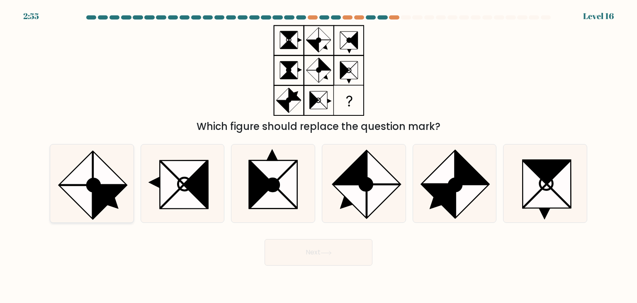
click at [131, 174] on icon at bounding box center [92, 183] width 78 height 78
click at [318, 155] on input "a." at bounding box center [318, 153] width 0 height 4
radio input "true"
click at [317, 252] on button "Next" at bounding box center [319, 252] width 108 height 27
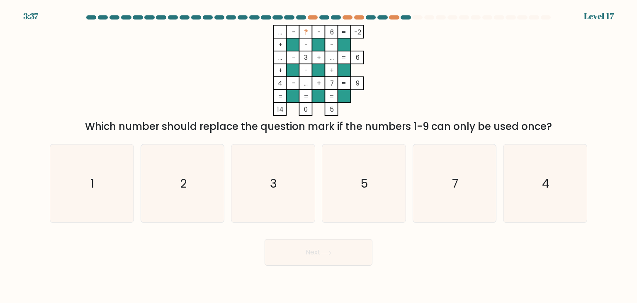
click at [282, 36] on tspan "..." at bounding box center [280, 32] width 4 height 9
drag, startPoint x: 283, startPoint y: 30, endPoint x: 354, endPoint y: 28, distance: 71.4
click at [354, 28] on icon "... - ? - 6 -2 + - - ... - 3 + ... 6 + - + 4 - ... + 7 = 9 = = = = 14 0 5 =" at bounding box center [318, 70] width 249 height 91
click at [354, 28] on tspan "-2" at bounding box center [357, 32] width 7 height 9
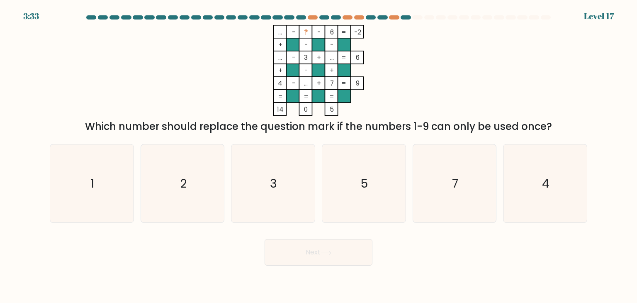
click at [337, 55] on rect at bounding box center [331, 57] width 13 height 13
click at [335, 55] on rect at bounding box center [331, 57] width 13 height 13
click at [308, 57] on tspan "3" at bounding box center [306, 57] width 4 height 9
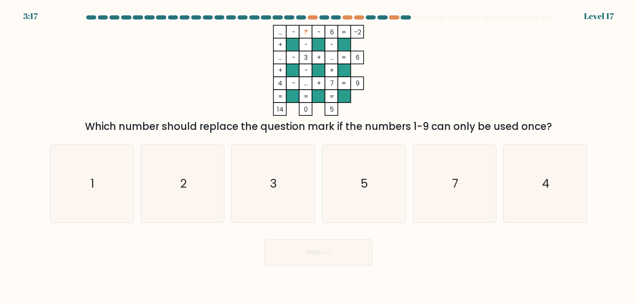
drag, startPoint x: 308, startPoint y: 57, endPoint x: 332, endPoint y: 57, distance: 23.6
click at [332, 57] on icon "... - ? - 6 -2 + - - ... - 3 + ... 6 + - + 4 - ... + 7 = 9 = = = = 14 0 5 =" at bounding box center [318, 70] width 249 height 91
click at [332, 57] on tspan "..." at bounding box center [332, 57] width 4 height 9
click at [330, 56] on tspan "..." at bounding box center [332, 57] width 4 height 9
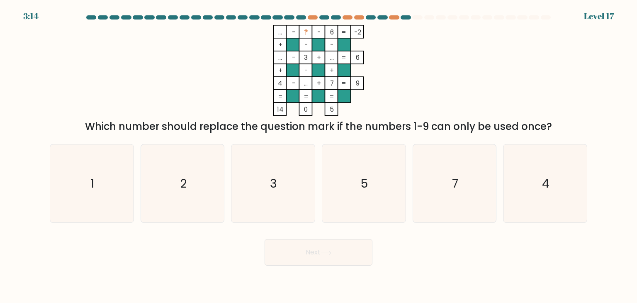
click at [310, 55] on rect at bounding box center [305, 57] width 13 height 13
click at [297, 56] on rect at bounding box center [292, 57] width 13 height 13
click at [278, 58] on tspan "..." at bounding box center [280, 57] width 4 height 9
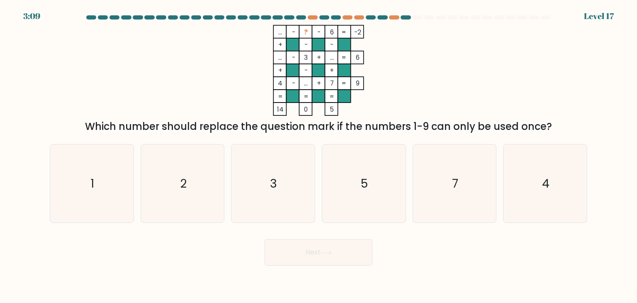
click at [282, 80] on tspan "4" at bounding box center [280, 83] width 5 height 9
click at [278, 33] on tspan "..." at bounding box center [280, 32] width 4 height 9
click at [317, 32] on tspan "-" at bounding box center [318, 32] width 3 height 9
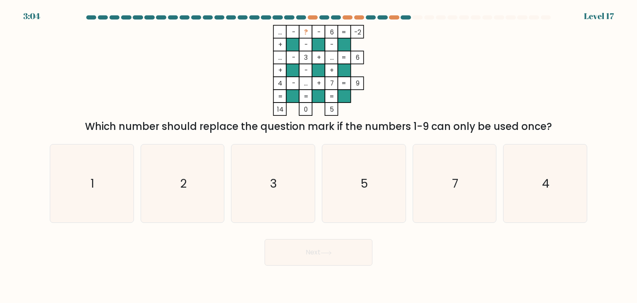
click at [317, 32] on tspan "-" at bounding box center [318, 32] width 3 height 9
click at [333, 30] on tspan "6" at bounding box center [332, 32] width 4 height 9
click at [352, 166] on icon "5" at bounding box center [364, 183] width 78 height 78
click at [319, 155] on input "d. 5" at bounding box center [318, 153] width 0 height 4
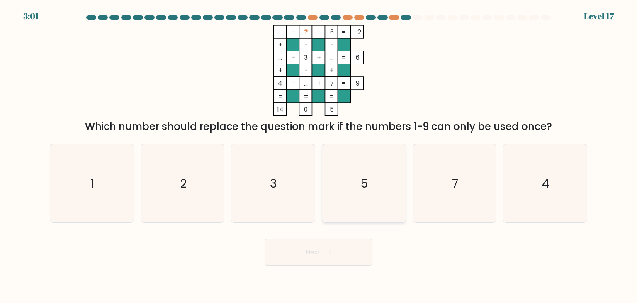
radio input "true"
click at [317, 250] on button "Next" at bounding box center [319, 252] width 108 height 27
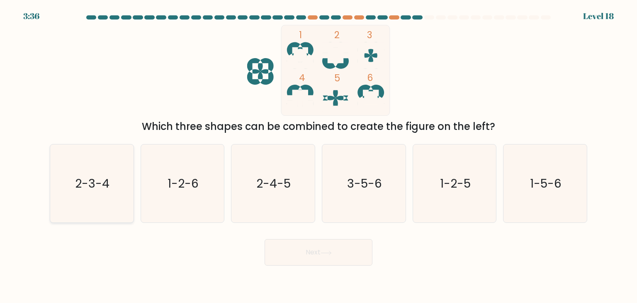
click at [109, 195] on icon "2-3-4" at bounding box center [92, 183] width 78 height 78
click at [318, 155] on input "a. 2-3-4" at bounding box center [318, 153] width 0 height 4
radio input "true"
click at [331, 247] on button "Next" at bounding box center [319, 252] width 108 height 27
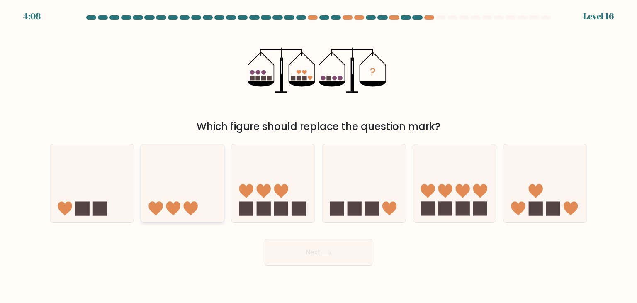
drag, startPoint x: 158, startPoint y: 178, endPoint x: 220, endPoint y: 210, distance: 69.5
click at [158, 179] on icon at bounding box center [182, 183] width 83 height 69
click at [318, 155] on input "b." at bounding box center [318, 153] width 0 height 4
radio input "true"
click at [298, 256] on button "Next" at bounding box center [319, 252] width 108 height 27
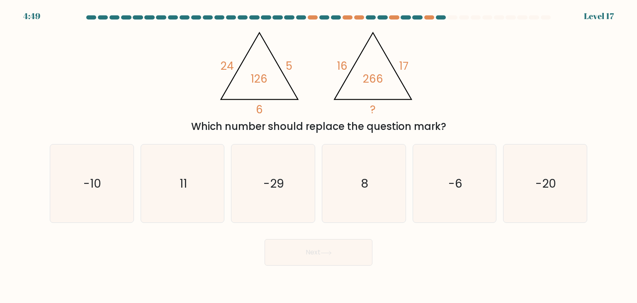
click at [262, 74] on tspan "126" at bounding box center [259, 78] width 17 height 15
click at [291, 65] on tspan "5" at bounding box center [289, 65] width 7 height 15
click at [290, 80] on icon "@import url('[URL][DOMAIN_NAME]); 24 5 6 126 @import url('[URL][DOMAIN_NAME]); …" at bounding box center [318, 70] width 209 height 91
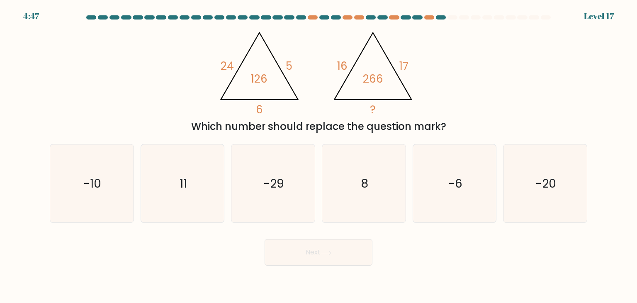
click at [290, 80] on icon "@import url('[URL][DOMAIN_NAME]); 24 5 6 126 @import url('[URL][DOMAIN_NAME]); …" at bounding box center [318, 70] width 209 height 91
click at [263, 78] on tspan "126" at bounding box center [259, 78] width 17 height 15
click at [263, 116] on div "@import url('[URL][DOMAIN_NAME]); 24 5 6 126 @import url('[URL][DOMAIN_NAME]); …" at bounding box center [318, 79] width 547 height 109
click at [225, 69] on tspan "24" at bounding box center [227, 65] width 13 height 15
click at [297, 65] on icon "@import url('[URL][DOMAIN_NAME]); 24 5 6 126 @import url('[URL][DOMAIN_NAME]); …" at bounding box center [318, 70] width 209 height 91
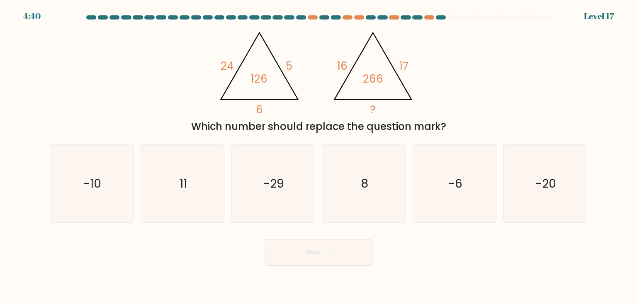
click at [368, 78] on tspan "266" at bounding box center [373, 78] width 20 height 15
click at [338, 65] on tspan "16" at bounding box center [342, 65] width 10 height 15
click at [405, 65] on tspan "17" at bounding box center [403, 65] width 9 height 15
click at [426, 67] on div "@import url('[URL][DOMAIN_NAME]); 24 5 6 126 @import url('[URL][DOMAIN_NAME]); …" at bounding box center [318, 79] width 547 height 109
click at [257, 92] on icon "@import url('[URL][DOMAIN_NAME]); 24 5 6 126 @import url('[URL][DOMAIN_NAME]); …" at bounding box center [318, 70] width 209 height 91
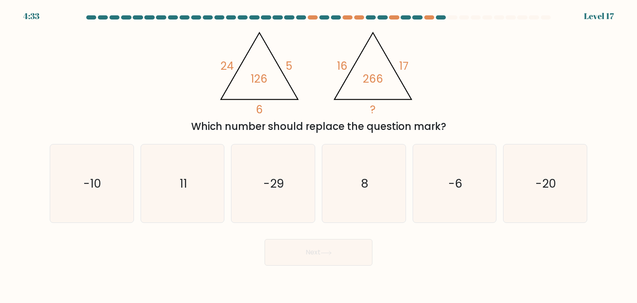
click at [433, 63] on div "@import url('[URL][DOMAIN_NAME]); 24 5 6 126 @import url('[URL][DOMAIN_NAME]); …" at bounding box center [318, 79] width 547 height 109
click at [399, 65] on tspan "17" at bounding box center [403, 65] width 9 height 15
click at [403, 63] on tspan "17" at bounding box center [403, 65] width 9 height 15
click at [411, 64] on icon "@import url('[URL][DOMAIN_NAME]); 24 5 6 126 @import url('[URL][DOMAIN_NAME]); …" at bounding box center [318, 70] width 209 height 91
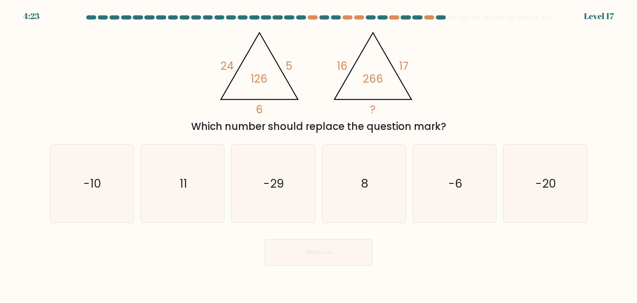
click at [401, 62] on tspan "17" at bounding box center [403, 65] width 9 height 15
click at [381, 75] on tspan "266" at bounding box center [373, 78] width 20 height 15
click at [381, 78] on tspan "266" at bounding box center [373, 78] width 20 height 15
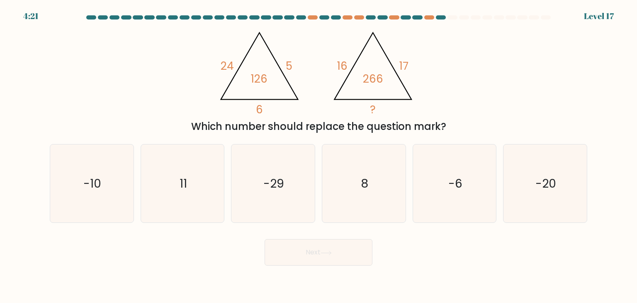
click at [381, 78] on tspan "266" at bounding box center [373, 78] width 20 height 15
click at [373, 82] on tspan "266" at bounding box center [373, 78] width 20 height 15
click at [410, 97] on icon at bounding box center [372, 66] width 77 height 67
click at [444, 180] on icon "-6" at bounding box center [454, 183] width 78 height 78
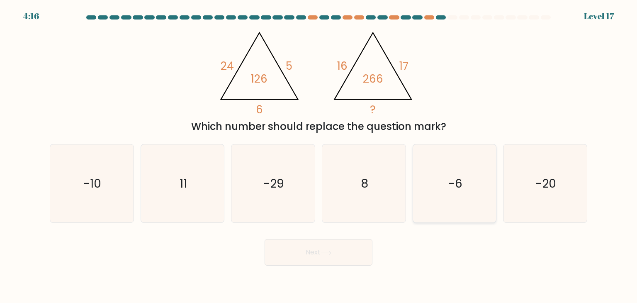
click at [319, 155] on input "e. -6" at bounding box center [318, 153] width 0 height 4
radio input "true"
click at [345, 251] on button "Next" at bounding box center [319, 252] width 108 height 27
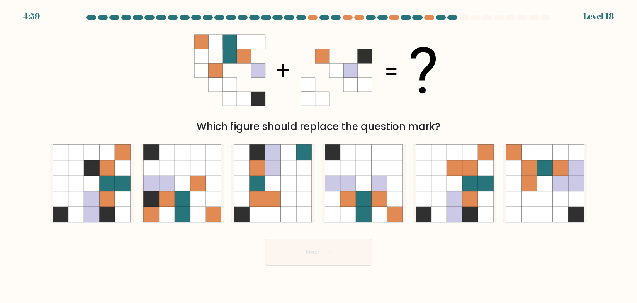
click at [239, 46] on icon at bounding box center [244, 42] width 14 height 14
drag, startPoint x: 99, startPoint y: 194, endPoint x: 107, endPoint y: 196, distance: 7.6
click at [98, 195] on icon at bounding box center [92, 199] width 16 height 16
click at [318, 155] on input "a." at bounding box center [318, 153] width 0 height 4
radio input "true"
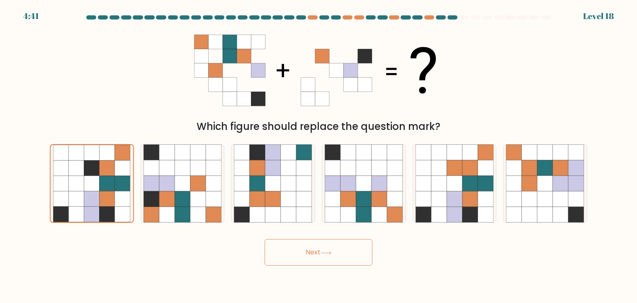
click at [324, 253] on icon at bounding box center [325, 252] width 11 height 5
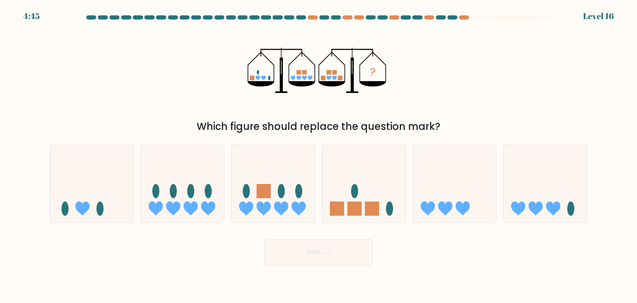
click at [334, 76] on icon "?" at bounding box center [319, 70] width 142 height 91
click at [338, 81] on icon "?" at bounding box center [319, 70] width 142 height 91
click at [372, 211] on rect at bounding box center [372, 208] width 14 height 14
click at [319, 155] on input "d." at bounding box center [318, 153] width 0 height 4
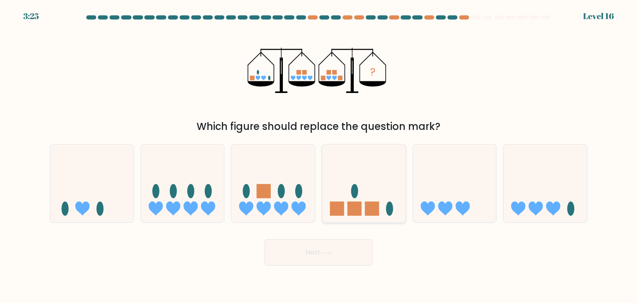
radio input "true"
click at [339, 243] on button "Next" at bounding box center [319, 252] width 108 height 27
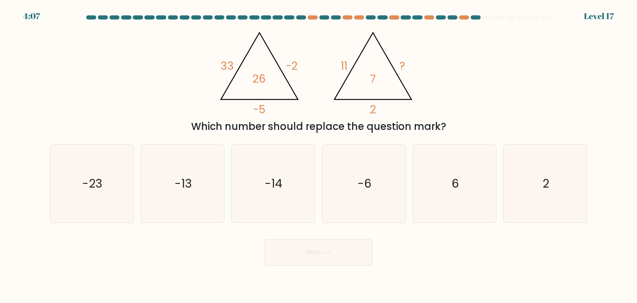
click at [263, 84] on tspan "26" at bounding box center [259, 78] width 13 height 15
click at [262, 80] on tspan "26" at bounding box center [259, 78] width 13 height 15
click at [231, 68] on tspan "33" at bounding box center [227, 65] width 13 height 15
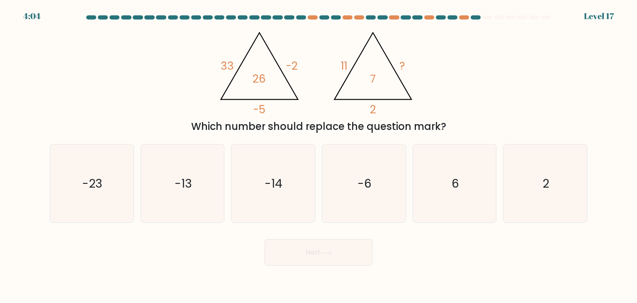
click at [229, 67] on tspan "33" at bounding box center [227, 65] width 13 height 15
click at [268, 79] on icon "@import url('[URL][DOMAIN_NAME]); 33 -2 -5 26 @import url('[URL][DOMAIN_NAME]);…" at bounding box center [318, 70] width 209 height 91
click at [287, 70] on tspan "-2" at bounding box center [292, 65] width 12 height 15
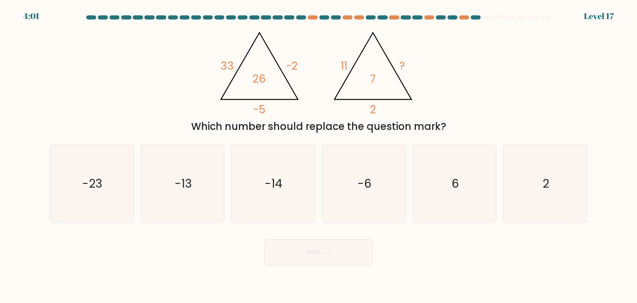
click at [254, 108] on tspan "-5" at bounding box center [259, 109] width 12 height 15
click at [286, 68] on tspan "-2" at bounding box center [292, 65] width 12 height 15
click at [315, 74] on icon "@import url('[URL][DOMAIN_NAME]); 33 -2 -5 26 @import url('[URL][DOMAIN_NAME]);…" at bounding box center [318, 70] width 209 height 91
click at [259, 77] on tspan "26" at bounding box center [259, 78] width 13 height 15
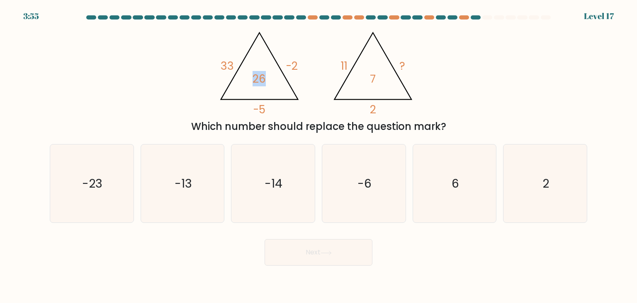
click at [259, 77] on tspan "26" at bounding box center [259, 78] width 13 height 15
click at [265, 106] on tspan "-5" at bounding box center [259, 109] width 12 height 15
click at [258, 78] on tspan "26" at bounding box center [259, 78] width 13 height 15
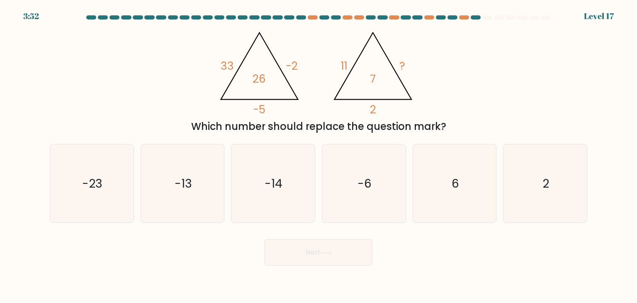
click at [265, 105] on tspan "-5" at bounding box center [259, 109] width 12 height 15
click at [264, 122] on div "Which number should replace the question mark?" at bounding box center [318, 126] width 527 height 15
click at [260, 78] on tspan "26" at bounding box center [259, 78] width 13 height 15
click at [264, 109] on tspan "-5" at bounding box center [259, 109] width 12 height 15
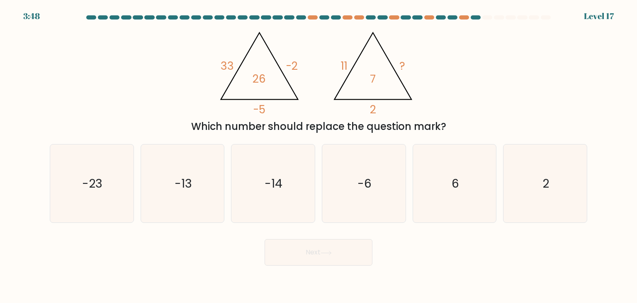
click at [371, 78] on tspan "7" at bounding box center [373, 78] width 6 height 15
click at [376, 101] on icon "@import url('[URL][DOMAIN_NAME]); 33 -2 -5 26 @import url('[URL][DOMAIN_NAME]);…" at bounding box center [318, 70] width 209 height 91
click at [376, 104] on icon "@import url('[URL][DOMAIN_NAME]); 33 -2 -5 26 @import url('[URL][DOMAIN_NAME]);…" at bounding box center [318, 70] width 209 height 91
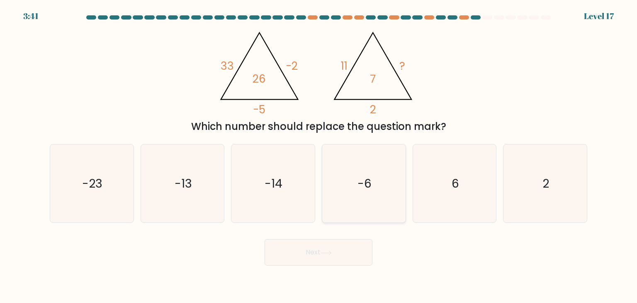
click at [373, 157] on icon "-6" at bounding box center [364, 183] width 78 height 78
click at [319, 155] on input "d. -6" at bounding box center [318, 153] width 0 height 4
radio input "true"
click at [350, 257] on button "Next" at bounding box center [319, 252] width 108 height 27
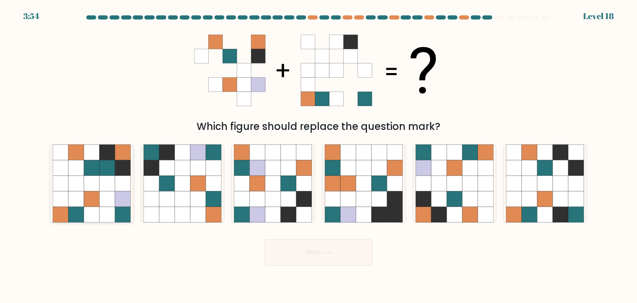
click at [104, 173] on icon at bounding box center [108, 168] width 16 height 16
click at [318, 155] on input "a." at bounding box center [318, 153] width 0 height 4
radio input "true"
click at [454, 171] on icon at bounding box center [455, 168] width 16 height 16
click at [319, 155] on input "e." at bounding box center [318, 153] width 0 height 4
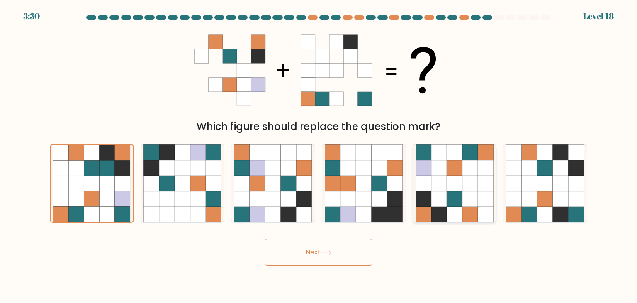
radio input "true"
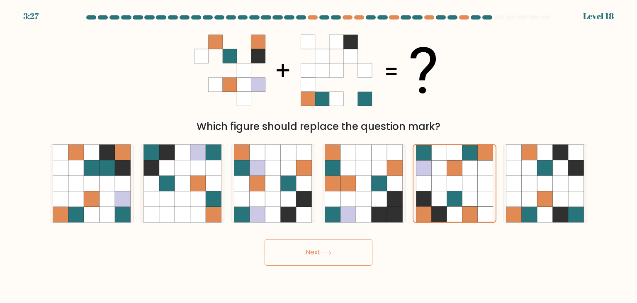
click at [358, 248] on button "Next" at bounding box center [319, 252] width 108 height 27
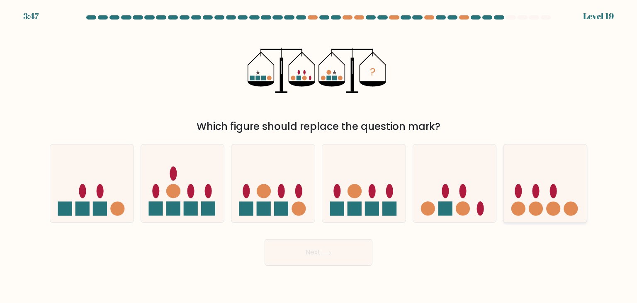
click at [559, 177] on icon at bounding box center [544, 183] width 83 height 69
click at [319, 155] on input "f." at bounding box center [318, 153] width 0 height 4
radio input "true"
click at [360, 250] on button "Next" at bounding box center [319, 252] width 108 height 27
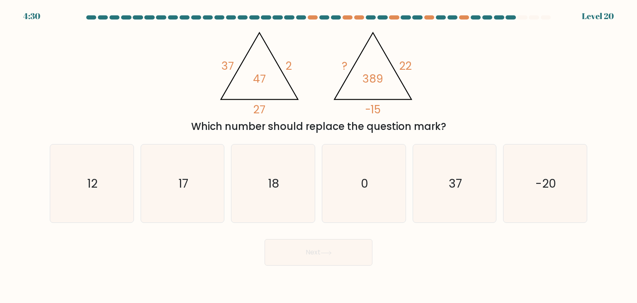
click at [262, 75] on tspan "47" at bounding box center [259, 78] width 13 height 15
click at [284, 65] on icon "@import url('[URL][DOMAIN_NAME]); 37 2 27 47 @import url('[URL][DOMAIN_NAME]); …" at bounding box center [318, 70] width 209 height 91
click at [267, 103] on icon "@import url('[URL][DOMAIN_NAME]); 37 2 27 47 @import url('[URL][DOMAIN_NAME]); …" at bounding box center [318, 70] width 209 height 91
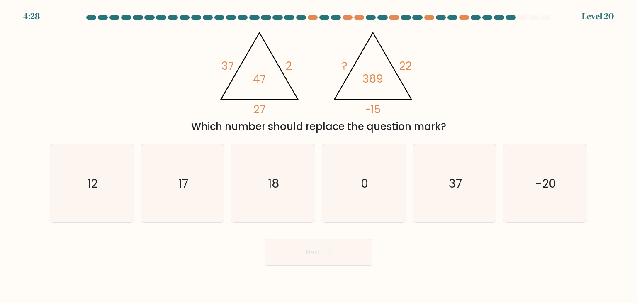
click at [267, 103] on icon "@import url('[URL][DOMAIN_NAME]); 37 2 27 47 @import url('[URL][DOMAIN_NAME]); …" at bounding box center [318, 70] width 209 height 91
click at [302, 73] on icon "@import url('[URL][DOMAIN_NAME]); 37 2 27 47 @import url('[URL][DOMAIN_NAME]); …" at bounding box center [318, 70] width 209 height 91
click at [231, 67] on tspan "37" at bounding box center [227, 65] width 12 height 15
click at [294, 69] on icon "@import url('[URL][DOMAIN_NAME]); 37 2 27 47 @import url('[URL][DOMAIN_NAME]); …" at bounding box center [318, 70] width 209 height 91
drag, startPoint x: 257, startPoint y: 82, endPoint x: 259, endPoint y: 95, distance: 13.8
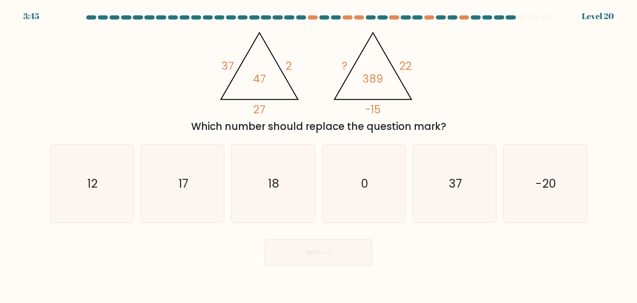
click at [257, 82] on tspan "47" at bounding box center [259, 78] width 13 height 15
click at [260, 115] on tspan "27" at bounding box center [259, 109] width 12 height 15
click at [232, 75] on icon "@import url('[URL][DOMAIN_NAME]); 37 2 27 47 @import url('[URL][DOMAIN_NAME]); …" at bounding box center [318, 70] width 209 height 91
click at [284, 71] on icon "@import url('[URL][DOMAIN_NAME]); 37 2 27 47 @import url('[URL][DOMAIN_NAME]); …" at bounding box center [318, 70] width 209 height 91
click at [269, 78] on icon "@import url('[URL][DOMAIN_NAME]); 37 2 27 47 @import url('[URL][DOMAIN_NAME]); …" at bounding box center [318, 70] width 209 height 91
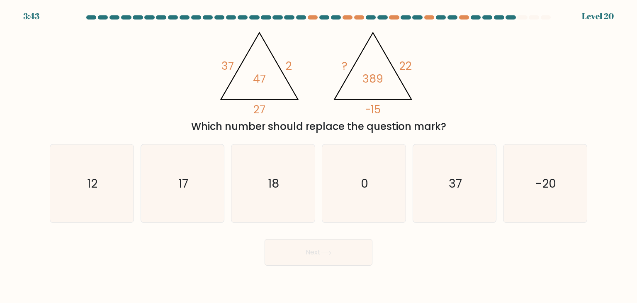
click at [269, 78] on icon "@import url('[URL][DOMAIN_NAME]); 37 2 27 47 @import url('[URL][DOMAIN_NAME]); …" at bounding box center [318, 70] width 209 height 91
click at [262, 78] on tspan "47" at bounding box center [259, 78] width 13 height 15
click at [282, 73] on icon "@import url('[URL][DOMAIN_NAME]); 37 2 27 47 @import url('[URL][DOMAIN_NAME]); …" at bounding box center [318, 70] width 209 height 91
click at [340, 64] on icon "@import url('[URL][DOMAIN_NAME]); 37 2 27 47 @import url('[URL][DOMAIN_NAME]); …" at bounding box center [318, 70] width 209 height 91
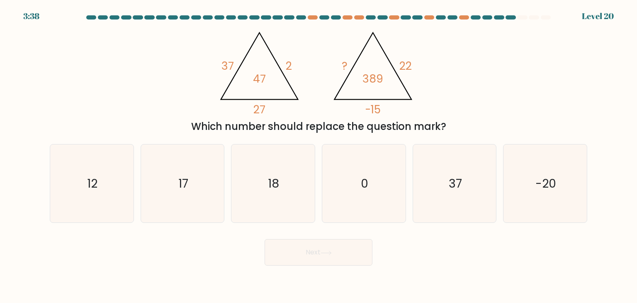
click at [401, 66] on tspan "22" at bounding box center [405, 65] width 12 height 15
click at [374, 78] on tspan "389" at bounding box center [372, 78] width 21 height 15
click at [380, 104] on tspan "-15" at bounding box center [373, 109] width 16 height 15
click at [381, 79] on tspan "389" at bounding box center [372, 78] width 21 height 15
drag, startPoint x: 378, startPoint y: 103, endPoint x: 376, endPoint y: 96, distance: 6.8
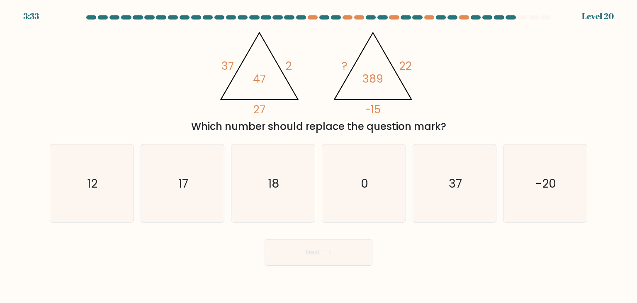
click at [378, 103] on tspan "-15" at bounding box center [373, 109] width 16 height 15
click at [373, 82] on tspan "389" at bounding box center [372, 78] width 21 height 15
click at [380, 107] on tspan "-15" at bounding box center [373, 109] width 16 height 15
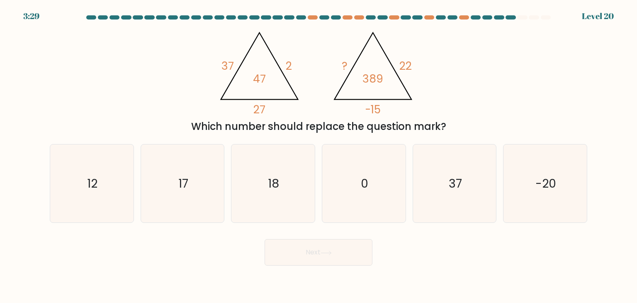
click at [373, 83] on tspan "389" at bounding box center [372, 78] width 21 height 15
click at [369, 82] on tspan "389" at bounding box center [372, 78] width 21 height 15
click at [381, 81] on tspan "389" at bounding box center [372, 78] width 21 height 15
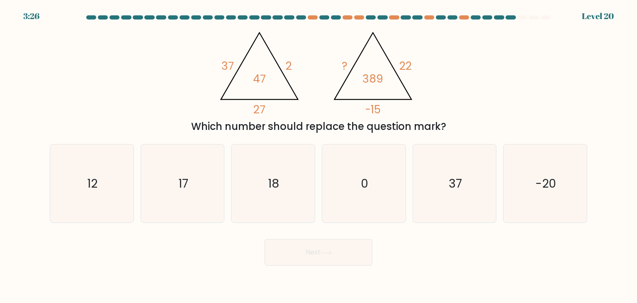
click at [386, 107] on icon "@import url('[URL][DOMAIN_NAME]); 37 2 27 47 @import url('[URL][DOMAIN_NAME]); …" at bounding box center [318, 70] width 209 height 91
click at [384, 100] on icon "@import url('[URL][DOMAIN_NAME]); 37 2 27 47 @import url('[URL][DOMAIN_NAME]); …" at bounding box center [318, 70] width 209 height 91
click at [380, 82] on tspan "389" at bounding box center [372, 78] width 21 height 15
click at [340, 65] on icon "@import url('[URL][DOMAIN_NAME]); 37 2 27 47 @import url('[URL][DOMAIN_NAME]); …" at bounding box center [318, 70] width 209 height 91
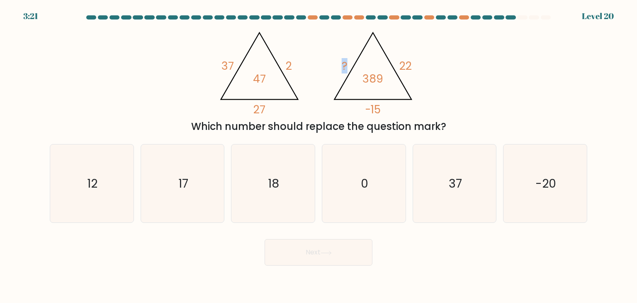
click at [340, 65] on icon "@import url('[URL][DOMAIN_NAME]); 37 2 27 47 @import url('[URL][DOMAIN_NAME]); …" at bounding box center [318, 70] width 209 height 91
click at [416, 63] on icon "@import url('[URL][DOMAIN_NAME]); 37 2 27 47 @import url('[URL][DOMAIN_NAME]); …" at bounding box center [318, 70] width 209 height 91
click at [402, 65] on tspan "22" at bounding box center [405, 65] width 12 height 15
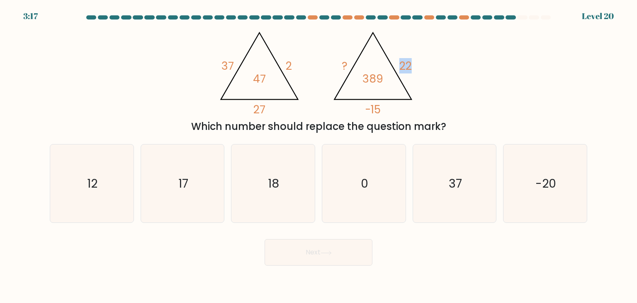
click at [402, 65] on tspan "22" at bounding box center [405, 65] width 12 height 15
click at [427, 63] on div "@import url('[URL][DOMAIN_NAME]); 37 2 27 47 @import url('[URL][DOMAIN_NAME]); …" at bounding box center [318, 79] width 547 height 109
click at [384, 80] on icon "@import url('[URL][DOMAIN_NAME]); 37 2 27 47 @import url('[URL][DOMAIN_NAME]); …" at bounding box center [318, 70] width 209 height 91
click at [407, 70] on tspan "22" at bounding box center [405, 65] width 12 height 15
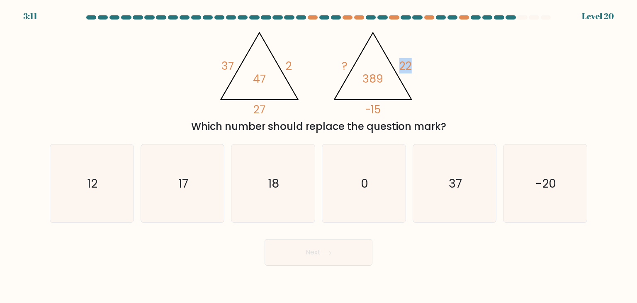
click at [407, 70] on tspan "22" at bounding box center [405, 65] width 12 height 15
click at [410, 74] on icon "@import url('[URL][DOMAIN_NAME]); 37 2 27 47 @import url('[URL][DOMAIN_NAME]); …" at bounding box center [318, 70] width 209 height 91
click at [216, 163] on icon "17" at bounding box center [182, 183] width 78 height 78
click at [318, 155] on input "b. 17" at bounding box center [318, 153] width 0 height 4
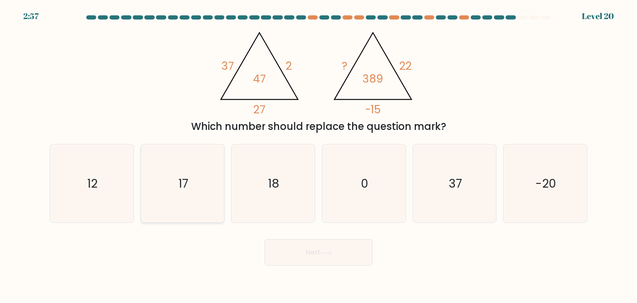
radio input "true"
click at [310, 249] on button "Next" at bounding box center [319, 252] width 108 height 27
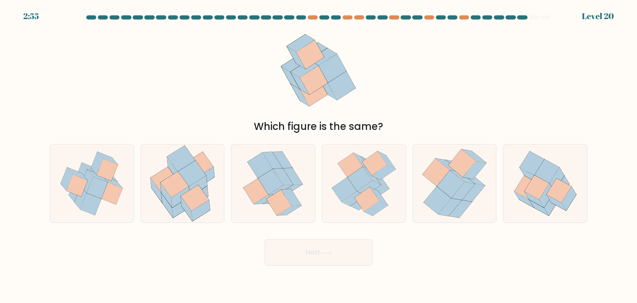
click at [395, 64] on div "Which figure is the same?" at bounding box center [318, 79] width 547 height 109
click at [539, 166] on icon at bounding box center [531, 163] width 25 height 24
click at [319, 155] on input "f." at bounding box center [318, 153] width 0 height 4
radio input "true"
click at [325, 255] on button "Next" at bounding box center [319, 252] width 108 height 27
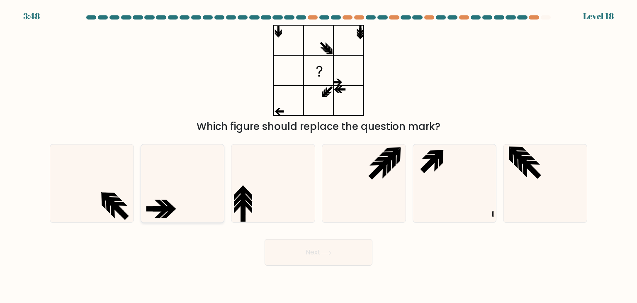
click at [189, 182] on icon at bounding box center [182, 183] width 78 height 78
click at [318, 155] on input "b." at bounding box center [318, 153] width 0 height 4
radio input "true"
click at [444, 168] on icon at bounding box center [454, 183] width 78 height 78
click at [319, 155] on input "e." at bounding box center [318, 153] width 0 height 4
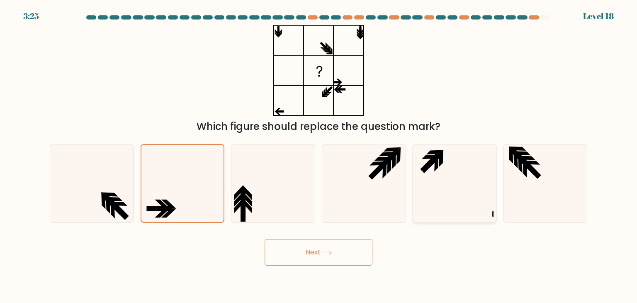
radio input "true"
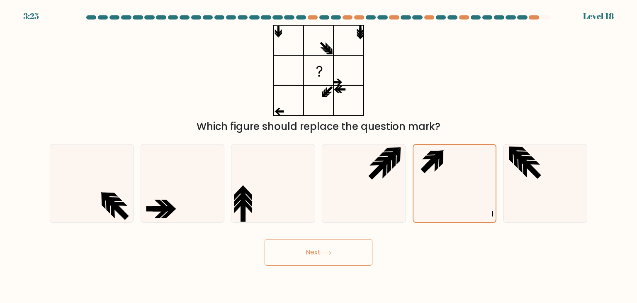
click at [342, 264] on button "Next" at bounding box center [319, 252] width 108 height 27
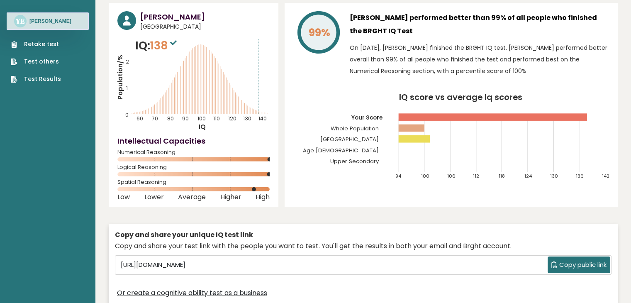
scroll to position [32, 0]
click at [423, 137] on rect at bounding box center [414, 138] width 32 height 7
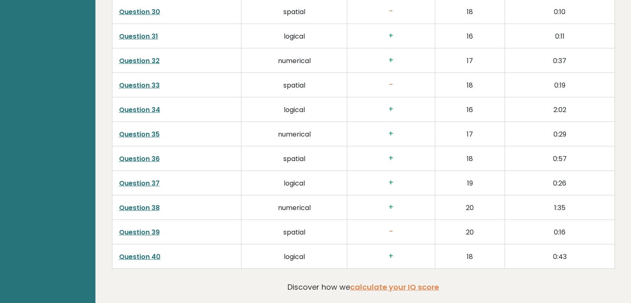
scroll to position [2094, 0]
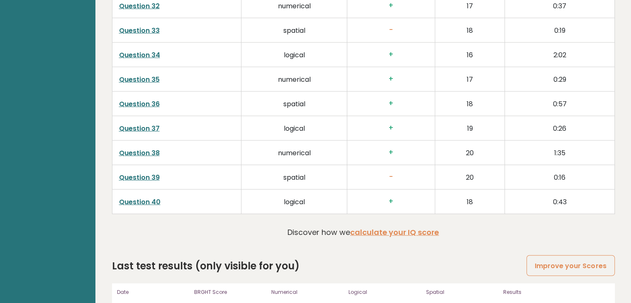
click at [391, 174] on h3 "-" at bounding box center [391, 176] width 74 height 9
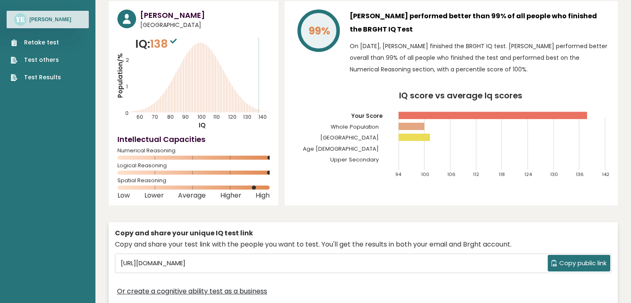
scroll to position [0, 0]
